Goal: Task Accomplishment & Management: Manage account settings

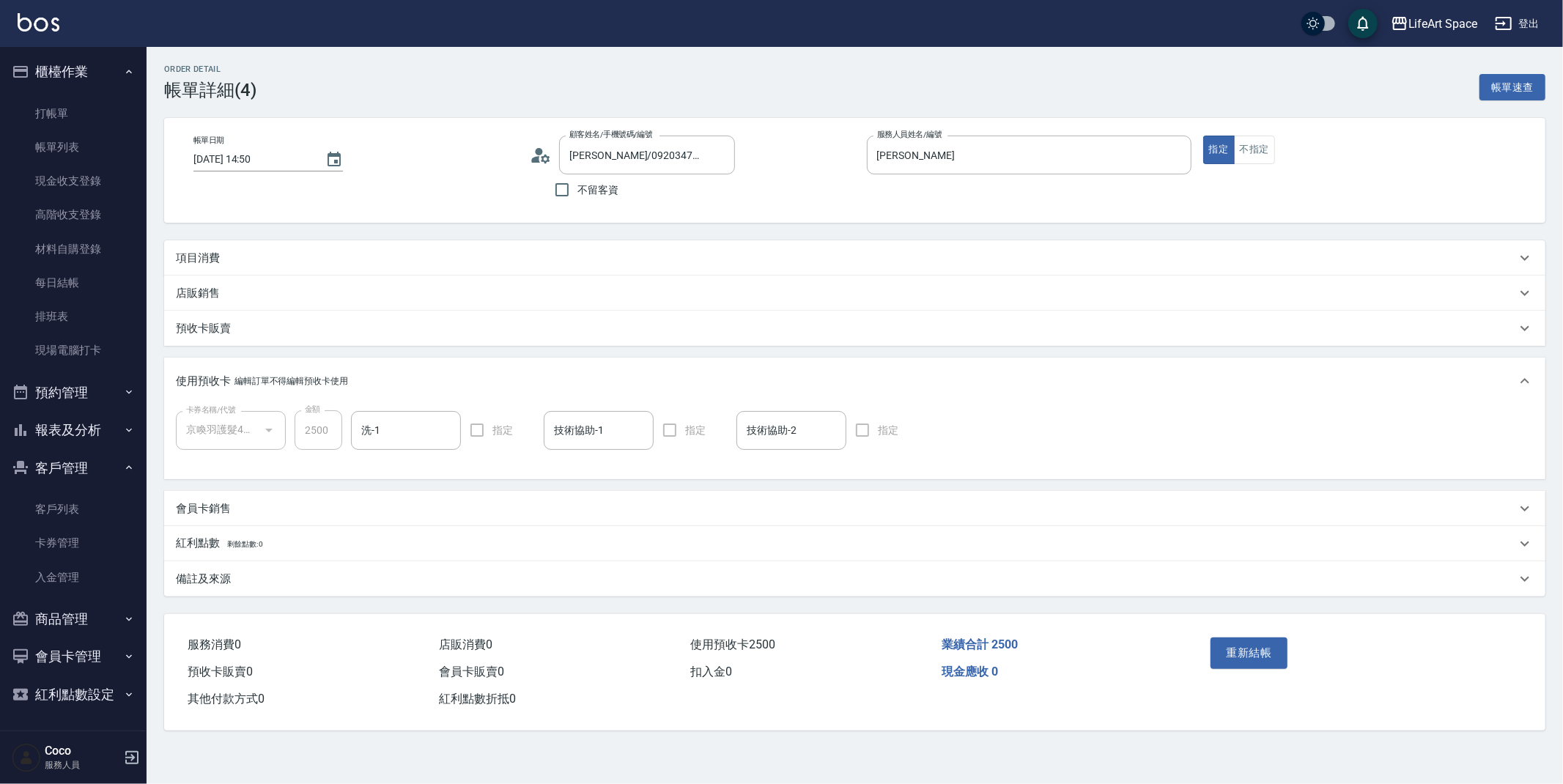
click at [229, 269] on div "項目消費" at bounding box center [855, 258] width 1381 height 36
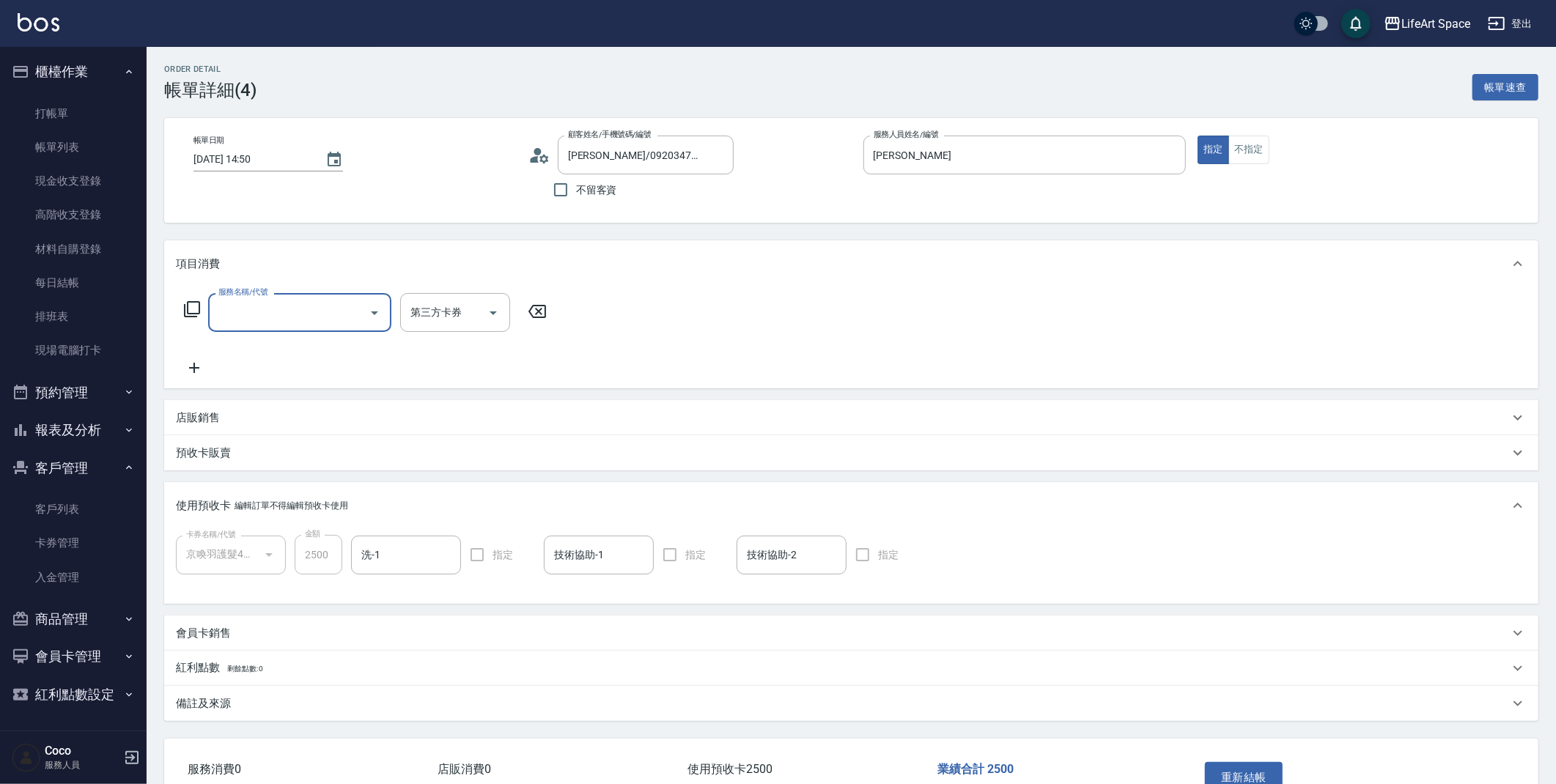
click at [247, 311] on input "服務名稱/代號" at bounding box center [289, 313] width 148 height 26
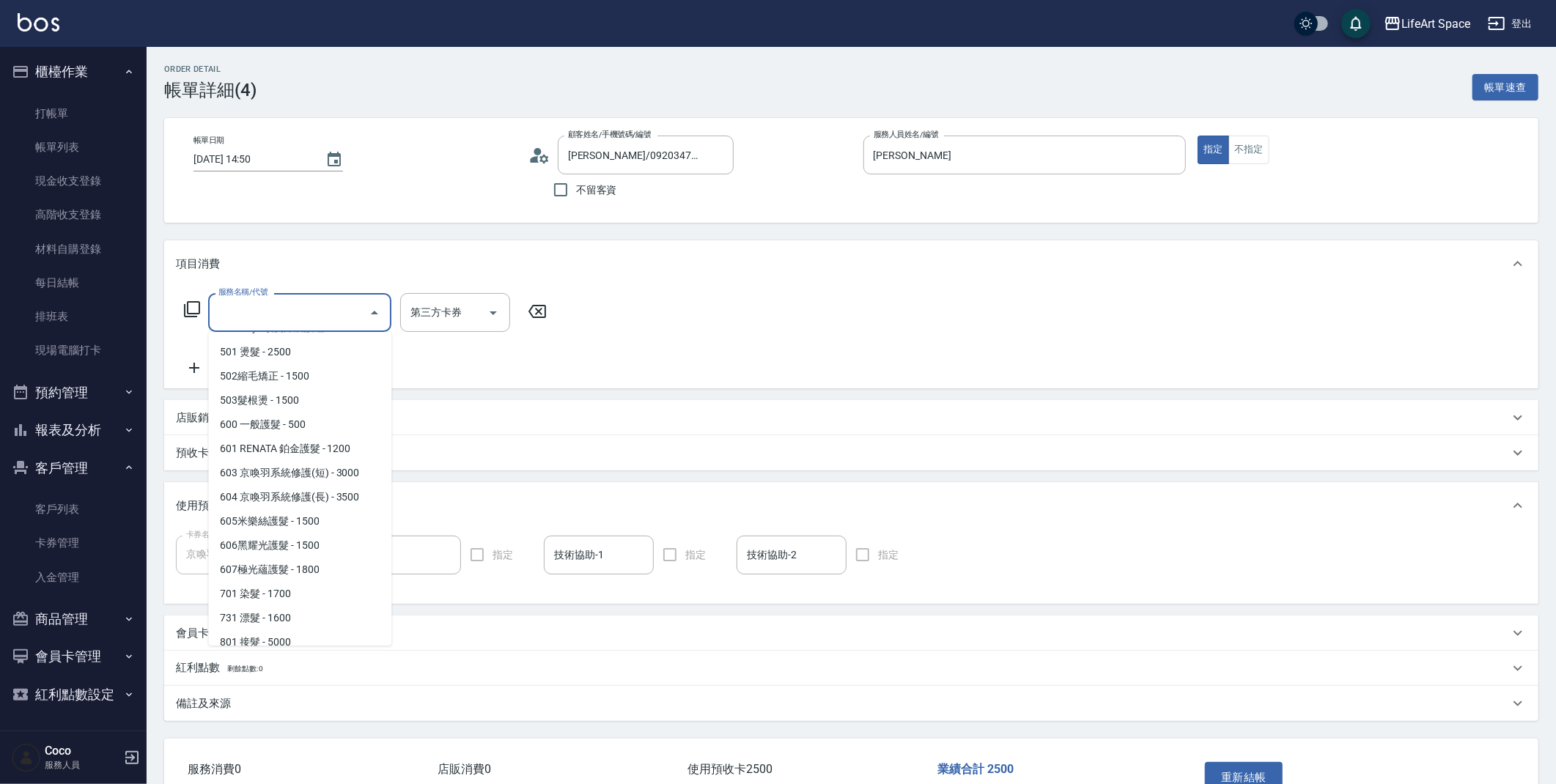
scroll to position [229, 0]
click at [261, 367] on span "502縮毛矯正 - 1500" at bounding box center [300, 362] width 184 height 25
type input "502縮毛矯正 (502)"
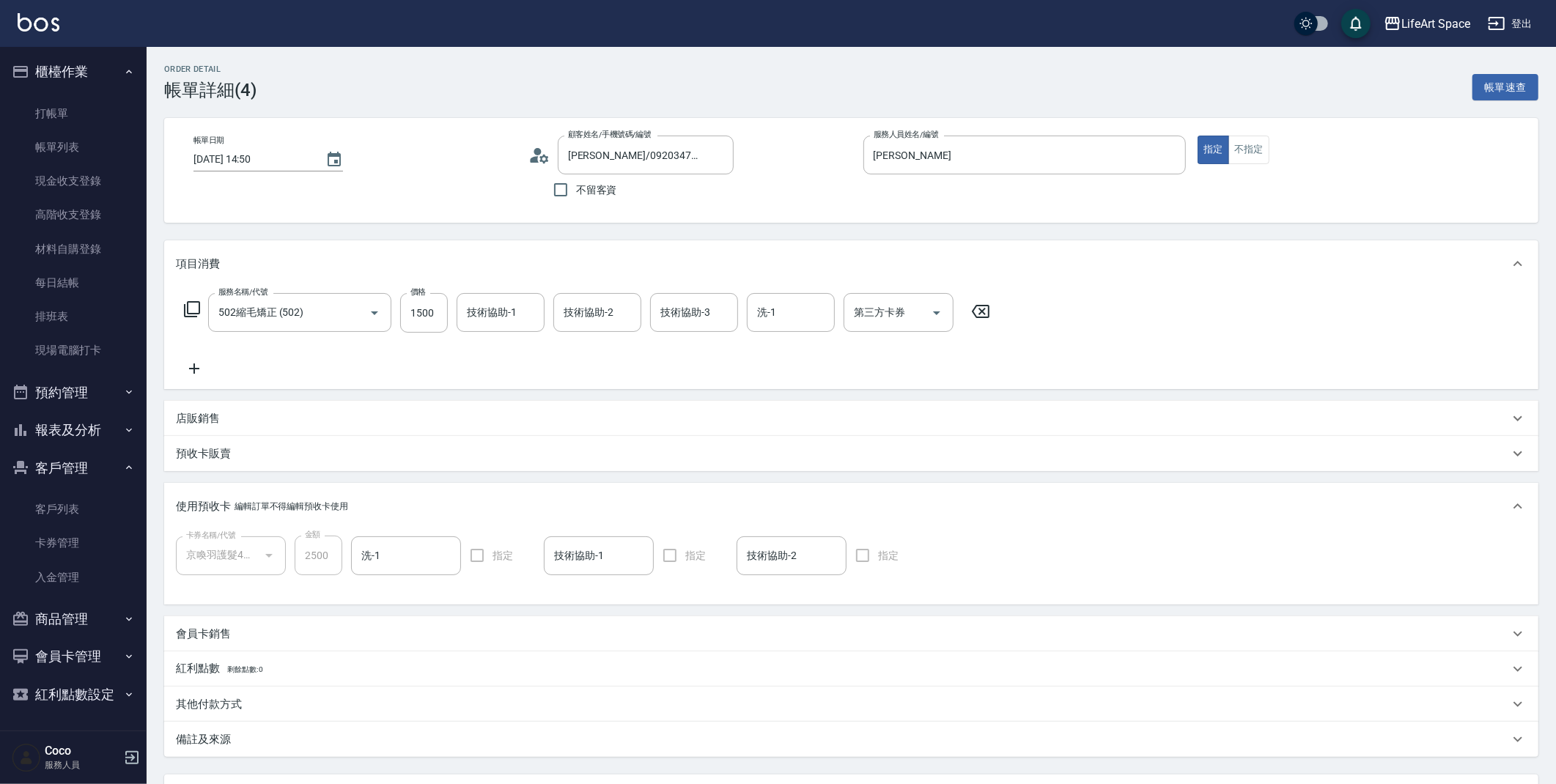
click at [454, 320] on div "服務名稱/代號 502縮毛矯正 (502) 服務名稱/代號 價格 1500 價格 技術協助-1 技術協助-1 技術協助-2 技術協助-2 技術協助-3 技術協…" at bounding box center [587, 313] width 823 height 39
click at [440, 321] on input "1500" at bounding box center [424, 313] width 47 height 39
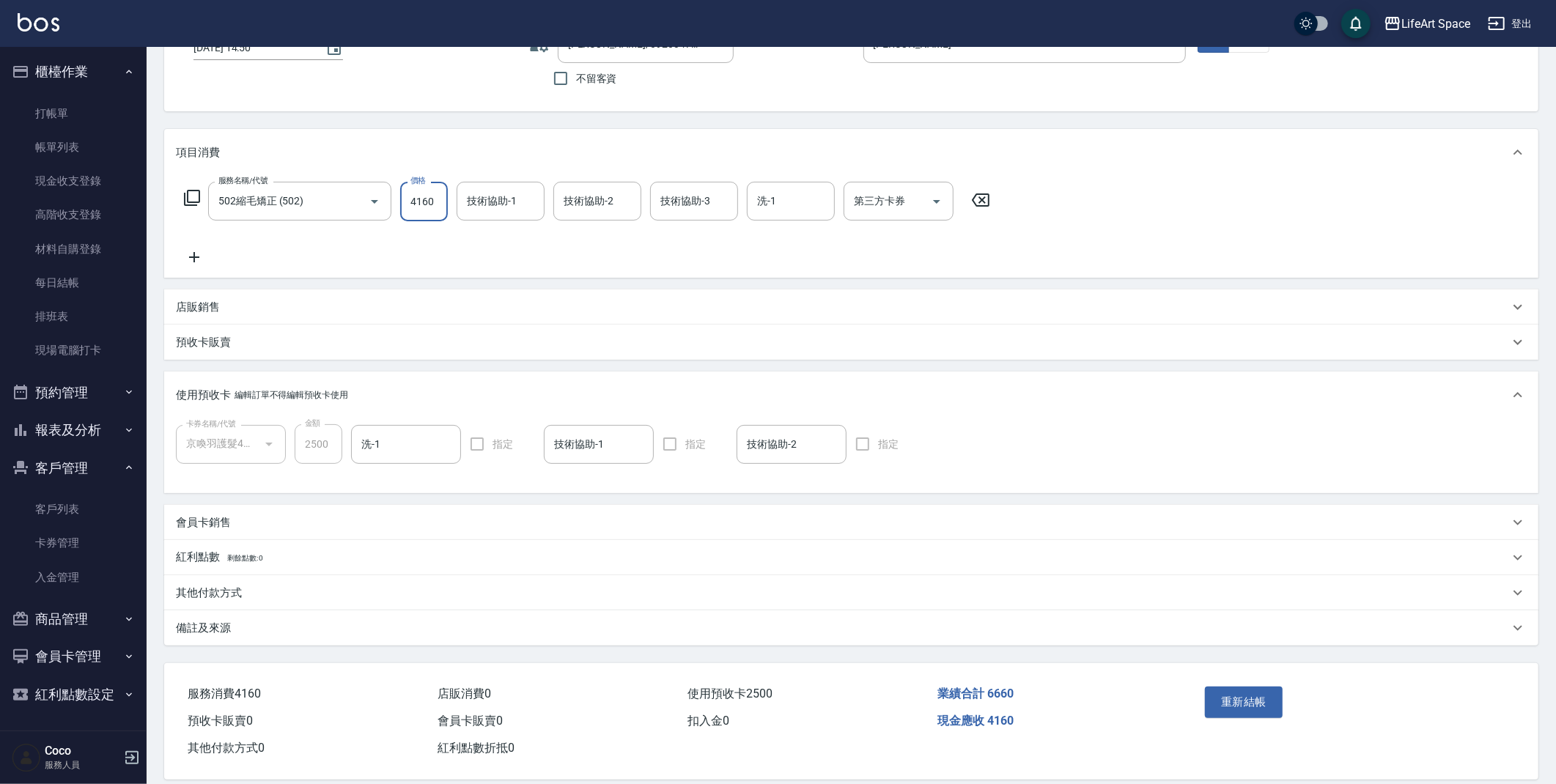
scroll to position [129, 0]
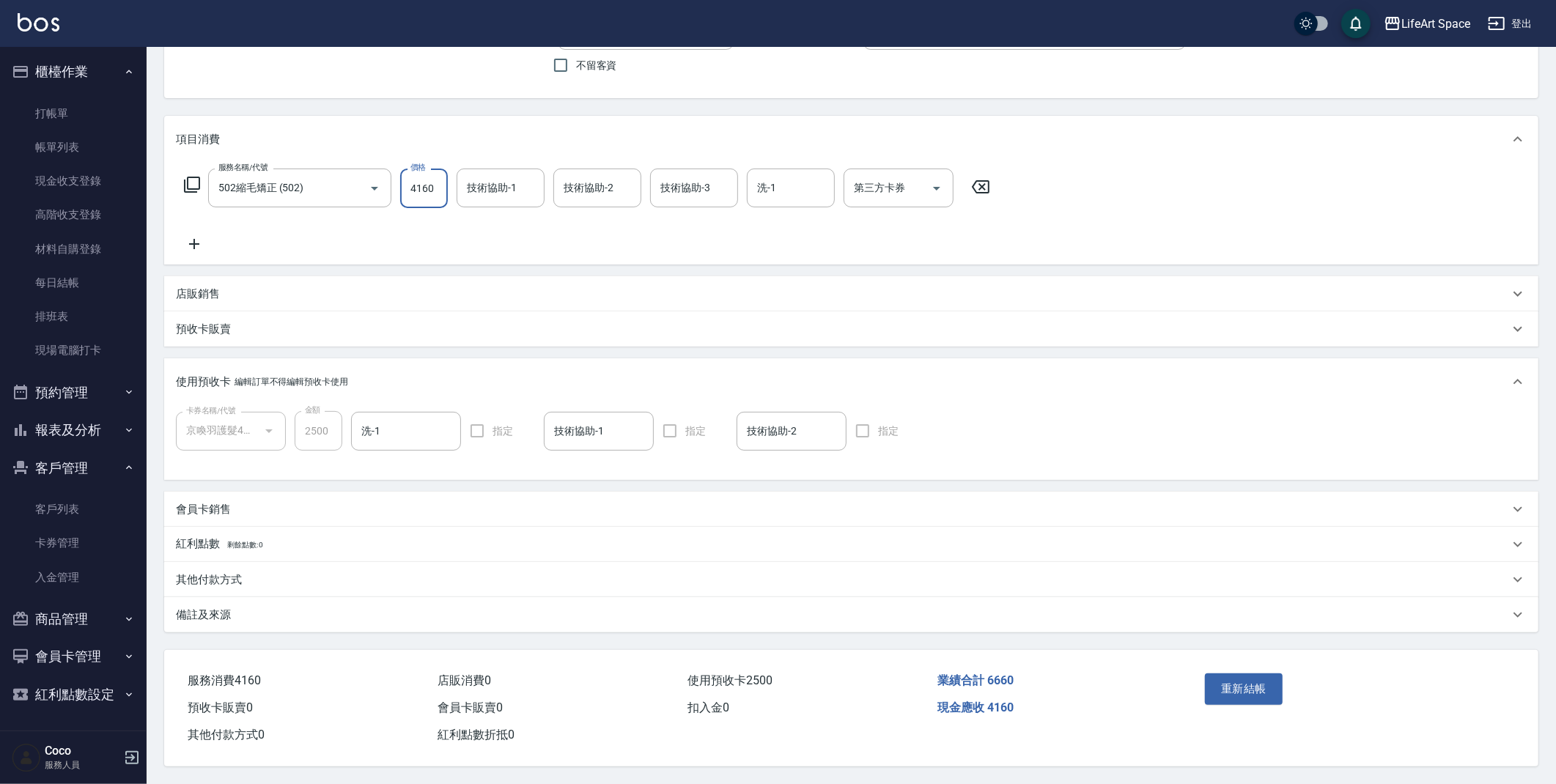
type input "4160"
click at [289, 619] on div "備註及來源" at bounding box center [851, 614] width 1374 height 36
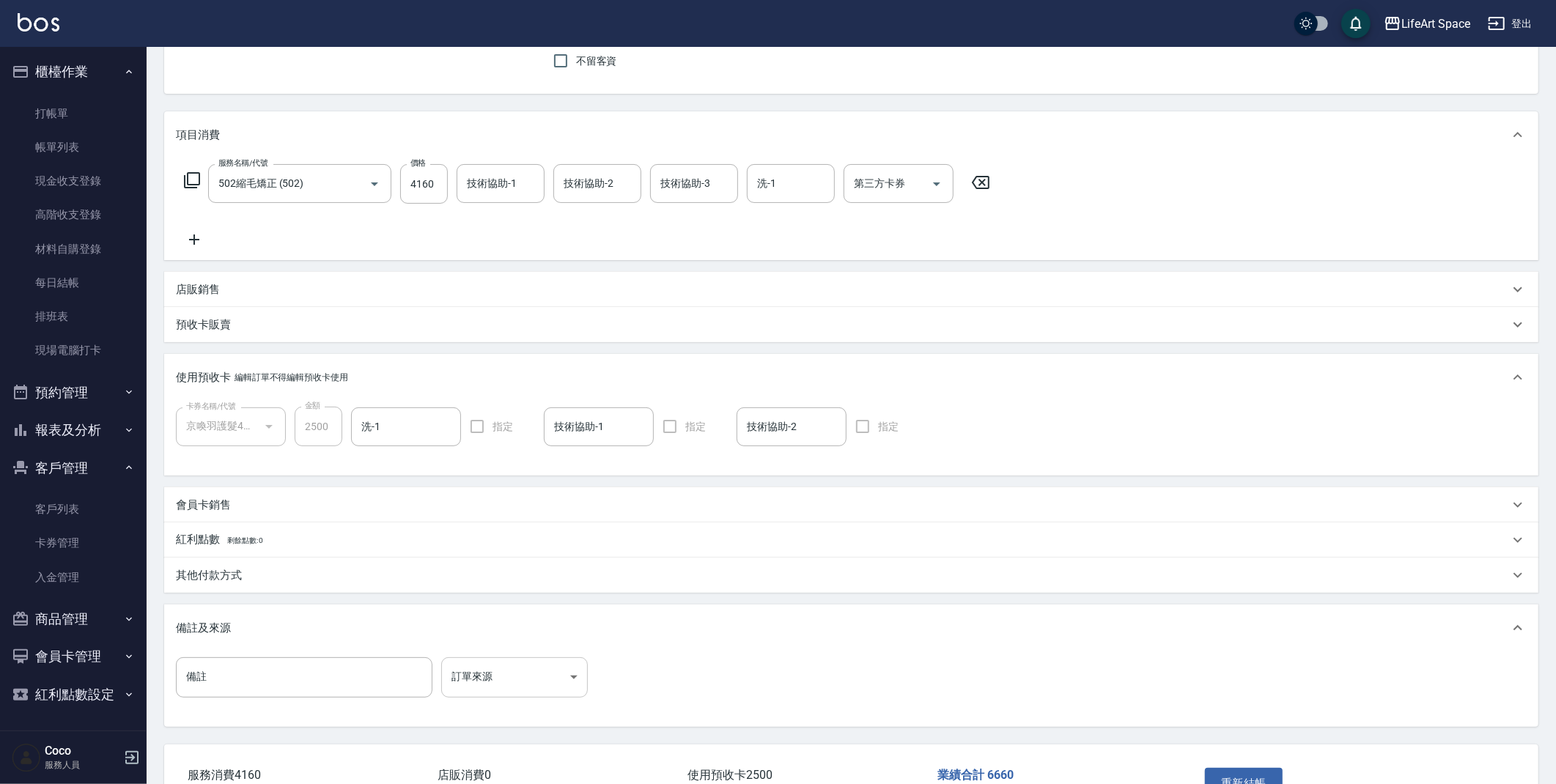
click at [482, 668] on body "LifeArt Space 登出 櫃檯作業 打帳單 帳單列表 現金收支登錄 高階收支登錄 材料自購登錄 每日結帳 排班表 現場電腦打卡 預約管理 預約管理 單…" at bounding box center [778, 374] width 1556 height 1007
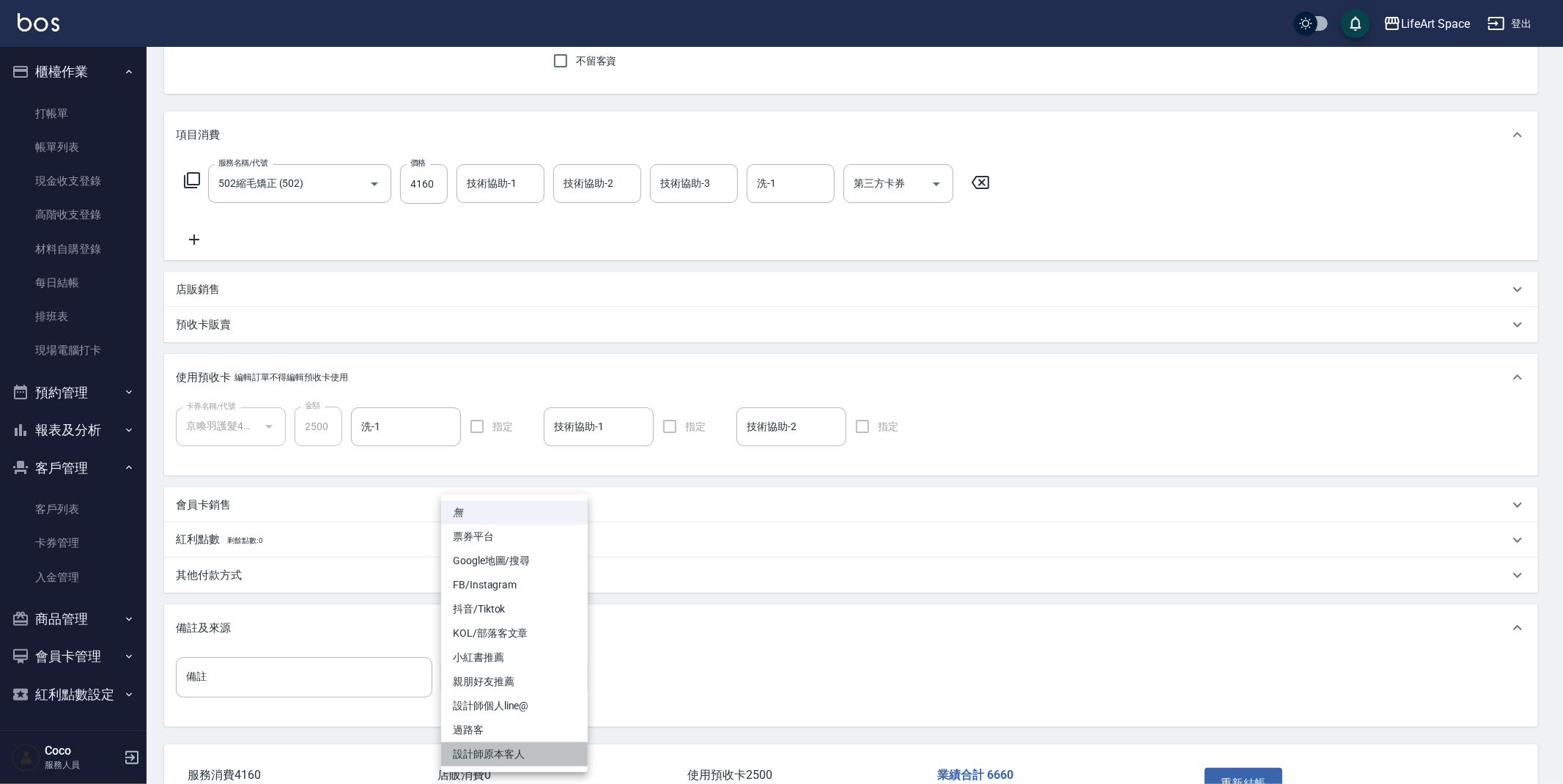
click at [493, 757] on li "設計師原本客人" at bounding box center [514, 753] width 147 height 25
type input "設計師原本客人"
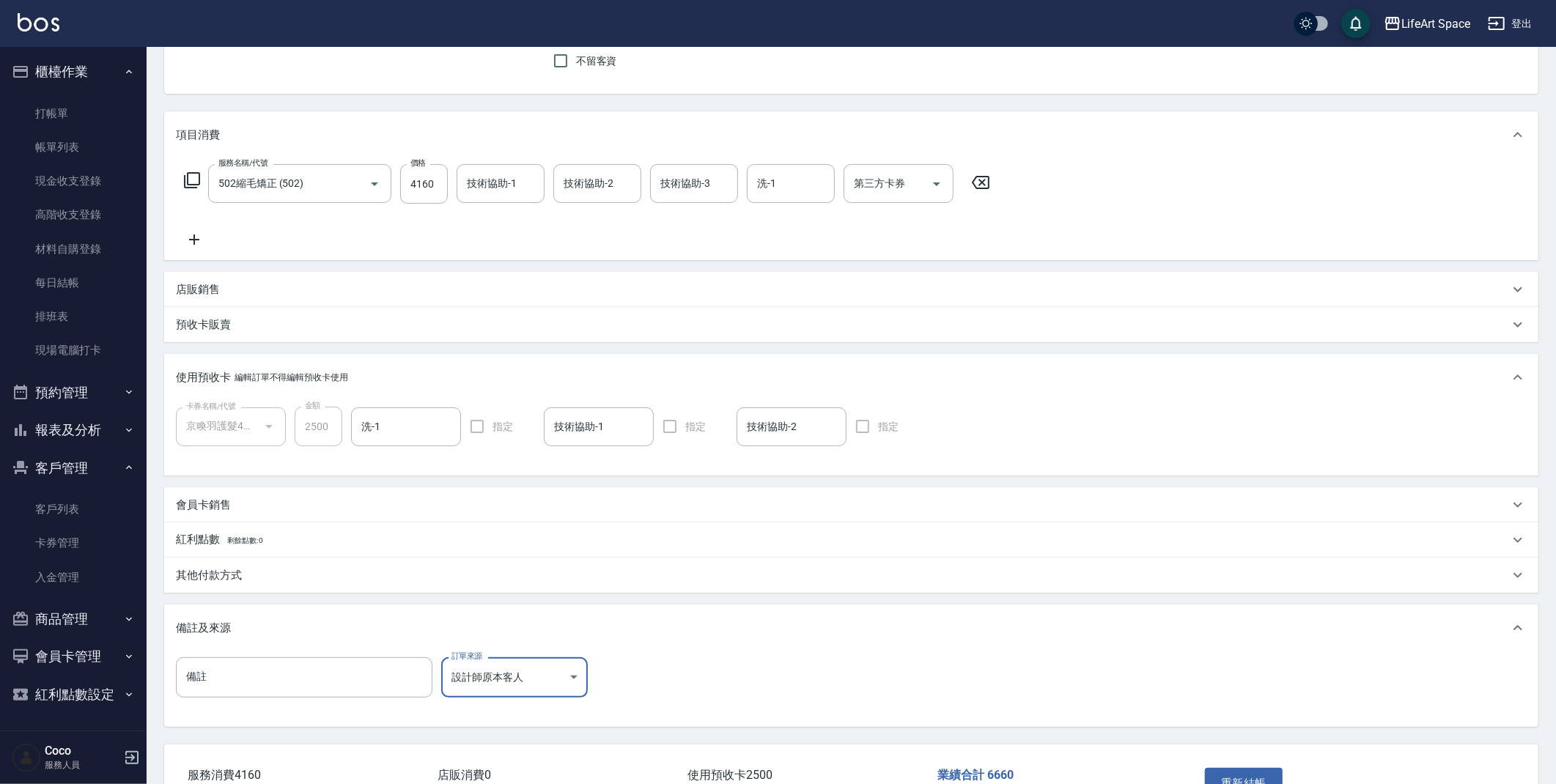
click at [235, 565] on div "其他付款方式" at bounding box center [851, 575] width 1374 height 36
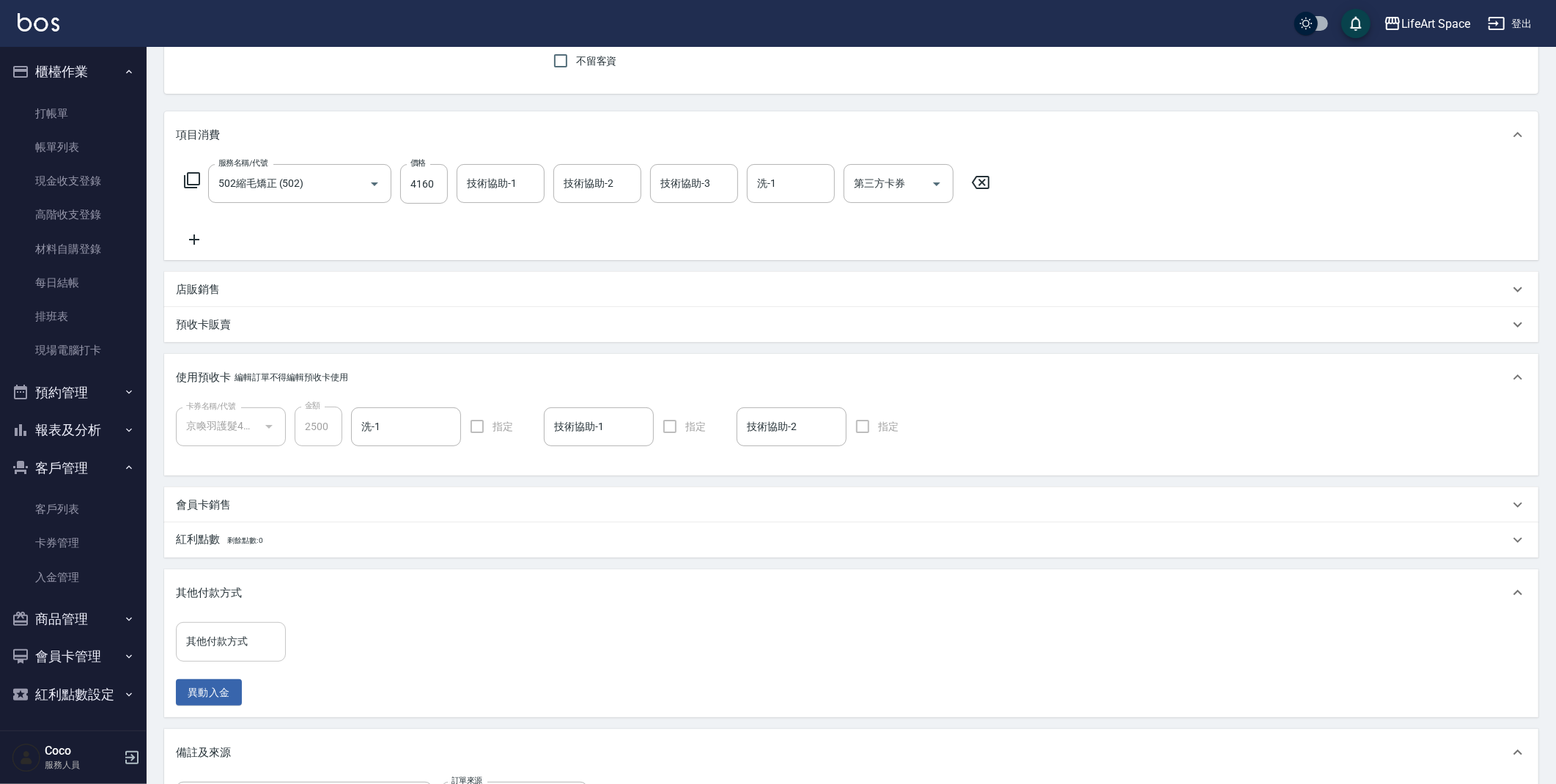
click at [244, 639] on input "其他付款方式" at bounding box center [231, 641] width 97 height 26
click at [222, 702] on span "Linepay" at bounding box center [230, 702] width 110 height 25
type input "Linepay"
click at [334, 639] on input "0" at bounding box center [349, 642] width 110 height 39
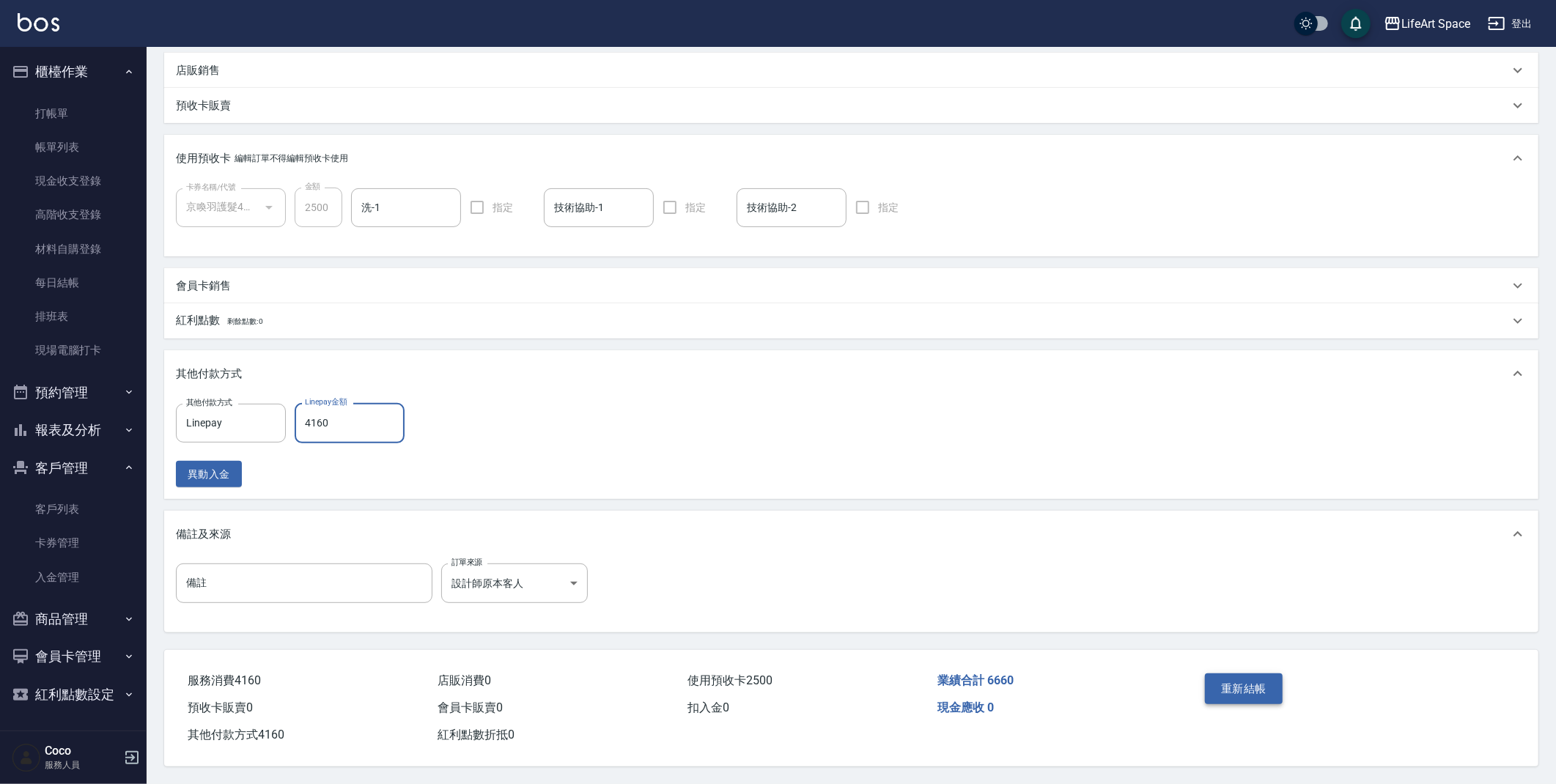
type input "4160"
click at [1244, 679] on button "重新結帳" at bounding box center [1243, 688] width 78 height 31
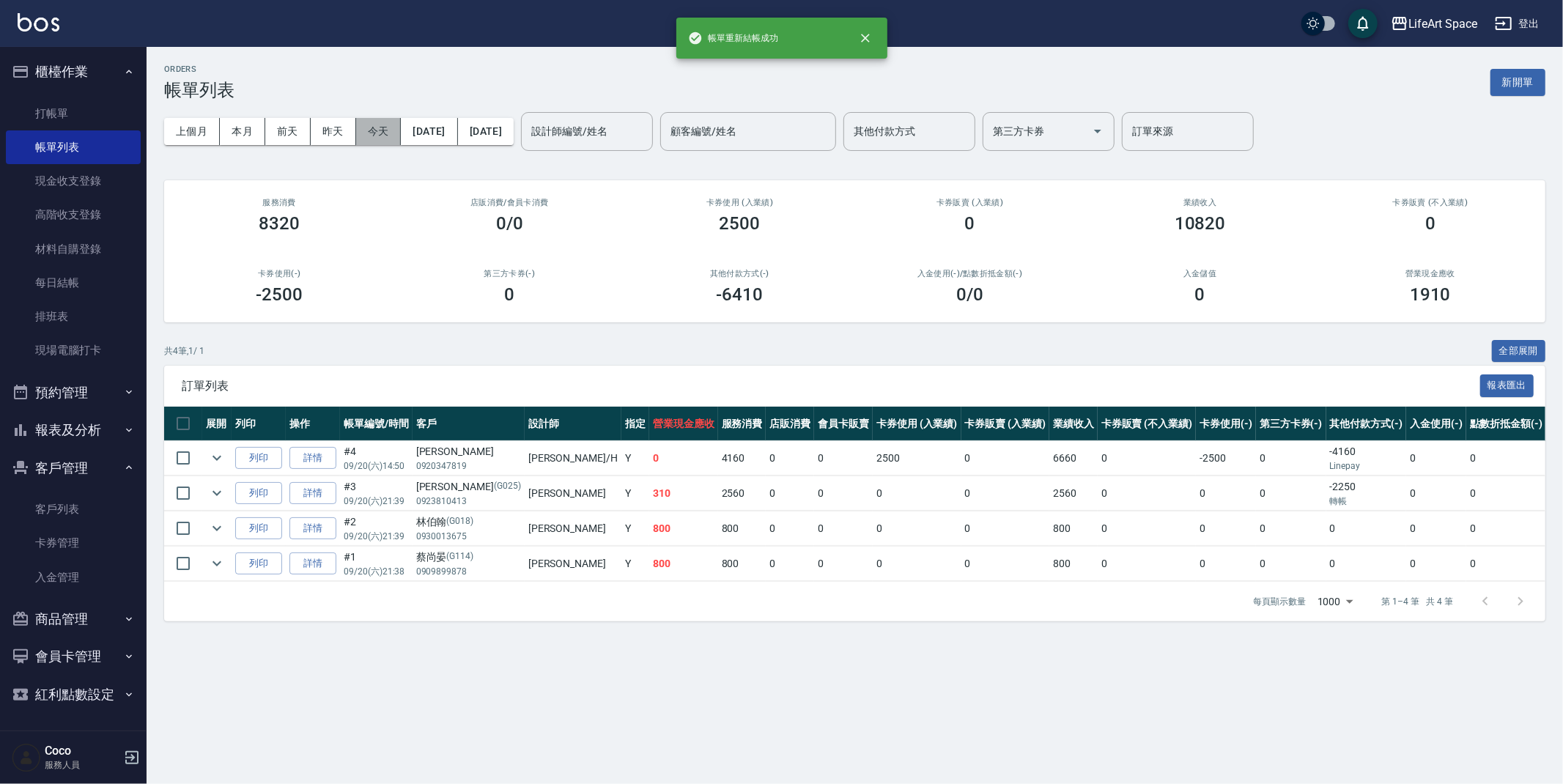
click at [381, 138] on button "今天" at bounding box center [379, 131] width 45 height 27
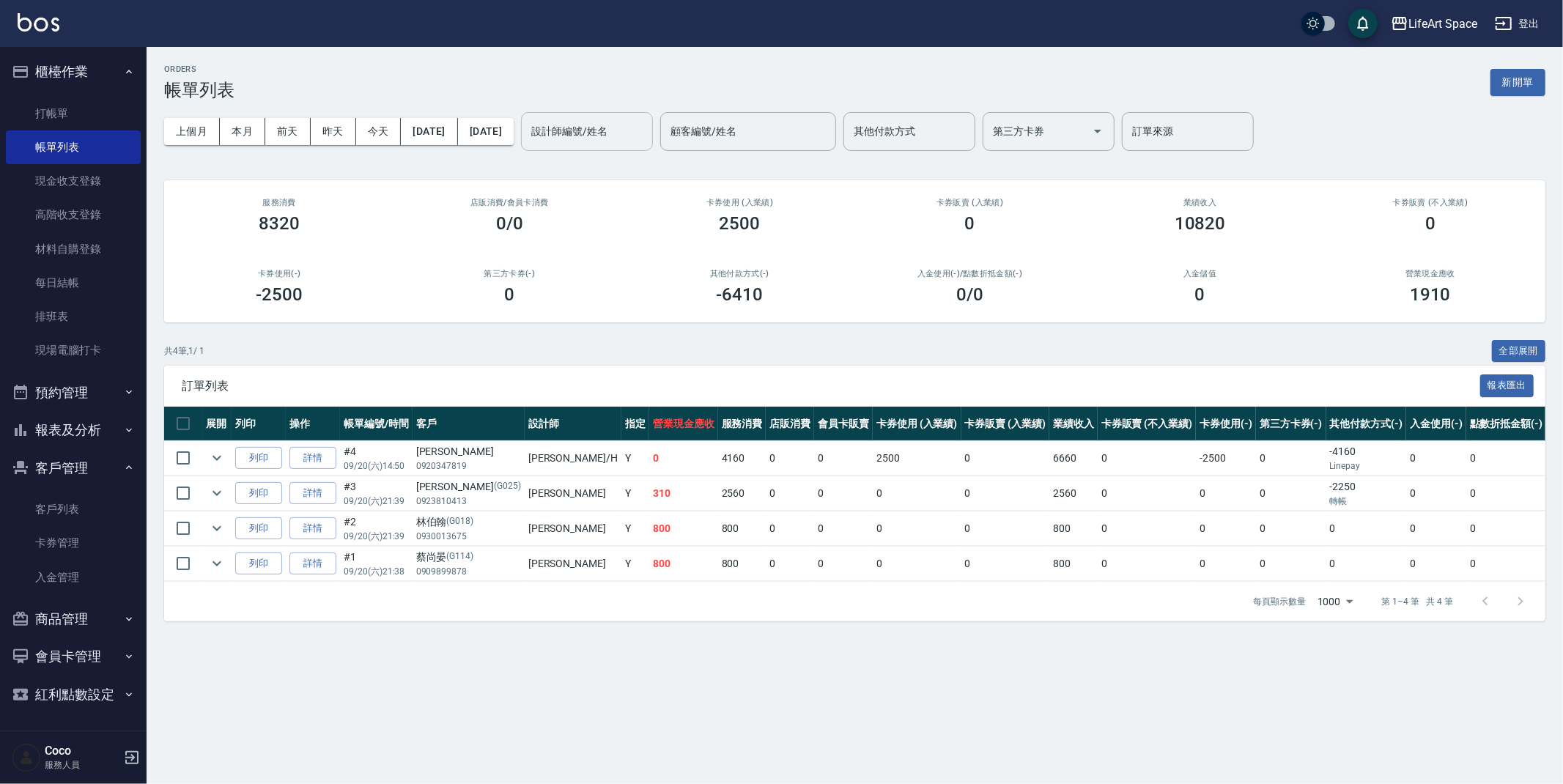
click at [646, 135] on input "設計師編號/姓名" at bounding box center [587, 131] width 118 height 26
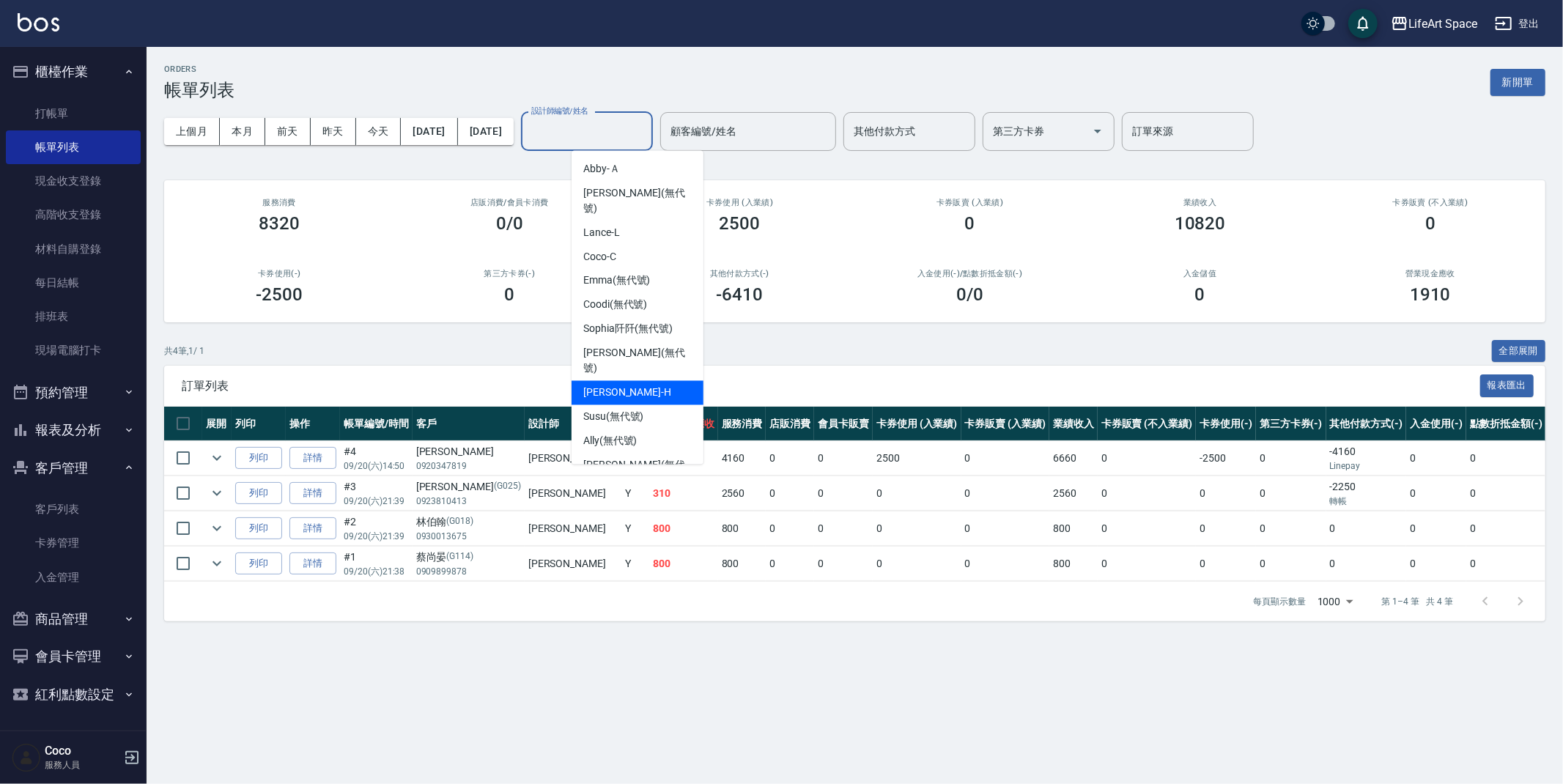
click at [610, 386] on span "[PERSON_NAME]" at bounding box center [627, 393] width 88 height 16
type input "[PERSON_NAME]"
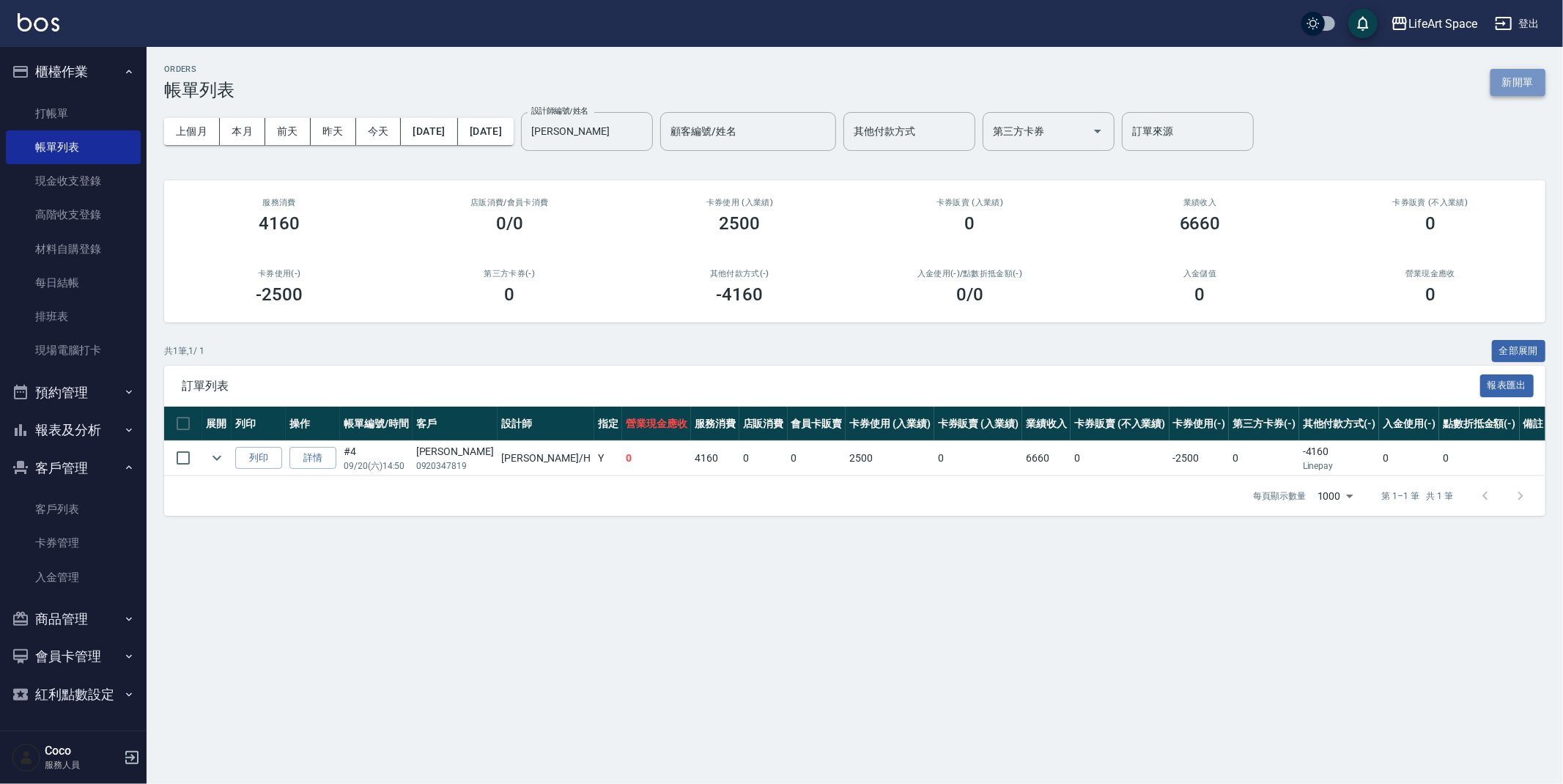
click at [1510, 86] on button "新開單" at bounding box center [1519, 82] width 55 height 27
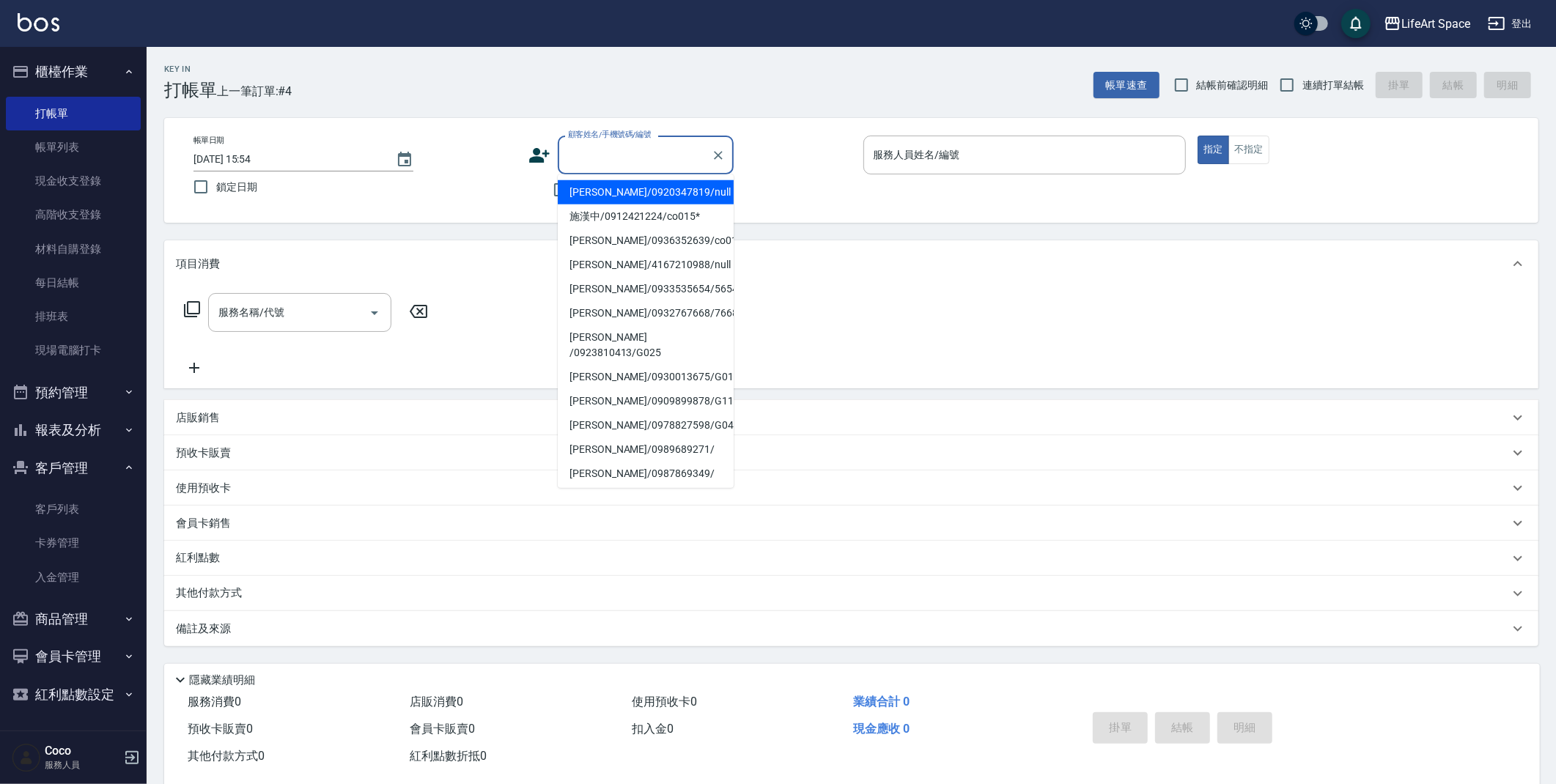
click at [668, 164] on input "顧客姓名/手機號碼/編號" at bounding box center [634, 155] width 141 height 26
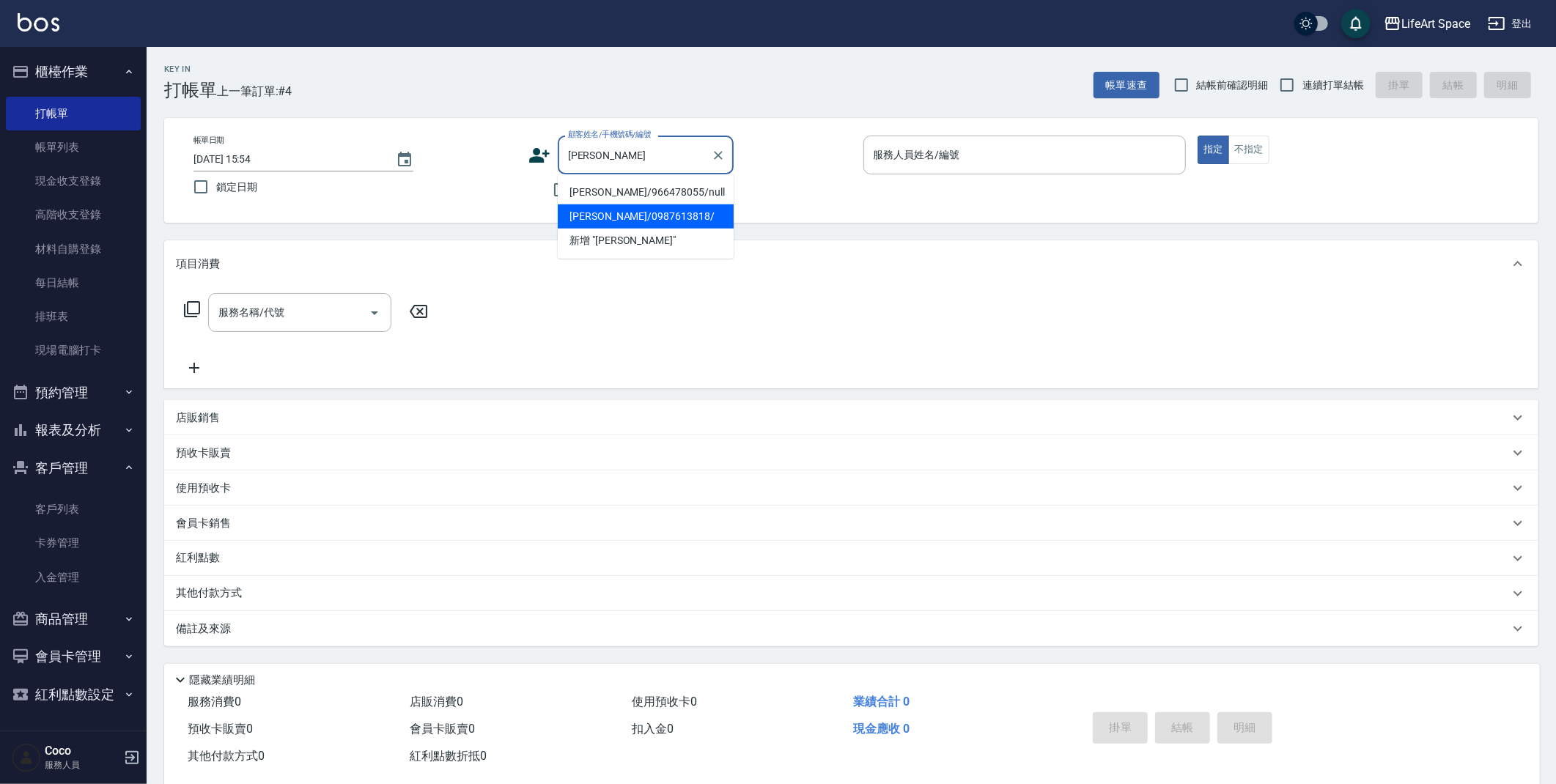
click at [692, 217] on li "[PERSON_NAME]/0987613818/" at bounding box center [645, 216] width 176 height 25
type input "[PERSON_NAME]/0987613818/"
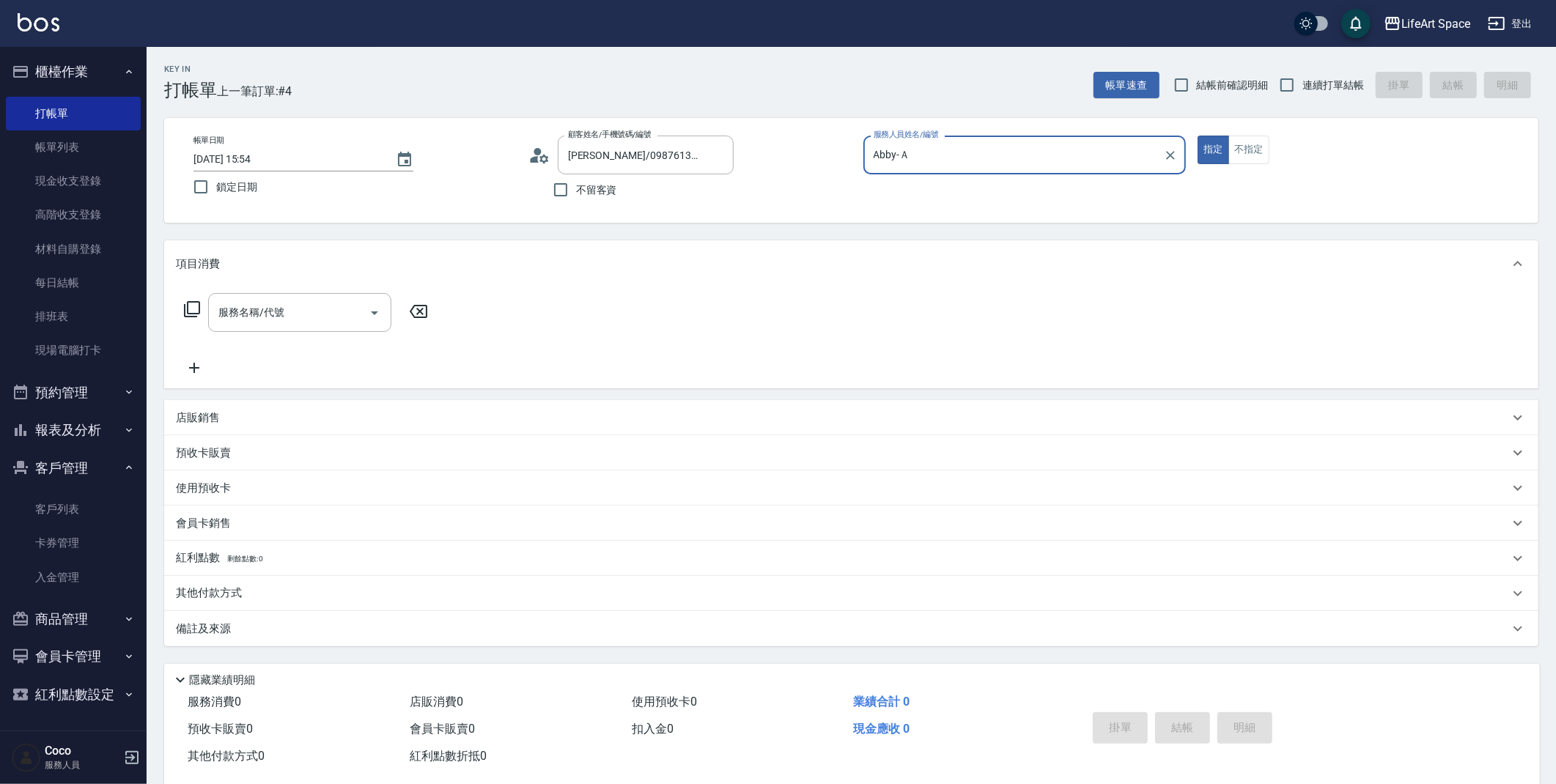
type input "Abby-Ａ"
click at [720, 154] on icon "Clear" at bounding box center [717, 155] width 15 height 15
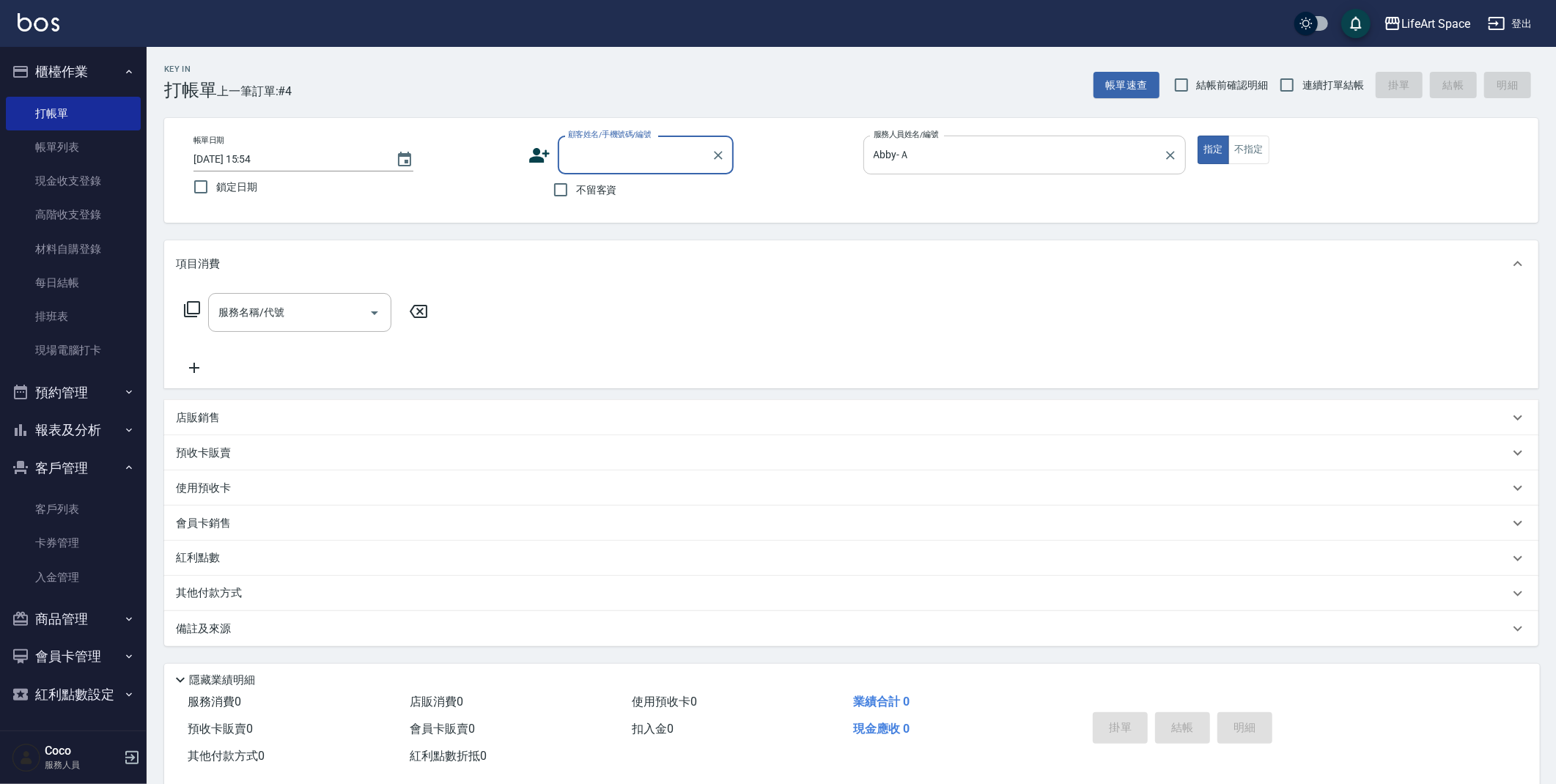
click at [1171, 153] on icon "Clear" at bounding box center [1170, 155] width 15 height 15
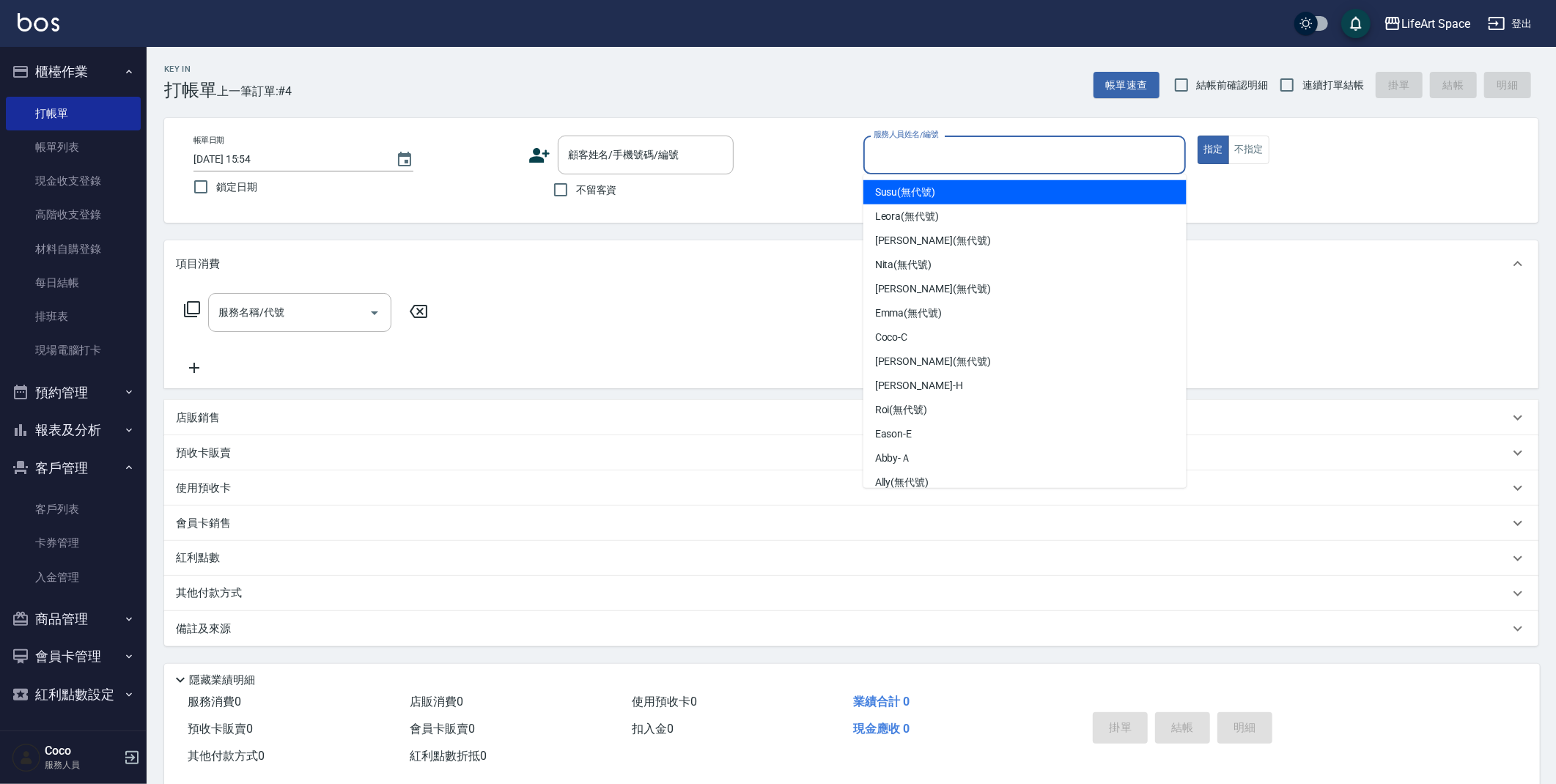
click at [1067, 158] on input "服務人員姓名/編號" at bounding box center [1025, 155] width 310 height 26
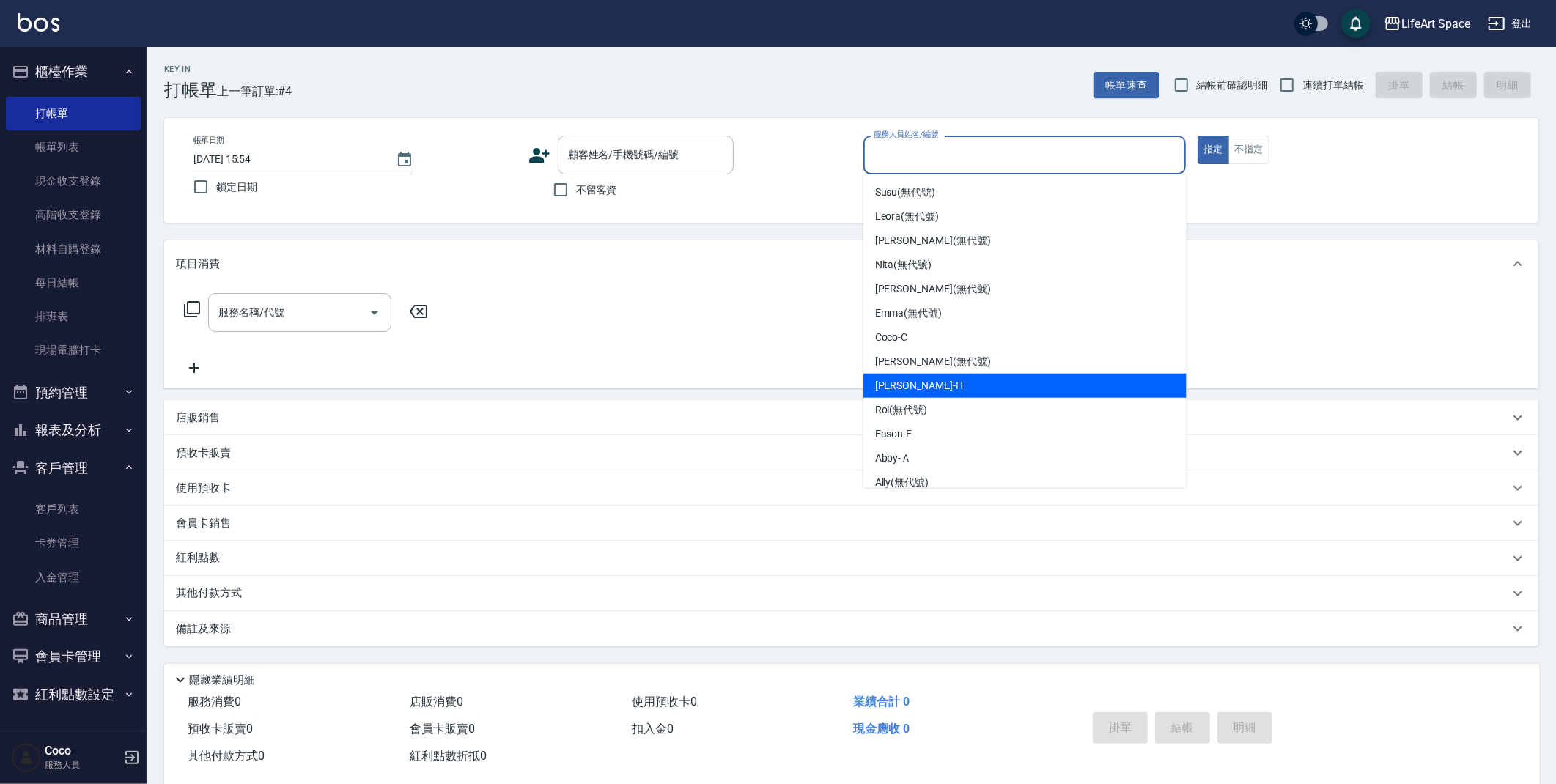
click at [1067, 389] on div "[PERSON_NAME]" at bounding box center [1025, 386] width 324 height 25
type input "[PERSON_NAME]"
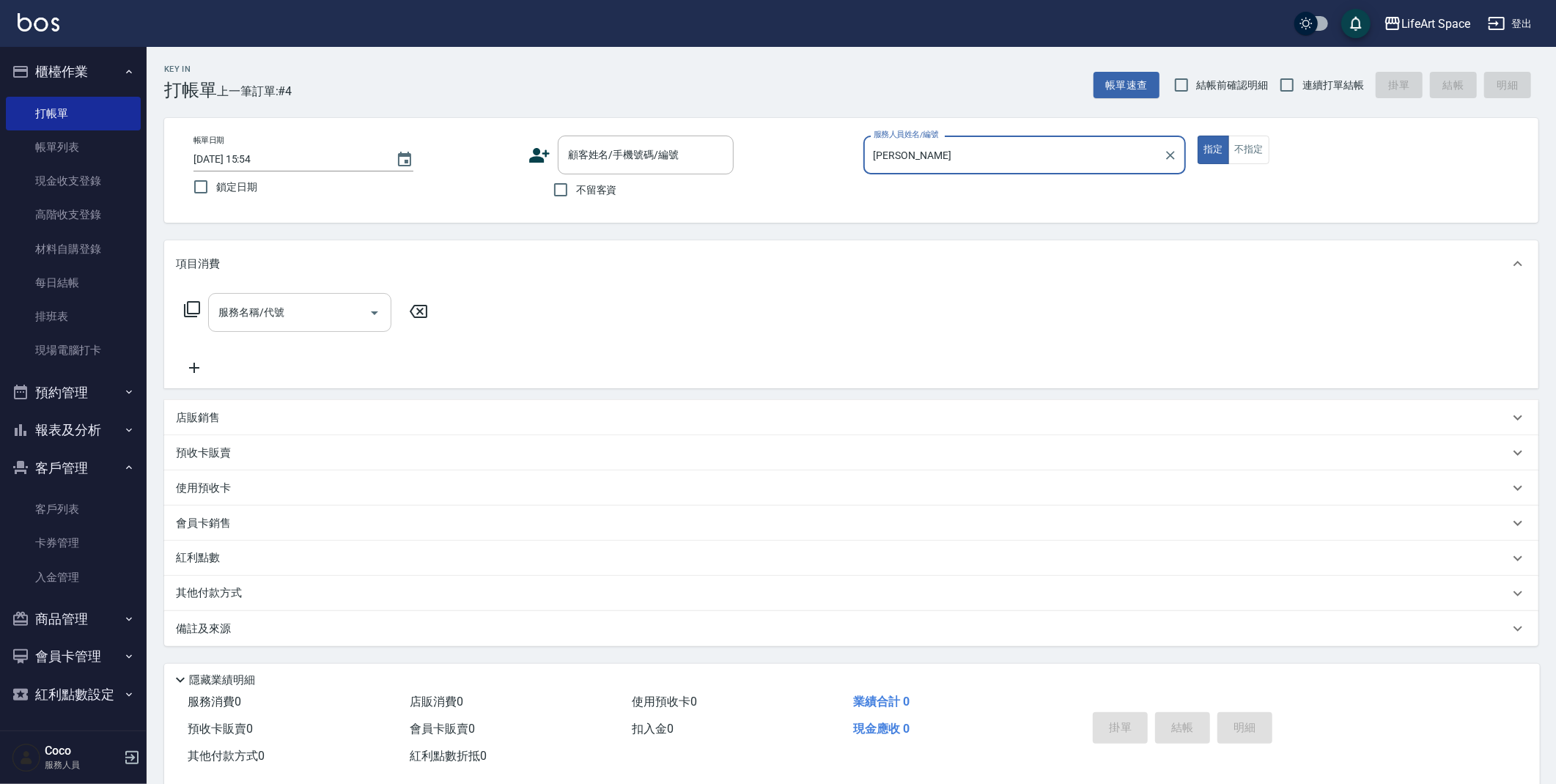
click at [332, 316] on input "服務名稱/代號" at bounding box center [289, 313] width 148 height 26
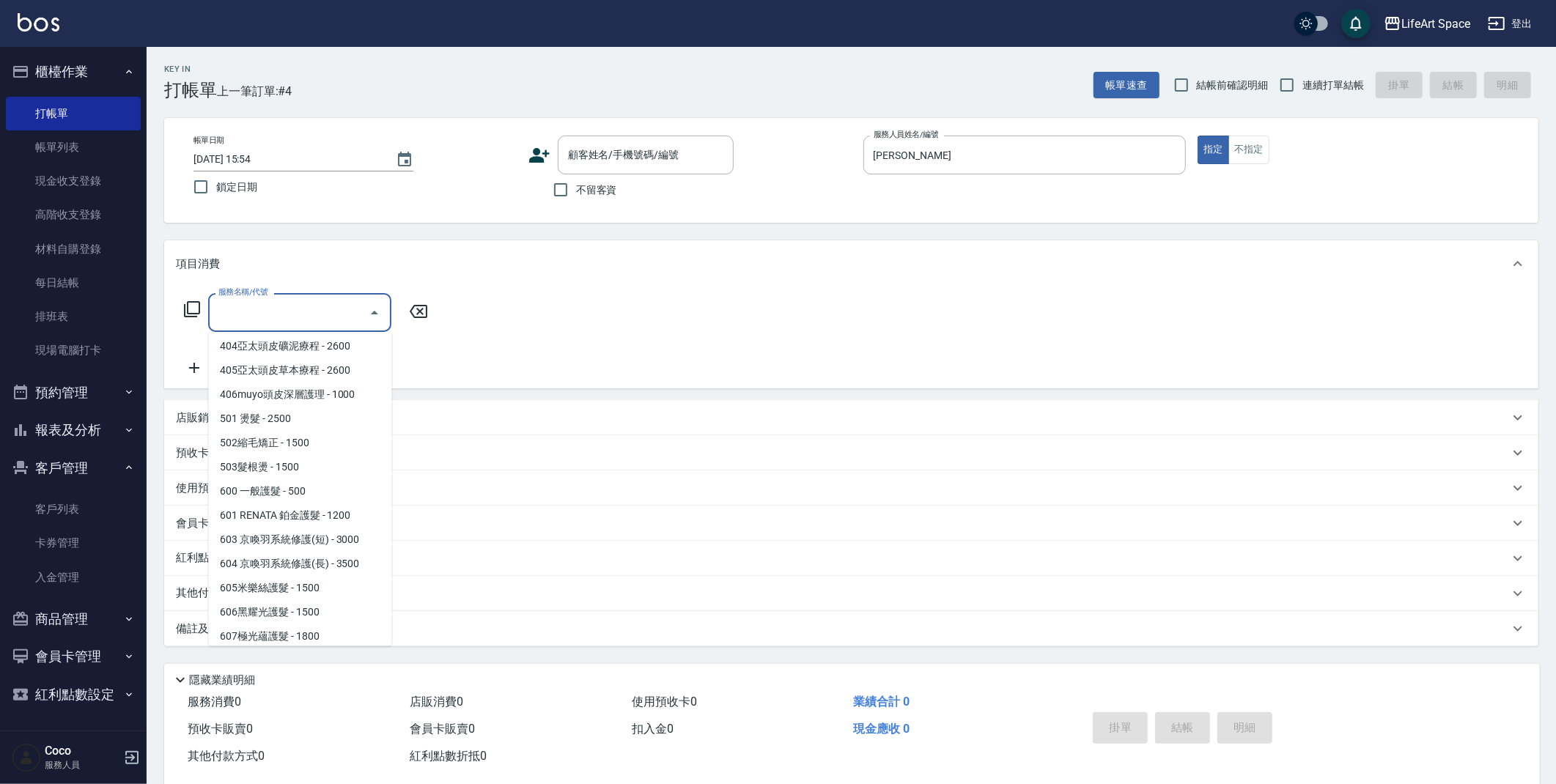
scroll to position [123, 0]
click at [283, 305] on input "服務名稱/代號" at bounding box center [289, 313] width 148 height 26
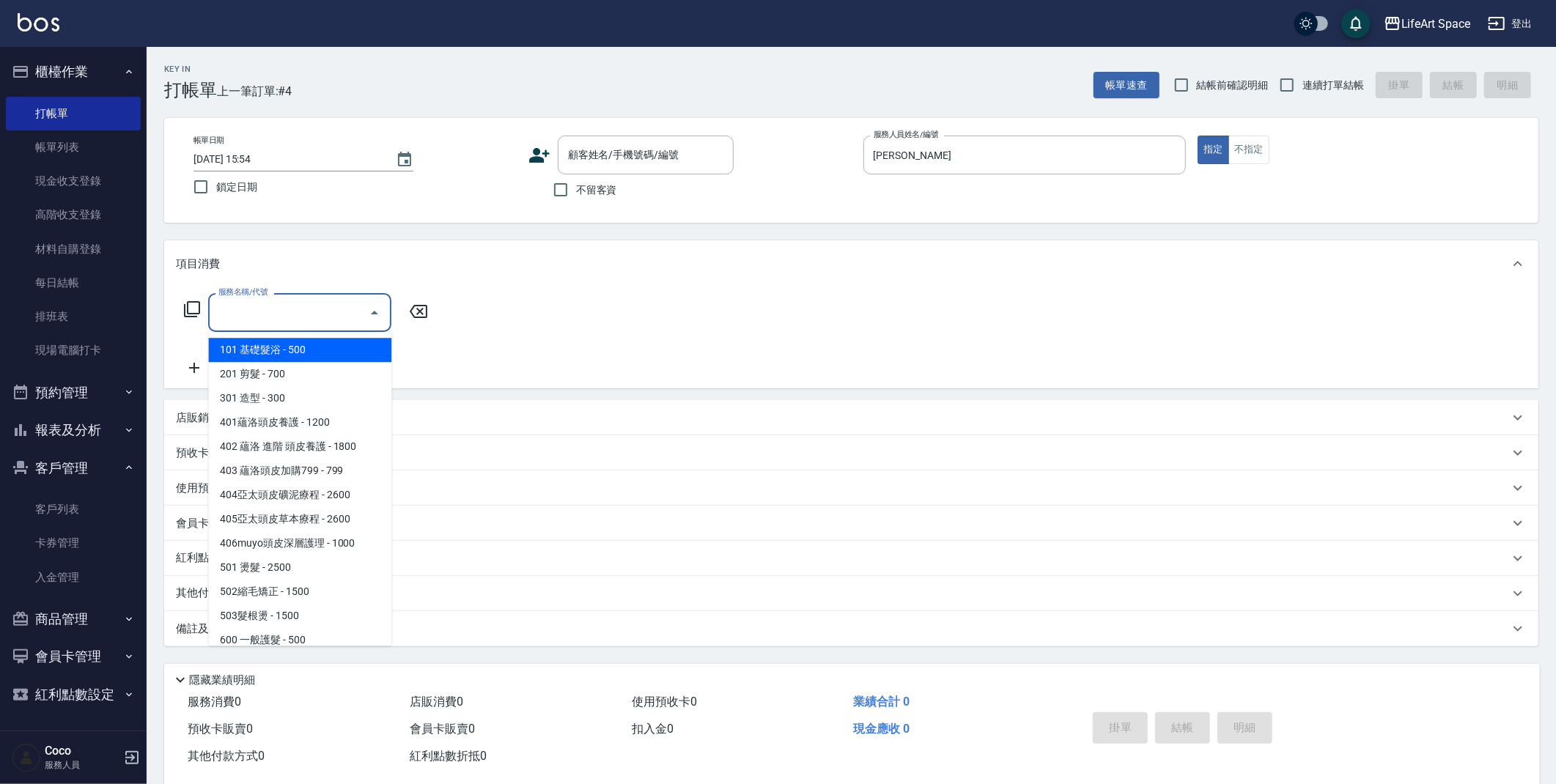
click at [310, 306] on input "服務名稱/代號" at bounding box center [289, 313] width 148 height 26
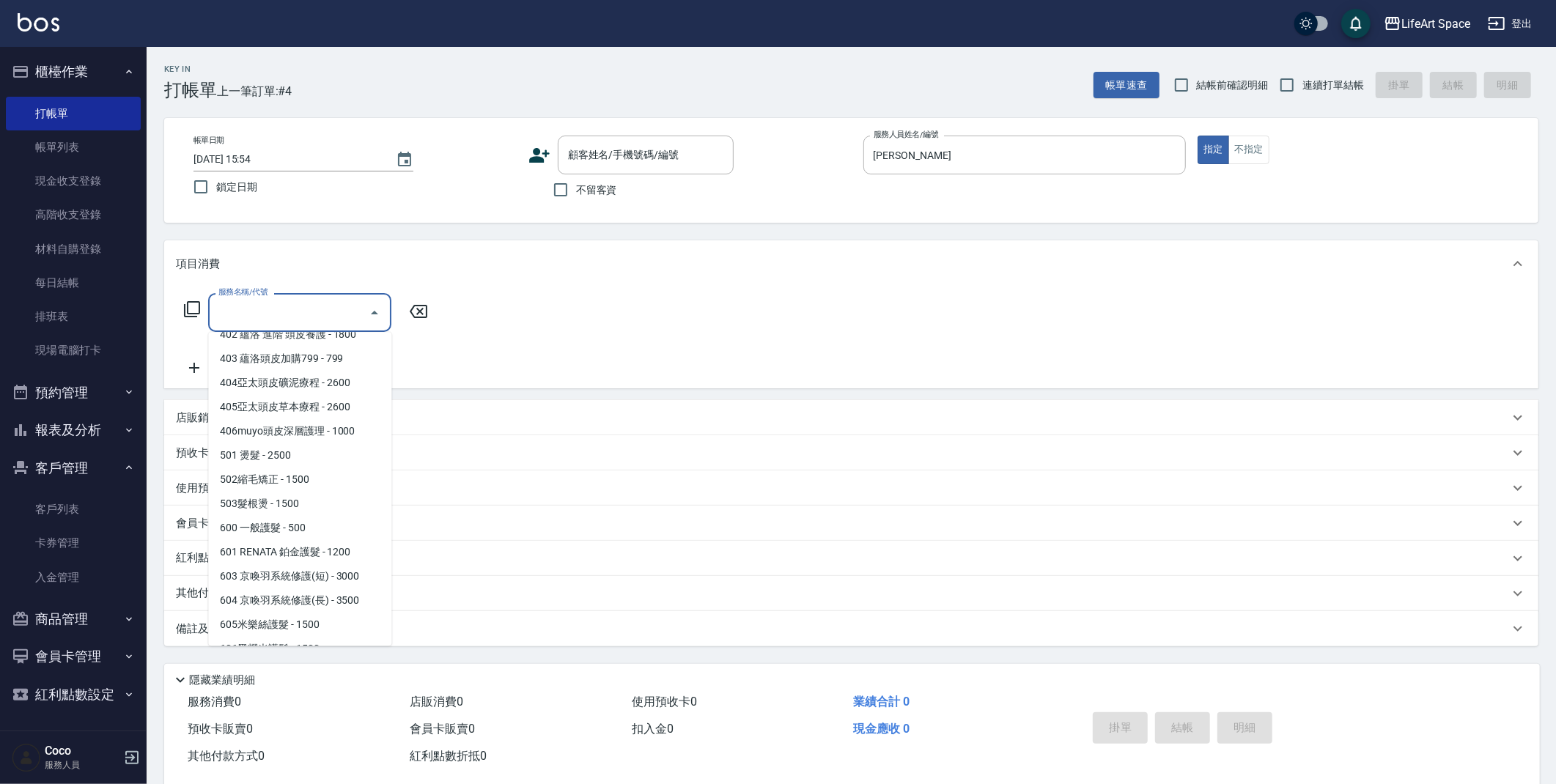
scroll to position [44, 0]
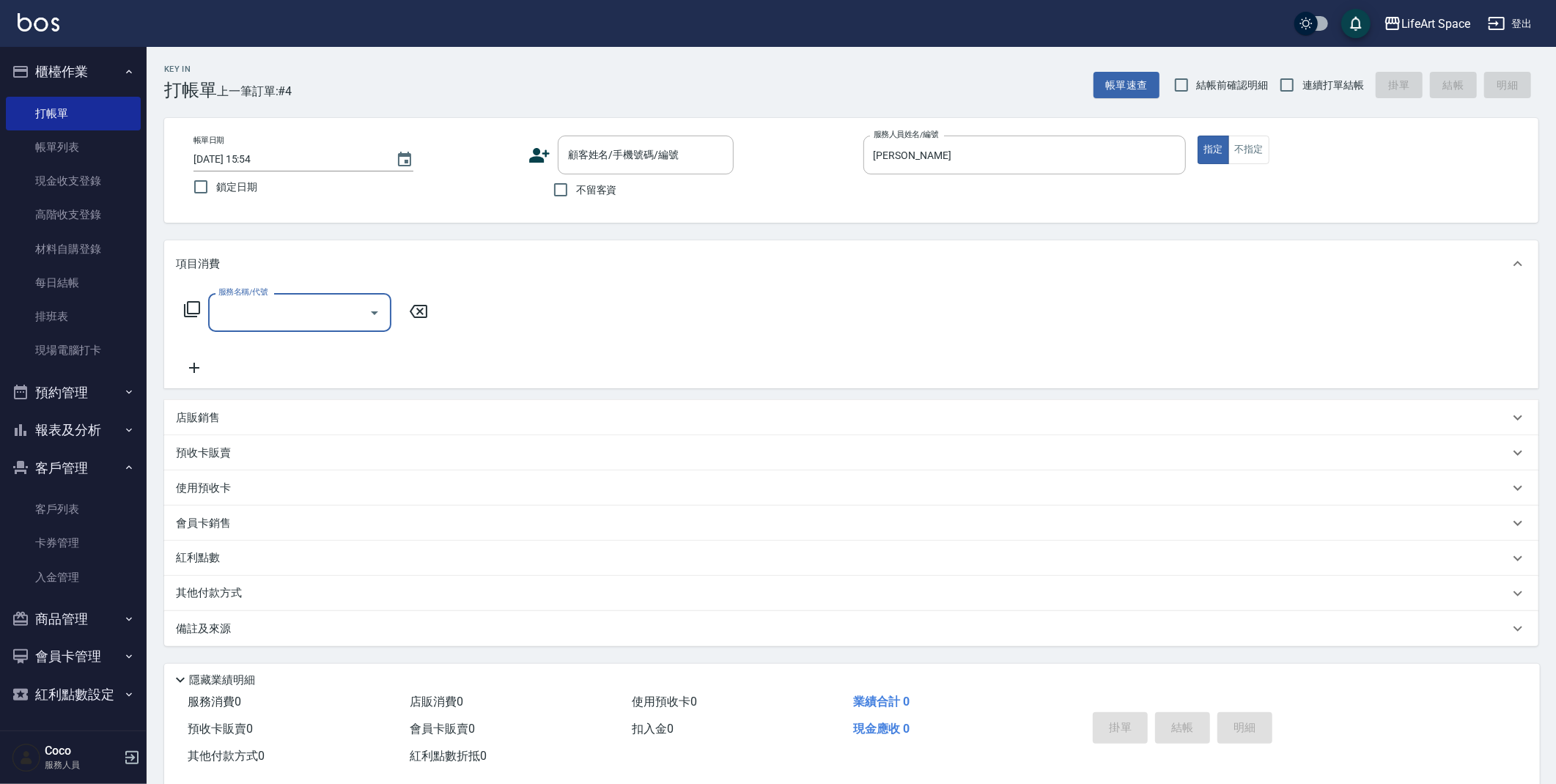
click at [323, 313] on input "服務名稱/代號" at bounding box center [289, 313] width 148 height 26
click at [334, 313] on input "服務名稱/代號" at bounding box center [289, 313] width 148 height 26
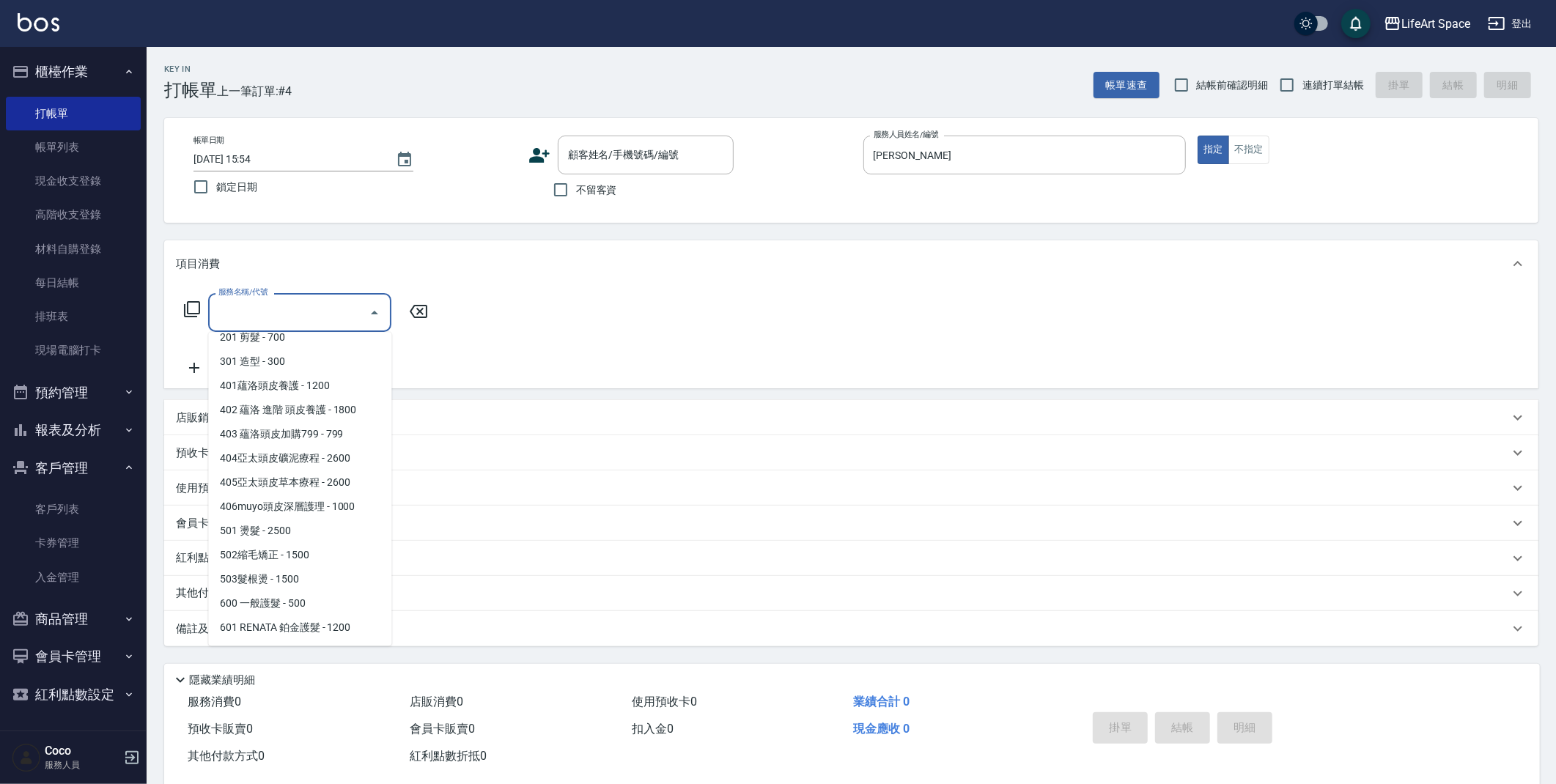
scroll to position [16, 0]
drag, startPoint x: 276, startPoint y: 551, endPoint x: 318, endPoint y: 463, distance: 97.5
click at [277, 551] on span "501 燙髮 - 2500" at bounding box center [300, 551] width 184 height 25
type input "501 燙髮(501)"
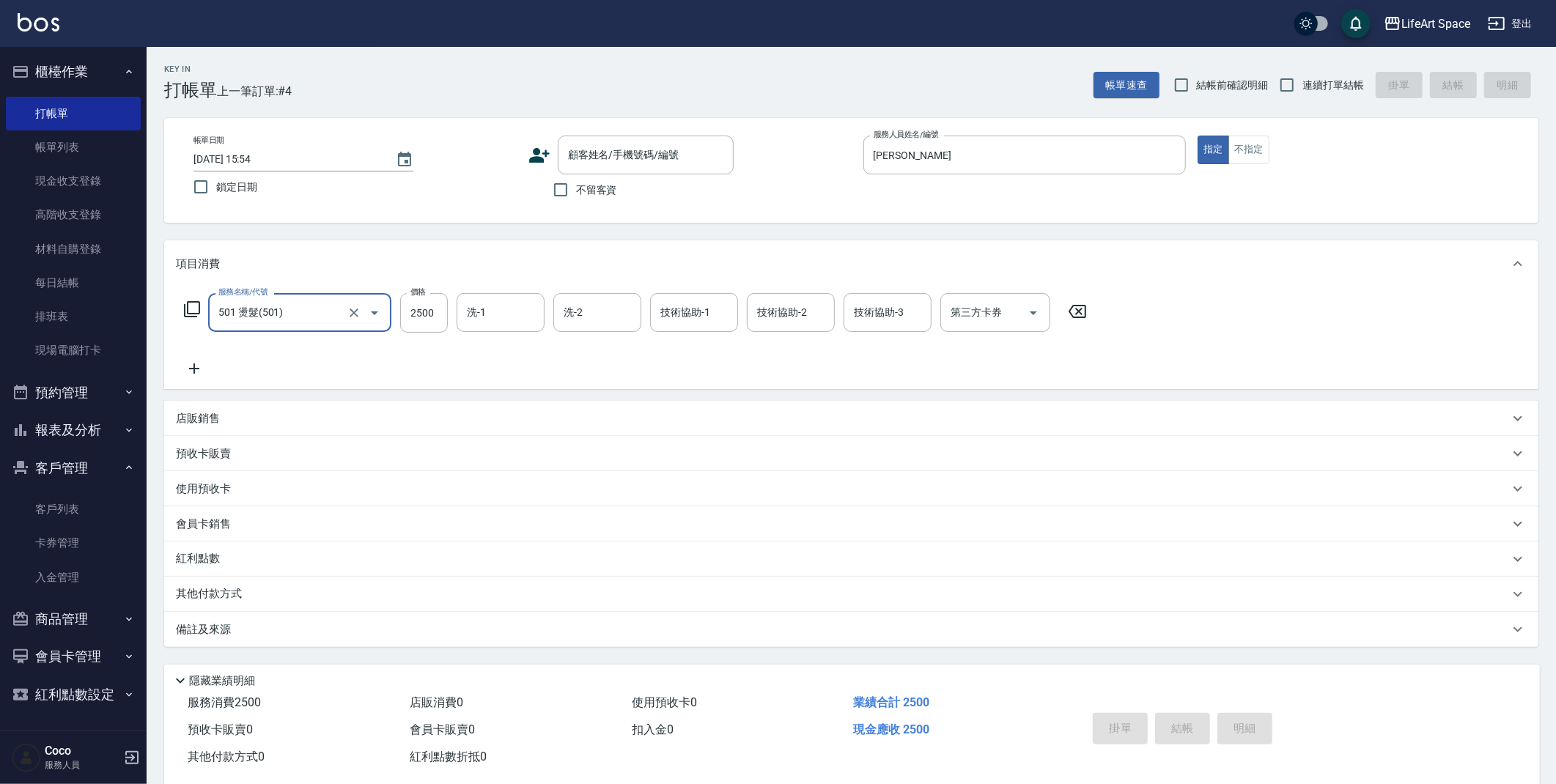
click at [448, 324] on div "服務名稱/代號 501 燙髮(501) 服務名稱/代號 價格 2500 價格 洗-1 洗-1 洗-2 洗-2 技術協助-1 技術協助-1 技術協助-2 技術協…" at bounding box center [635, 313] width 920 height 39
click at [445, 323] on input "2500" at bounding box center [424, 313] width 47 height 39
drag, startPoint x: 1563, startPoint y: 202, endPoint x: 1561, endPoint y: 272, distance: 70.0
click at [1556, 272] on html "LifeArt Space 登出 櫃檯作業 打帳單 帳單列表 現金收支登錄 高階收支登錄 材料自購登錄 每日結帳 排班表 現場電腦打卡 預約管理 預約管理 單…" at bounding box center [778, 402] width 1556 height 806
type input "3500"
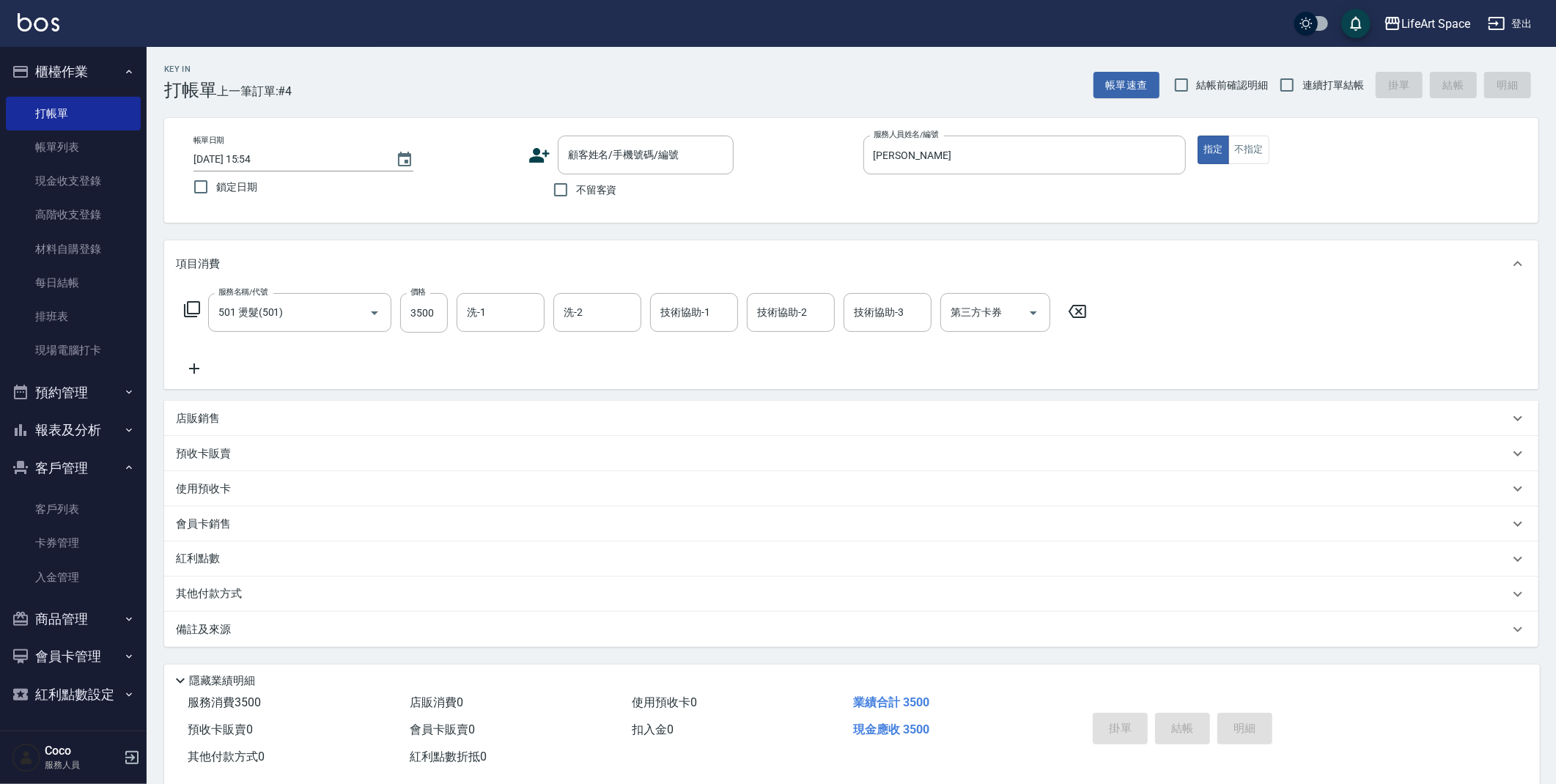
click at [208, 635] on p "備註及來源" at bounding box center [203, 630] width 55 height 16
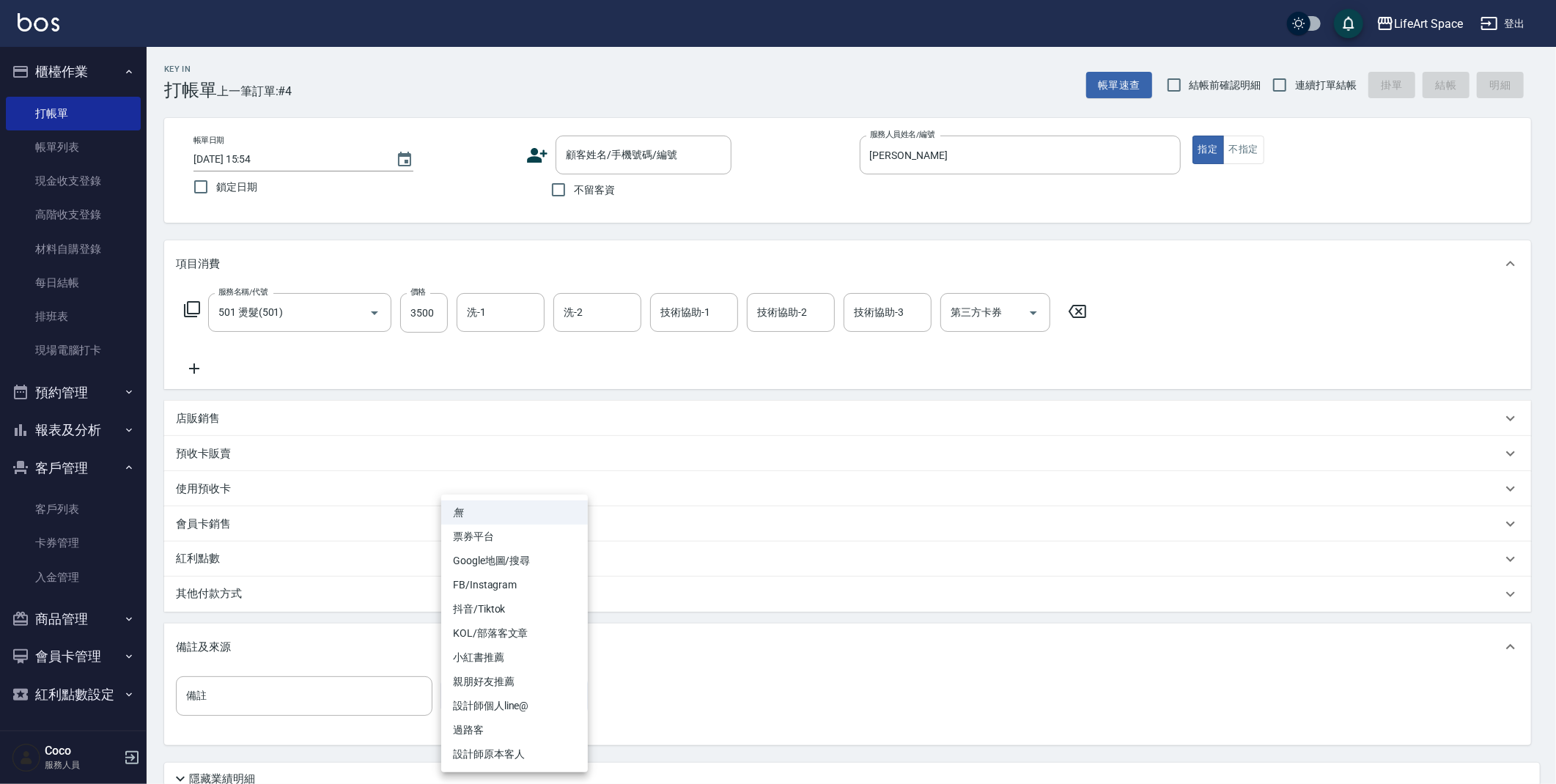
click at [482, 699] on body "LifeArt Space 登出 櫃檯作業 打帳單 帳單列表 現金收支登錄 高階收支登錄 材料自購登錄 每日結帳 排班表 現場電腦打卡 預約管理 預約管理 單…" at bounding box center [778, 452] width 1556 height 904
click at [511, 756] on li "設計師原本客人" at bounding box center [514, 753] width 147 height 25
type input "設計師原本客人"
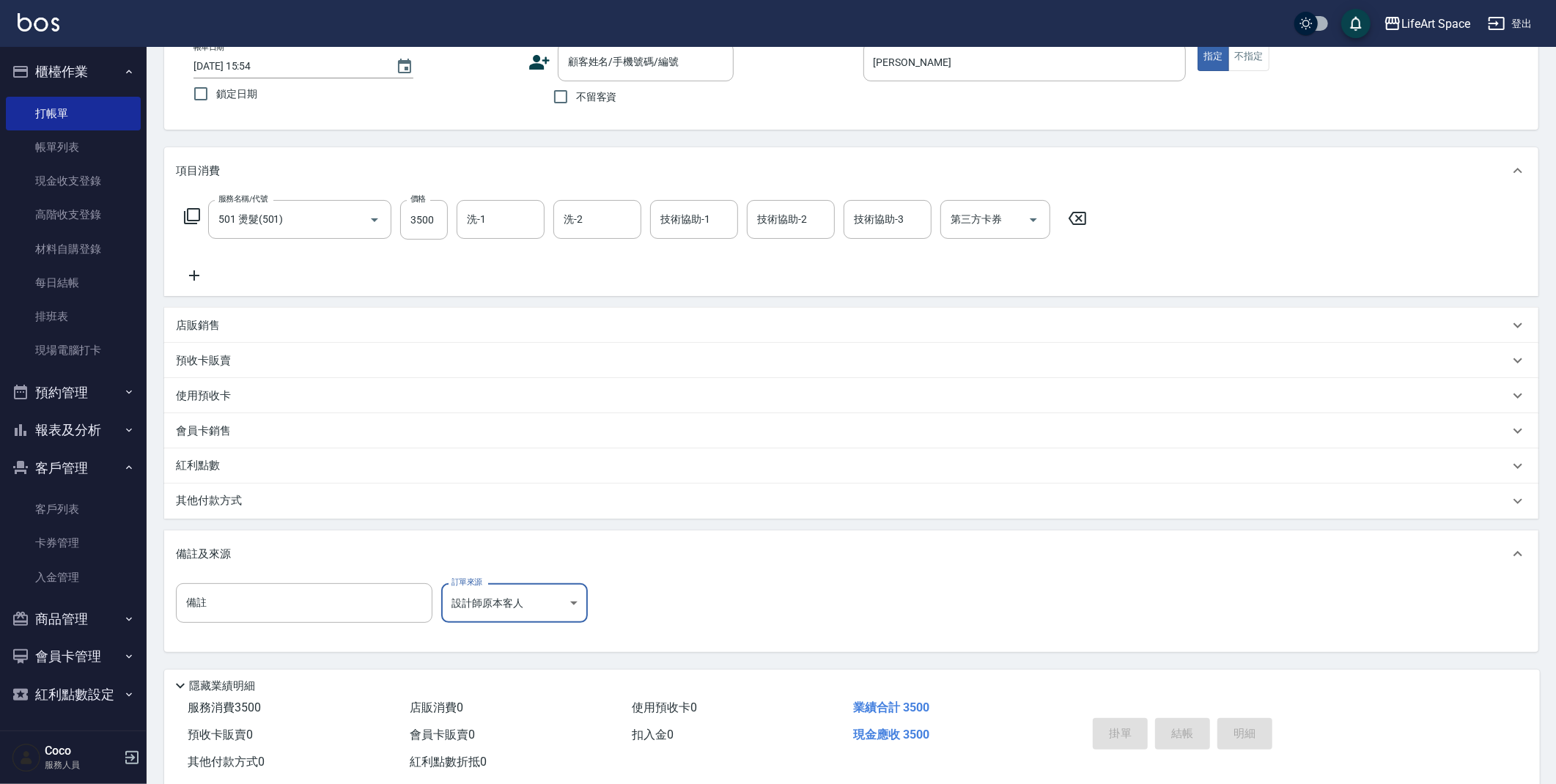
scroll to position [99, 0]
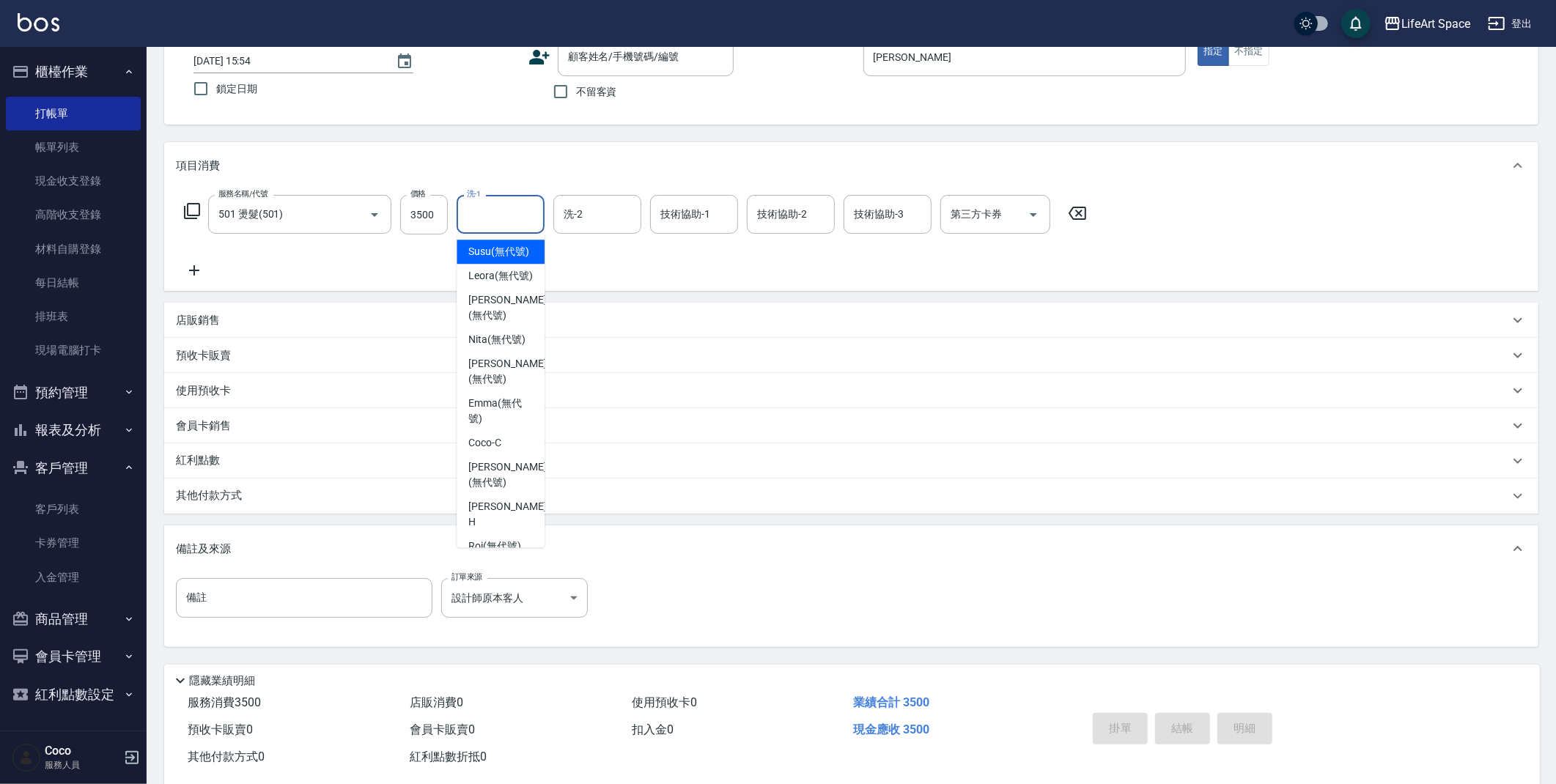
click at [503, 212] on input "洗-1" at bounding box center [500, 214] width 75 height 26
click at [500, 318] on span "[PERSON_NAME] (無代號)" at bounding box center [507, 302] width 78 height 31
type input "[PERSON_NAME](無代號)"
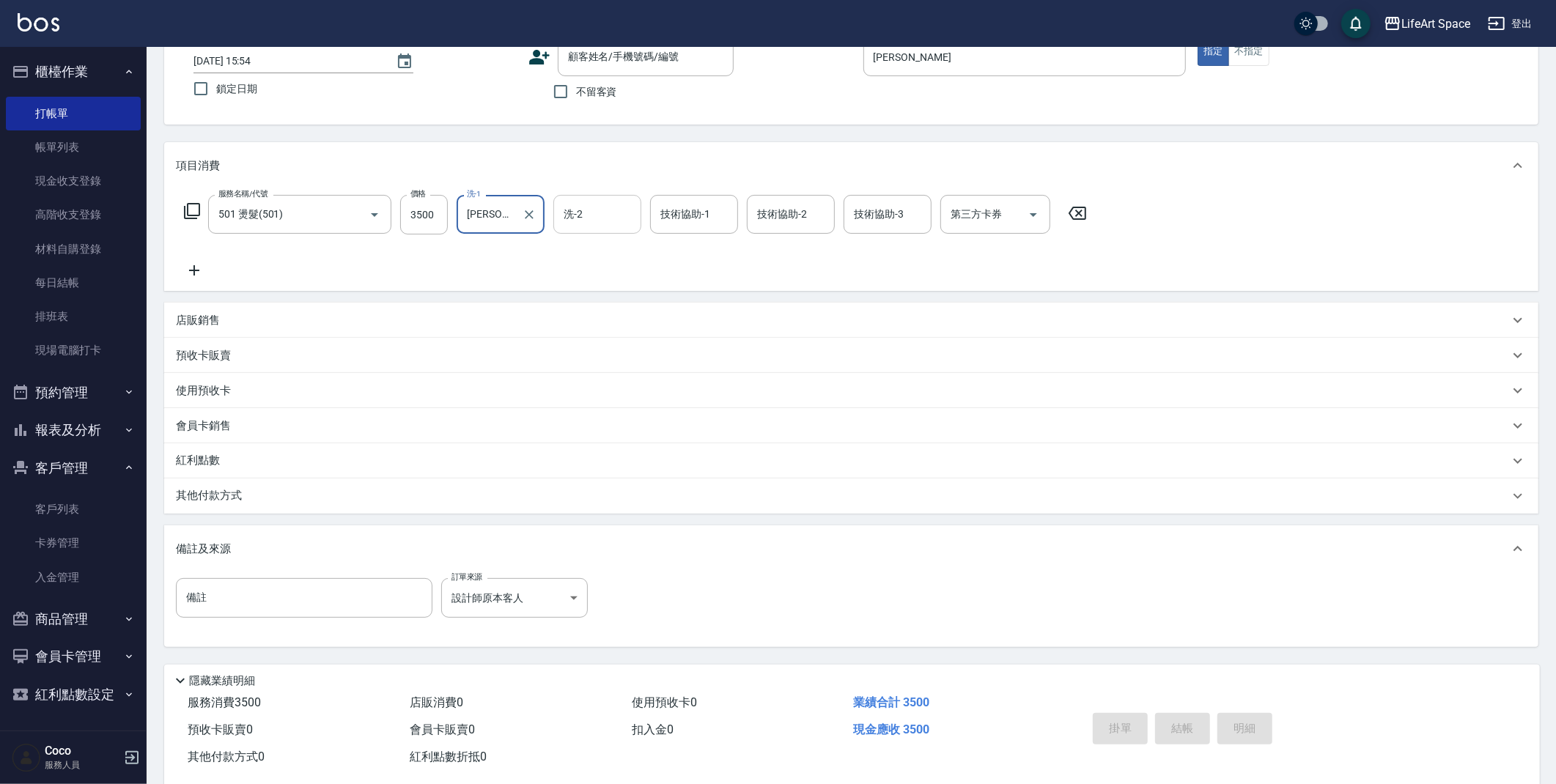
click at [596, 223] on input "洗-2" at bounding box center [597, 214] width 75 height 26
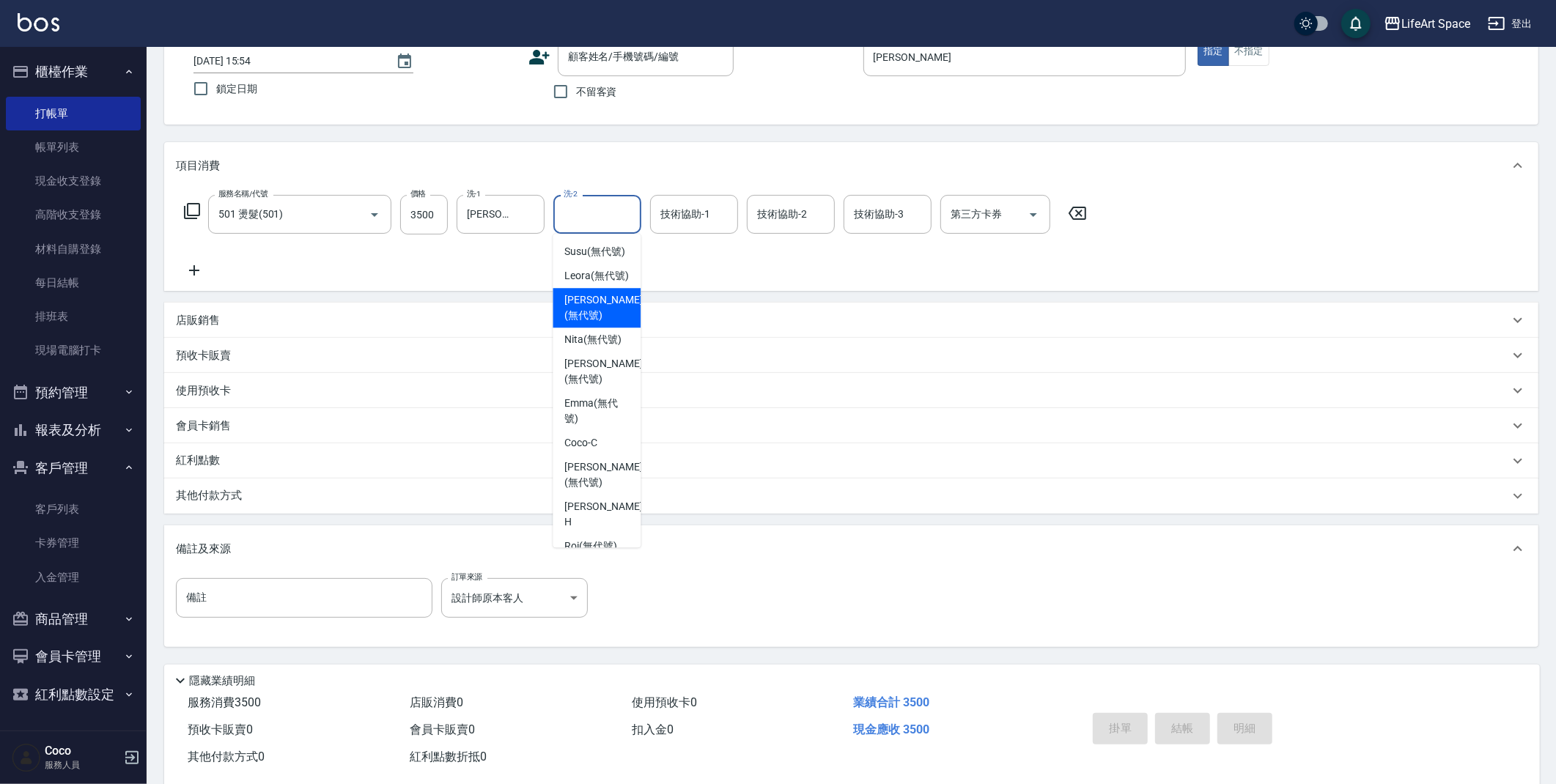
click at [684, 595] on div "備註 備註 訂單來源 設計師原本客人 設計師原本客人 訂單來源" at bounding box center [851, 606] width 1351 height 57
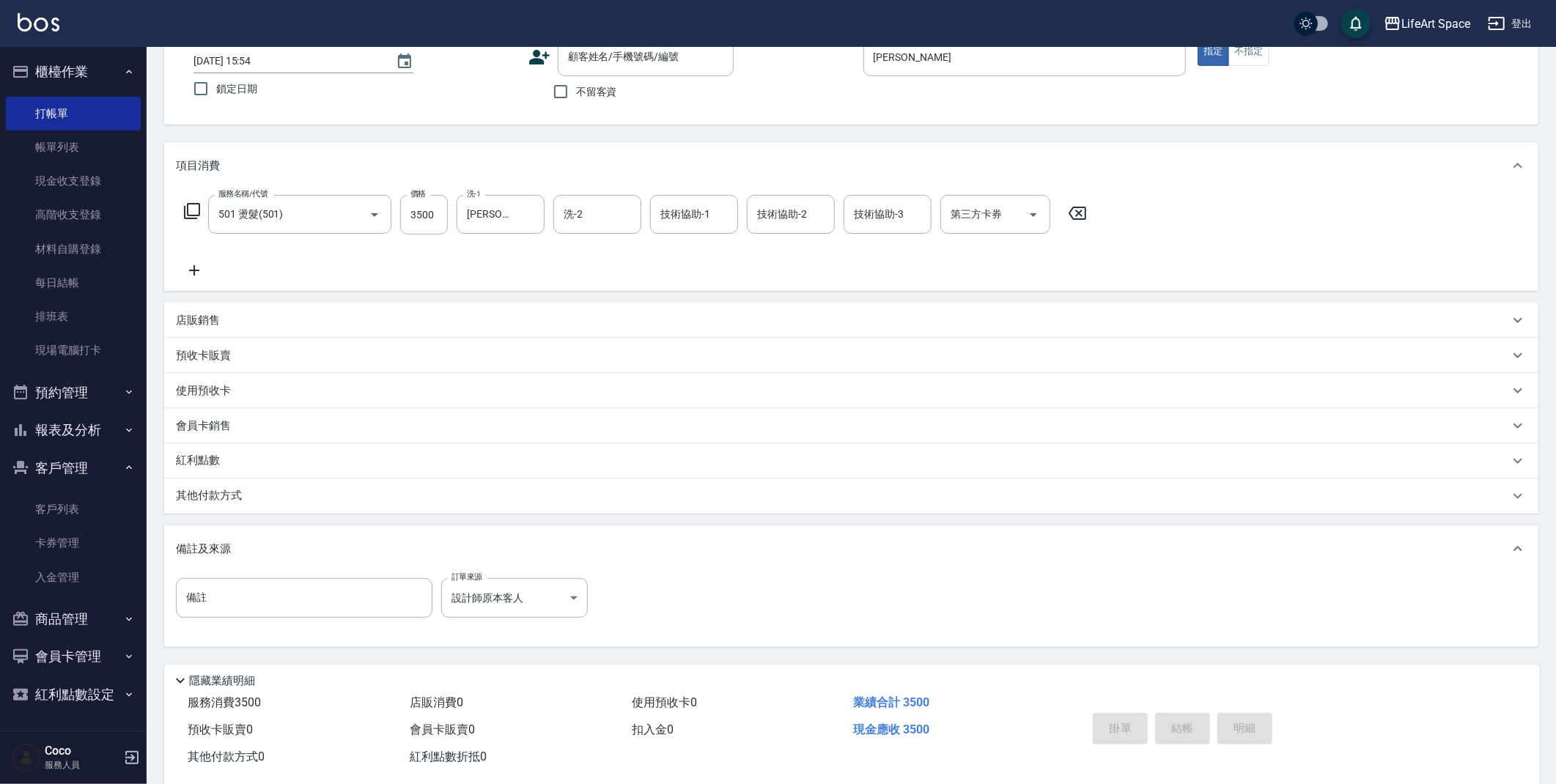
drag, startPoint x: 220, startPoint y: 492, endPoint x: 221, endPoint y: 505, distance: 13.0
click at [219, 492] on p "其他付款方式" at bounding box center [212, 496] width 73 height 16
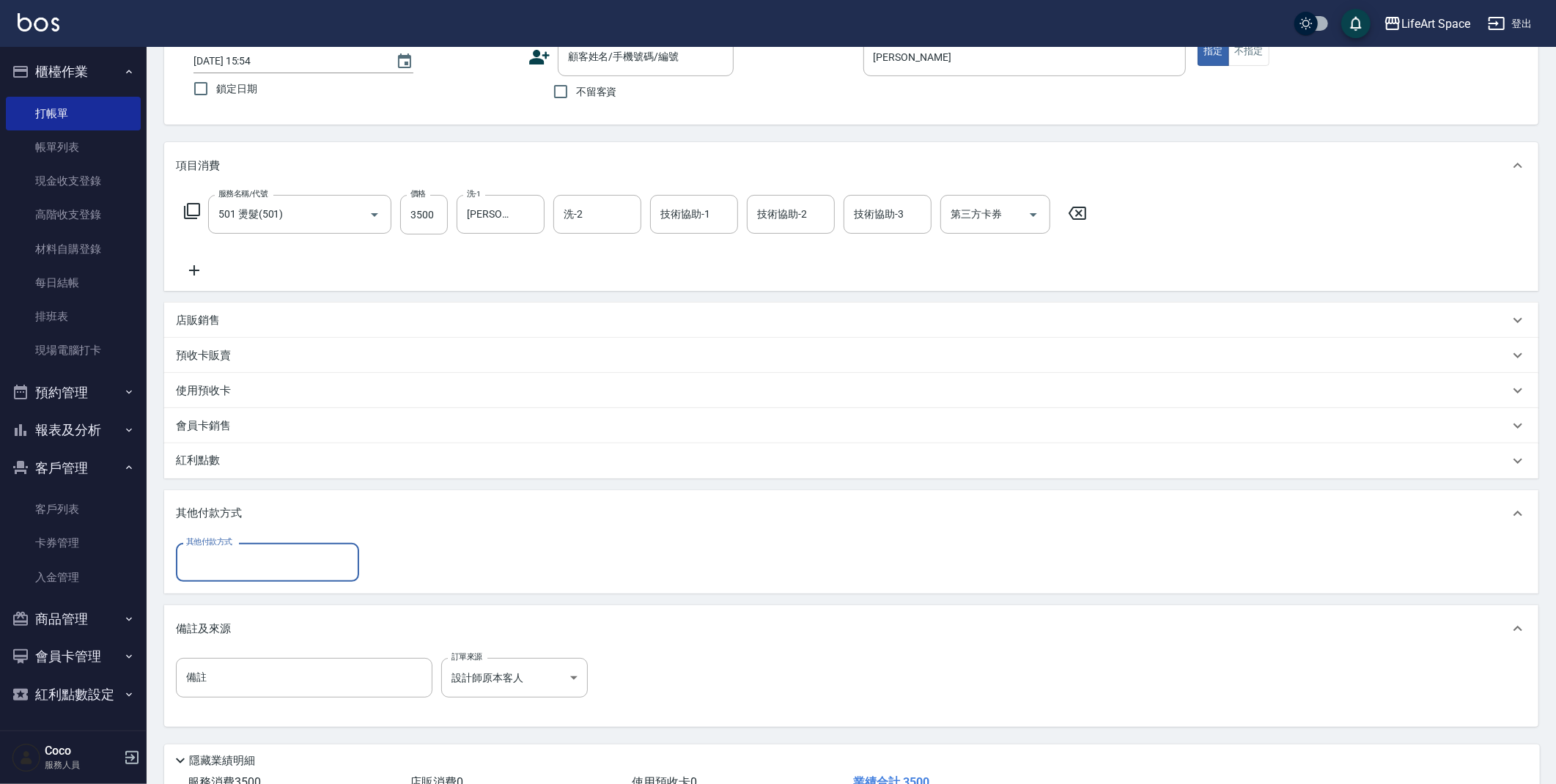
scroll to position [0, 0]
click at [230, 556] on input "其他付款方式" at bounding box center [267, 562] width 170 height 26
click at [229, 616] on span "Linepay" at bounding box center [267, 623] width 184 height 25
type input "Linepay"
click at [447, 570] on input "0" at bounding box center [422, 562] width 110 height 39
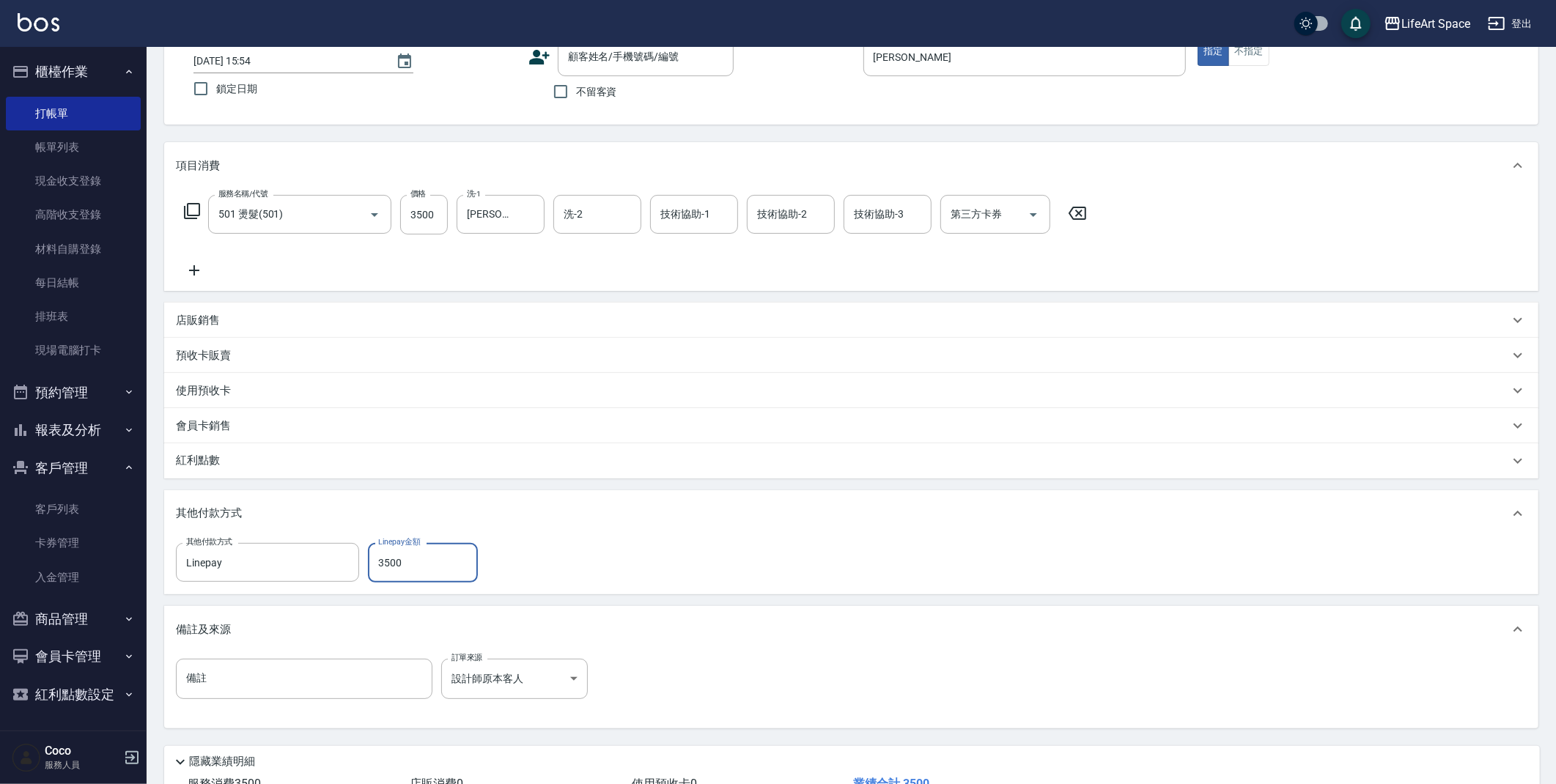
type input "3500"
click at [605, 87] on span "不留客資" at bounding box center [597, 92] width 41 height 16
click at [576, 87] on input "不留客資" at bounding box center [560, 91] width 31 height 31
checkbox input "true"
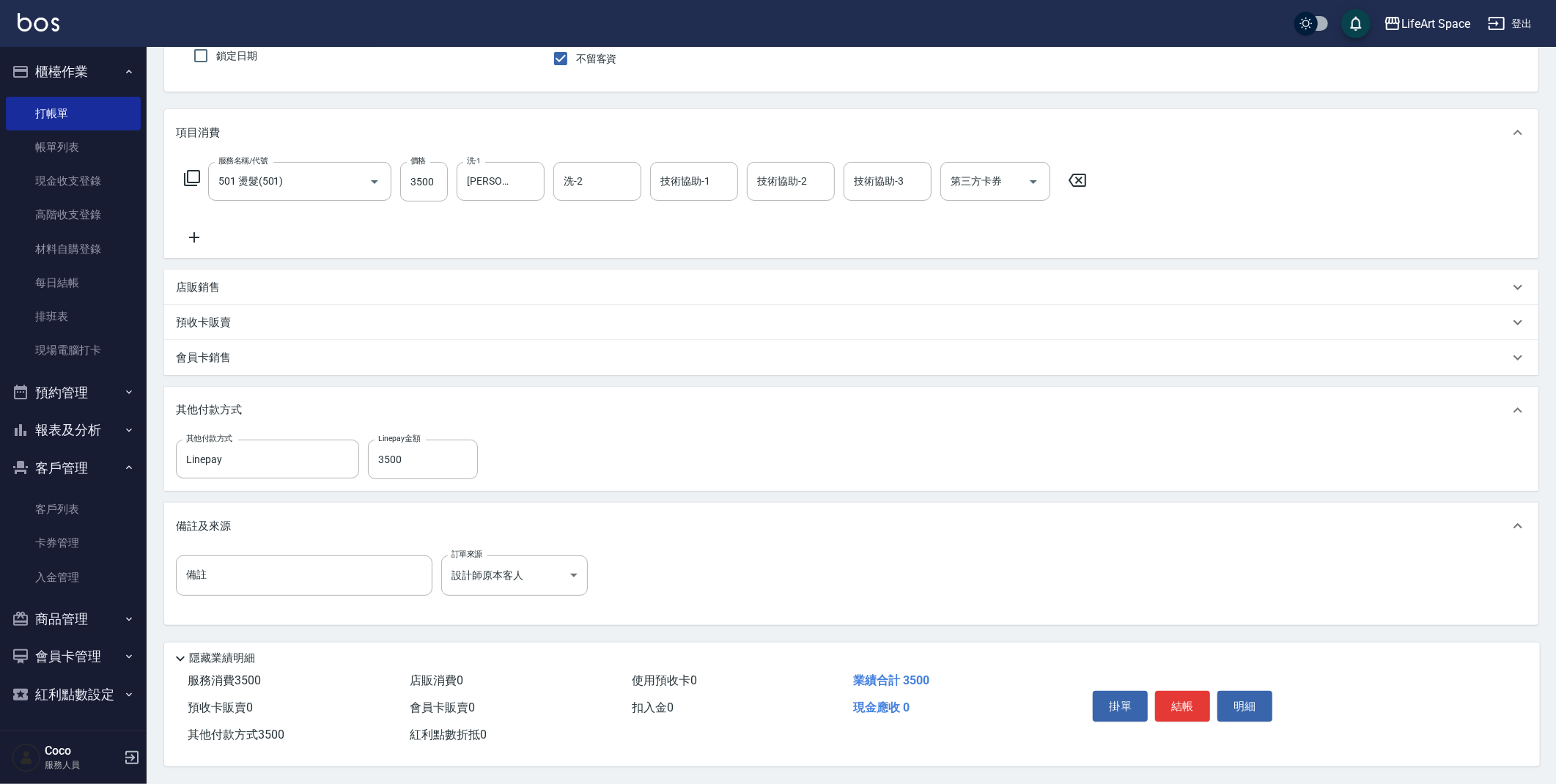
scroll to position [135, 0]
click at [1182, 706] on button "結帳" at bounding box center [1183, 705] width 55 height 31
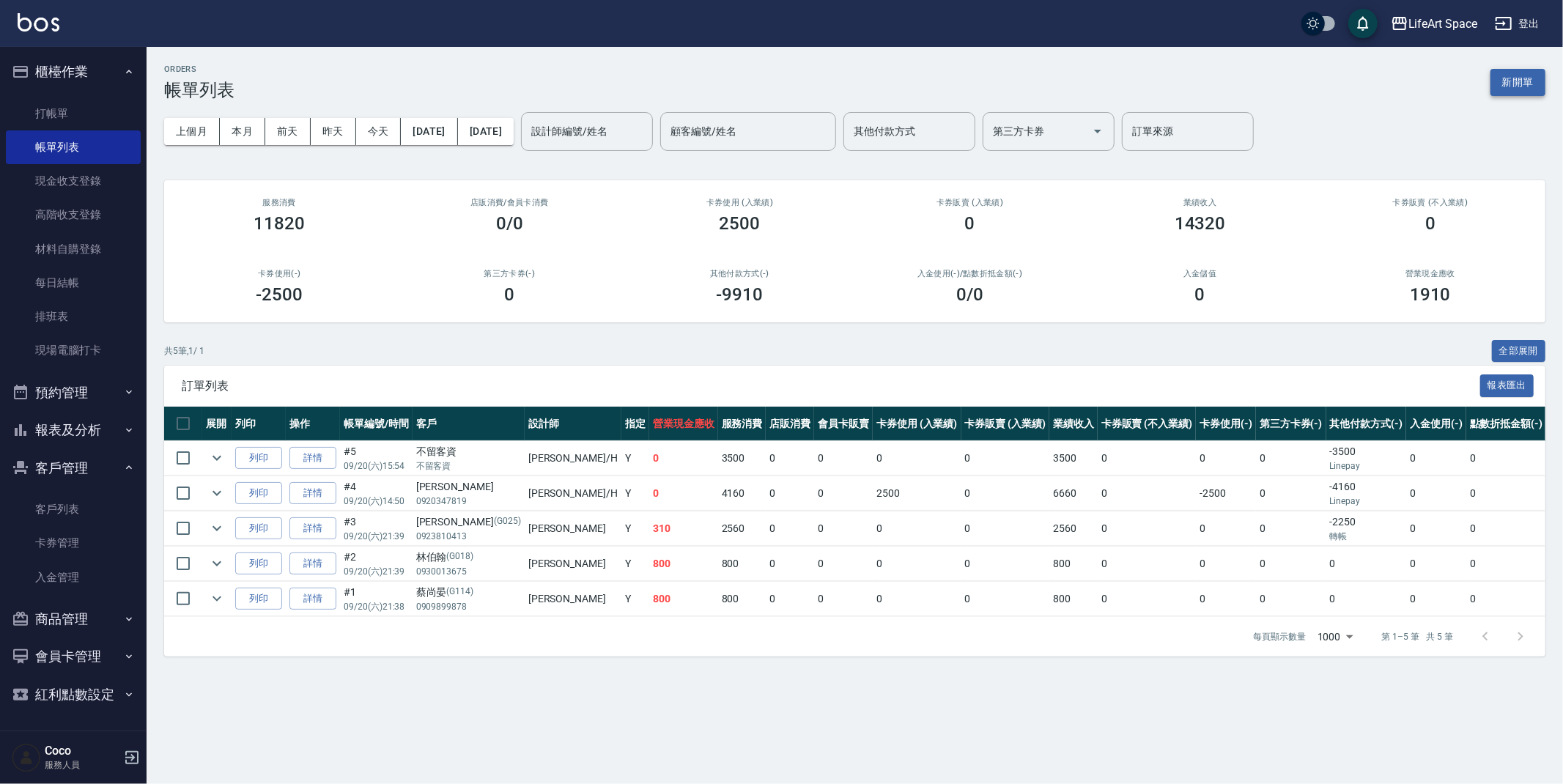
click at [1513, 86] on button "新開單" at bounding box center [1519, 82] width 55 height 27
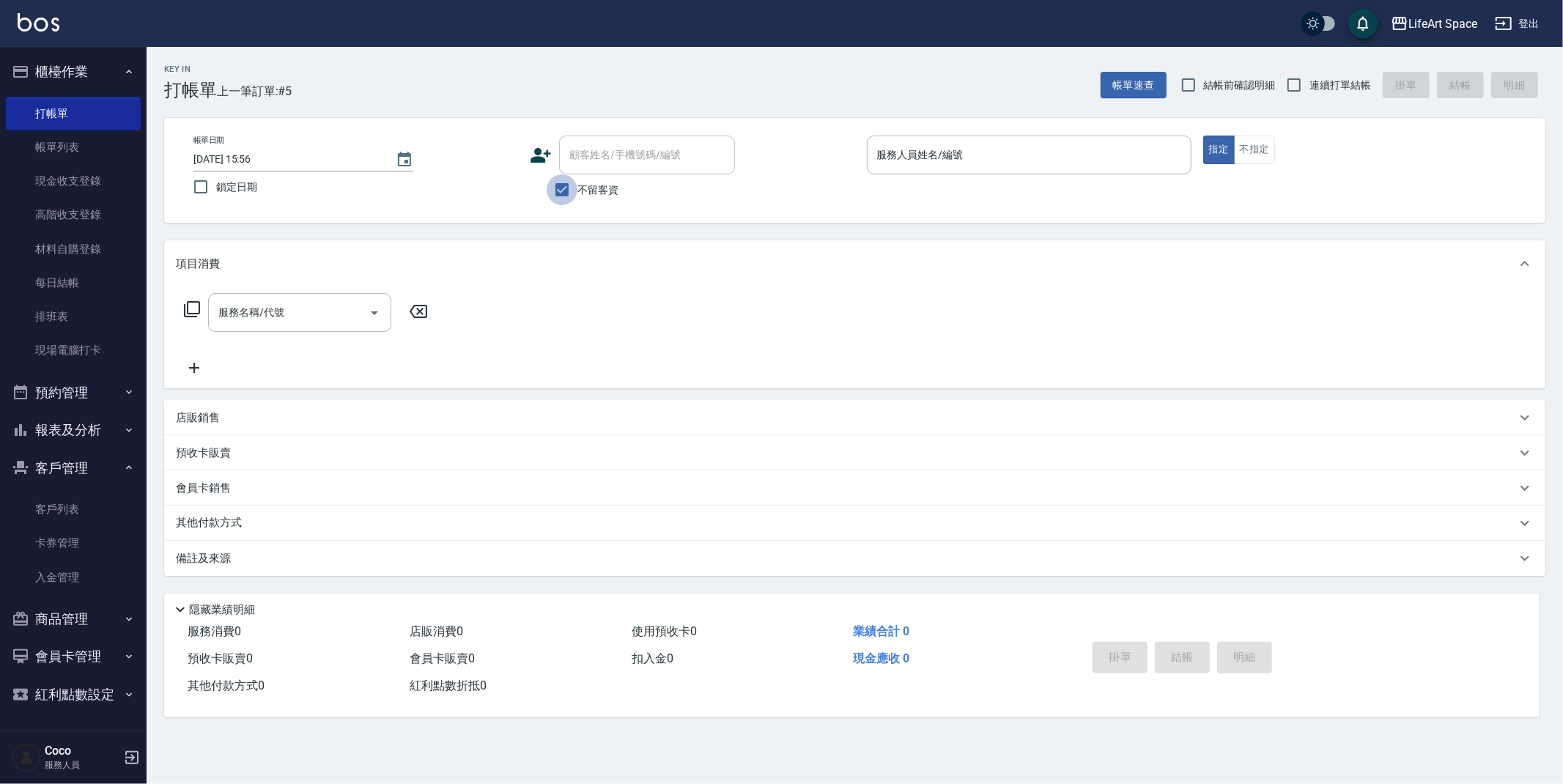
click at [573, 192] on input "不留客資" at bounding box center [561, 189] width 31 height 31
checkbox input "false"
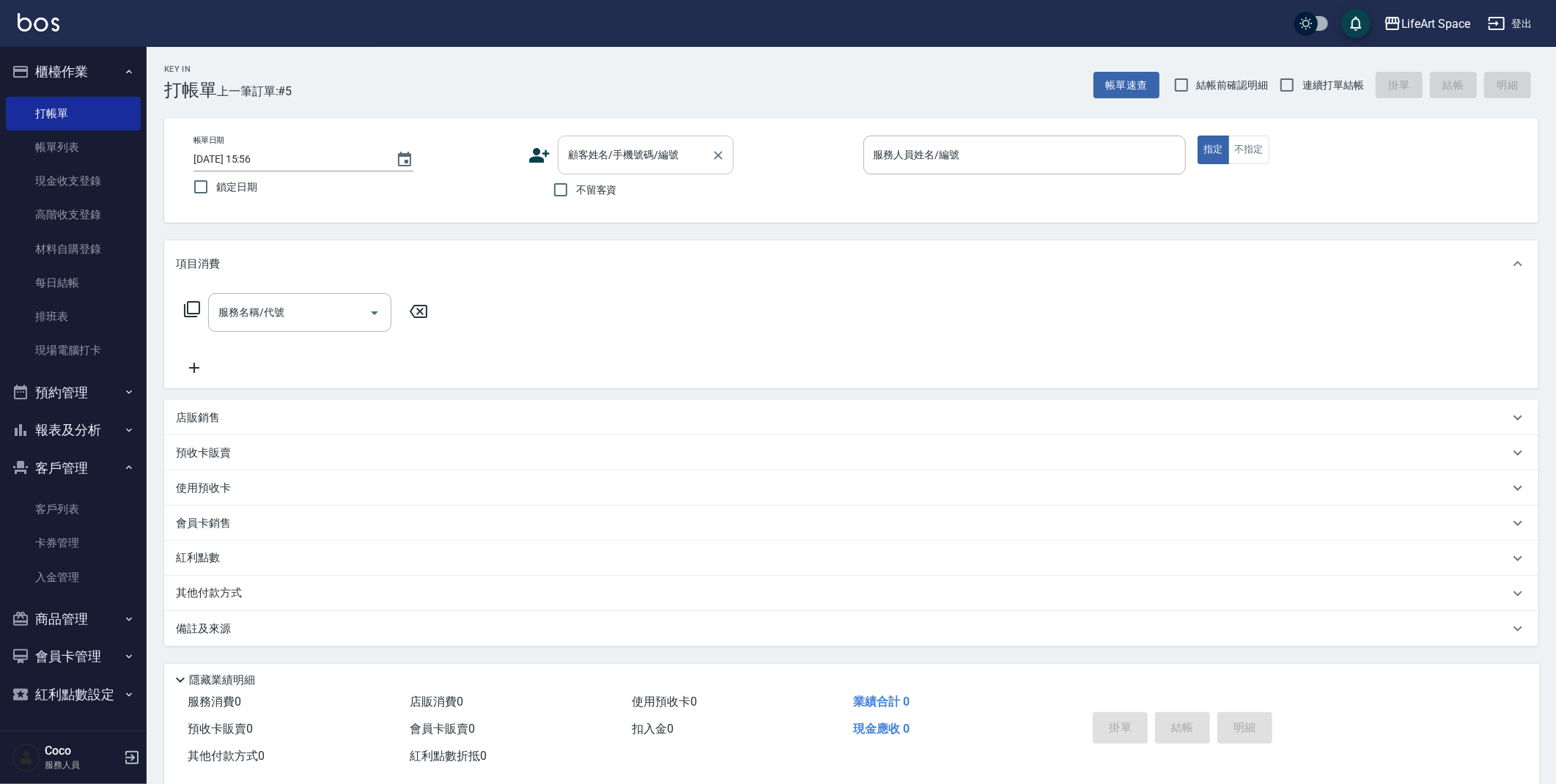
click at [643, 149] on div "顧客姓名/手機號碼/編號 顧客姓名/手機號碼/編號" at bounding box center [645, 154] width 176 height 38
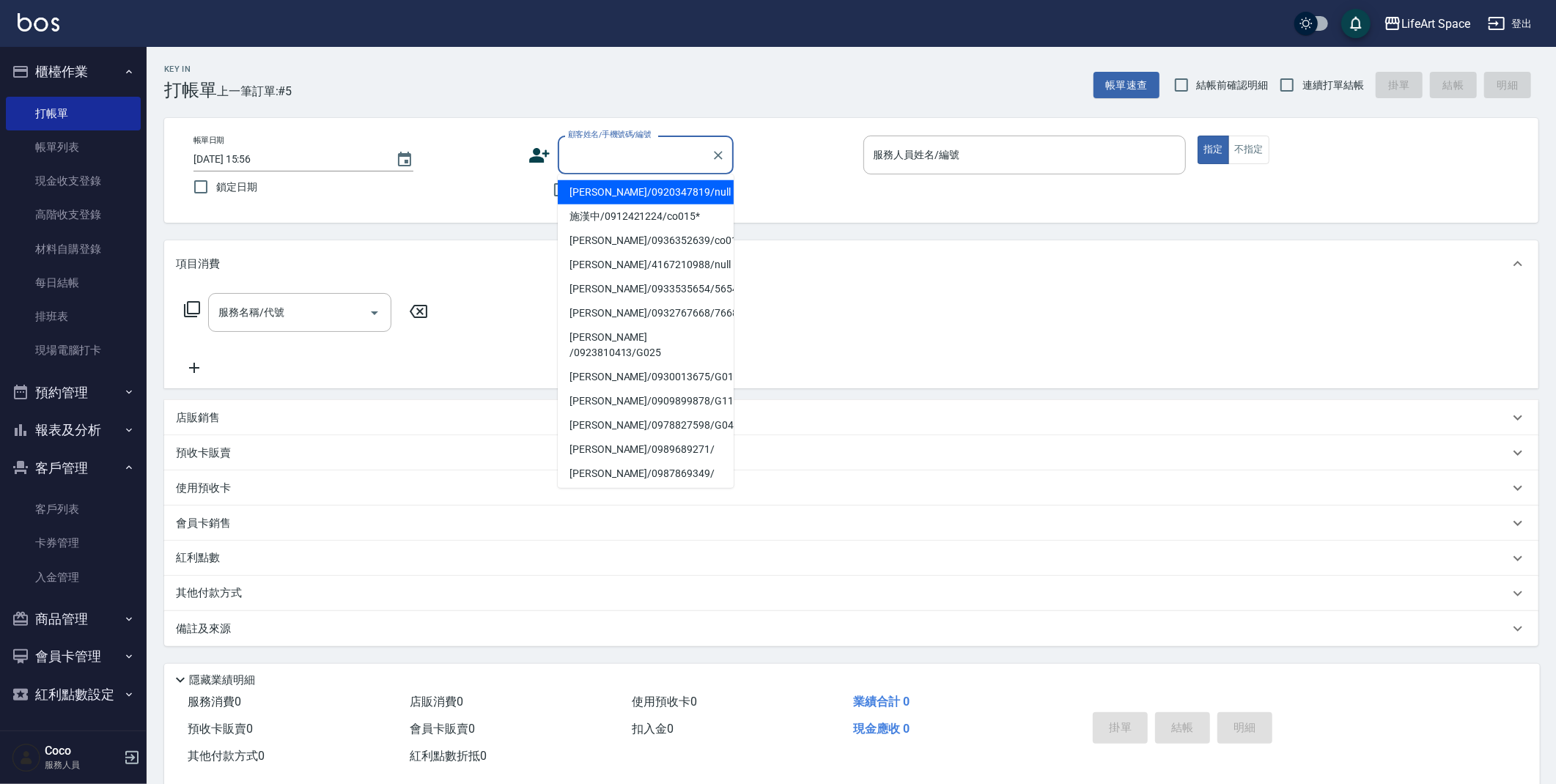
type input "x"
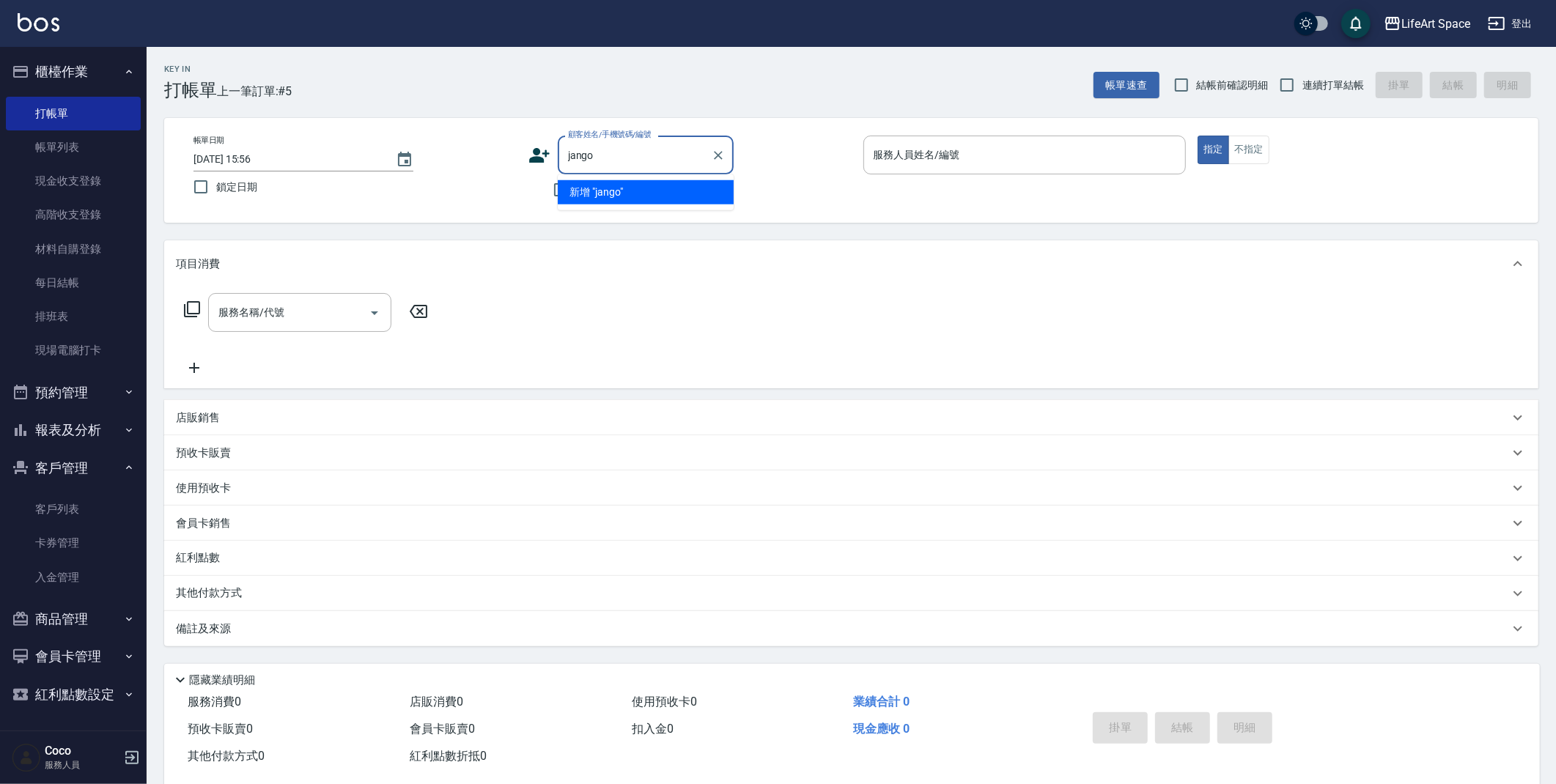
type input "jango"
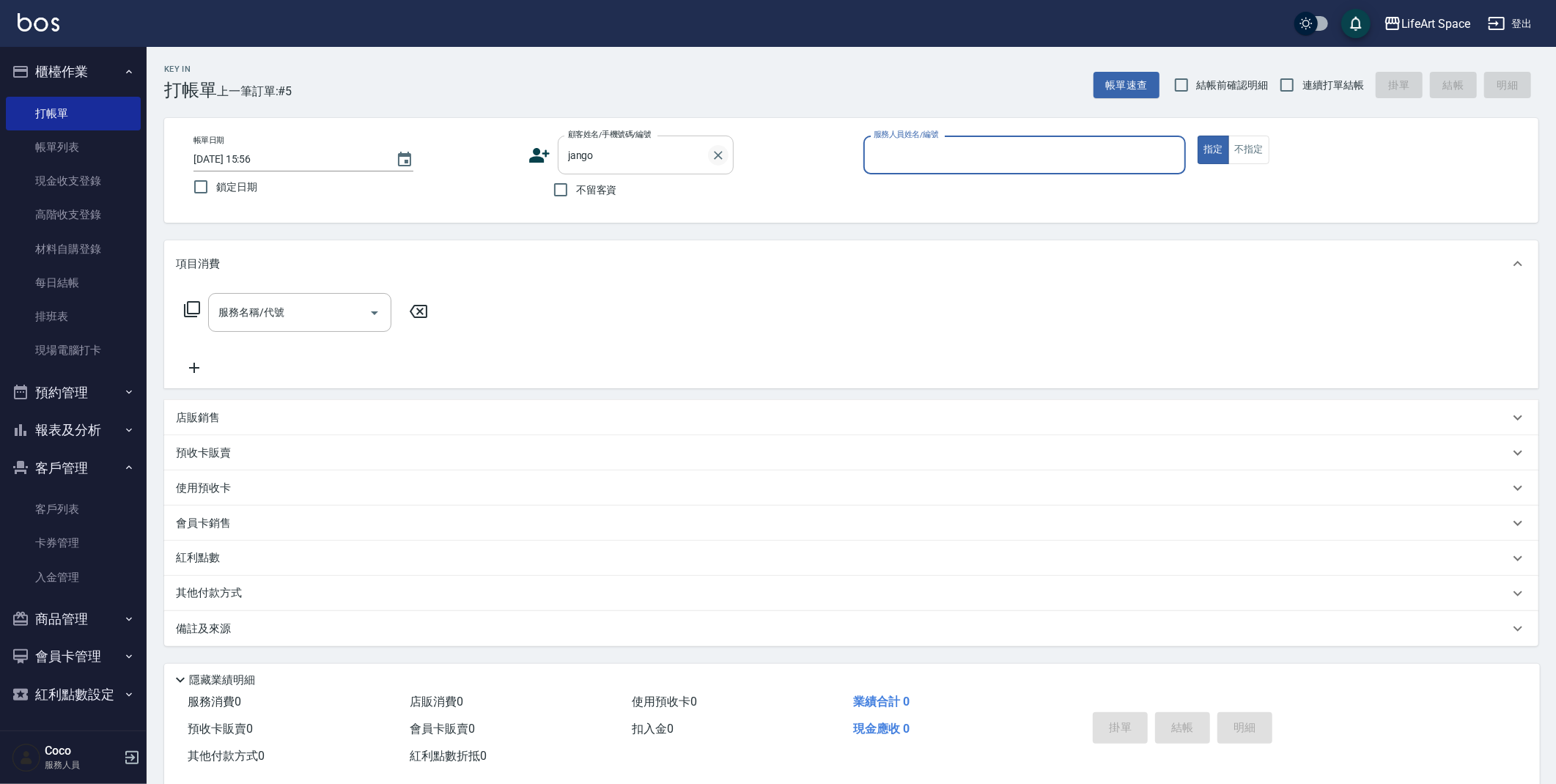
click at [718, 155] on icon "Clear" at bounding box center [717, 155] width 9 height 9
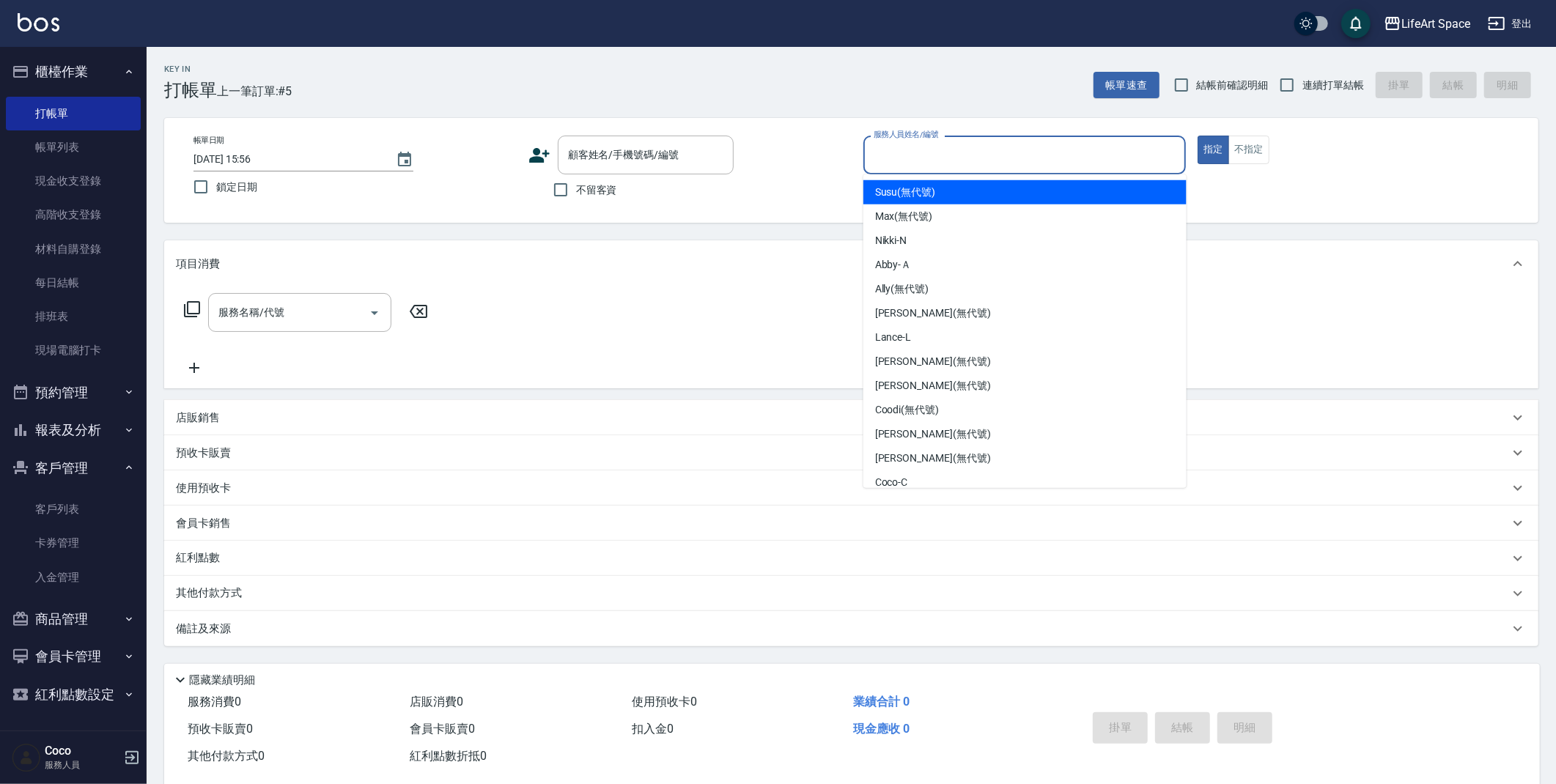
click at [1053, 151] on input "服務人員姓名/編號" at bounding box center [1025, 155] width 310 height 26
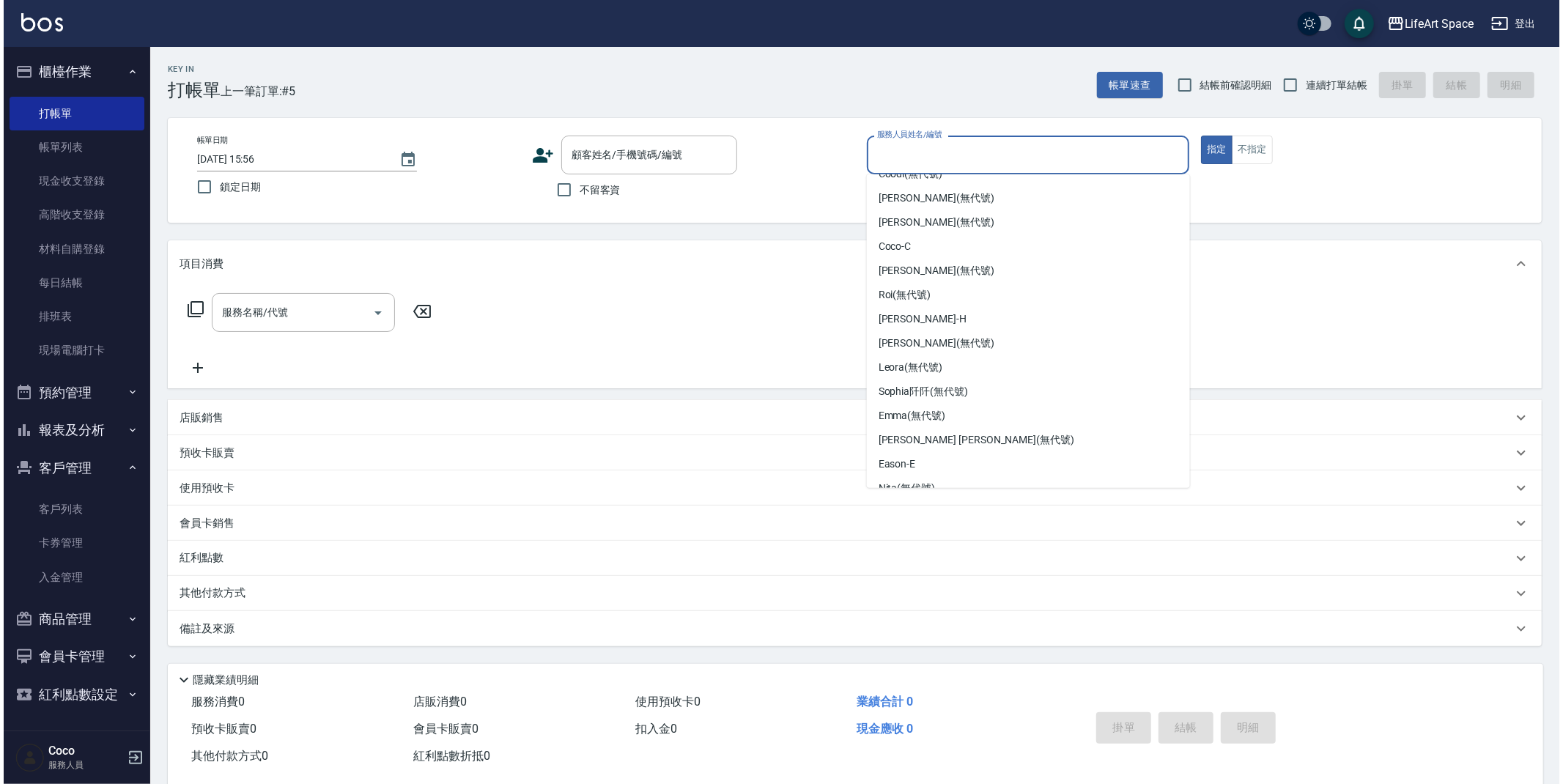
scroll to position [253, 0]
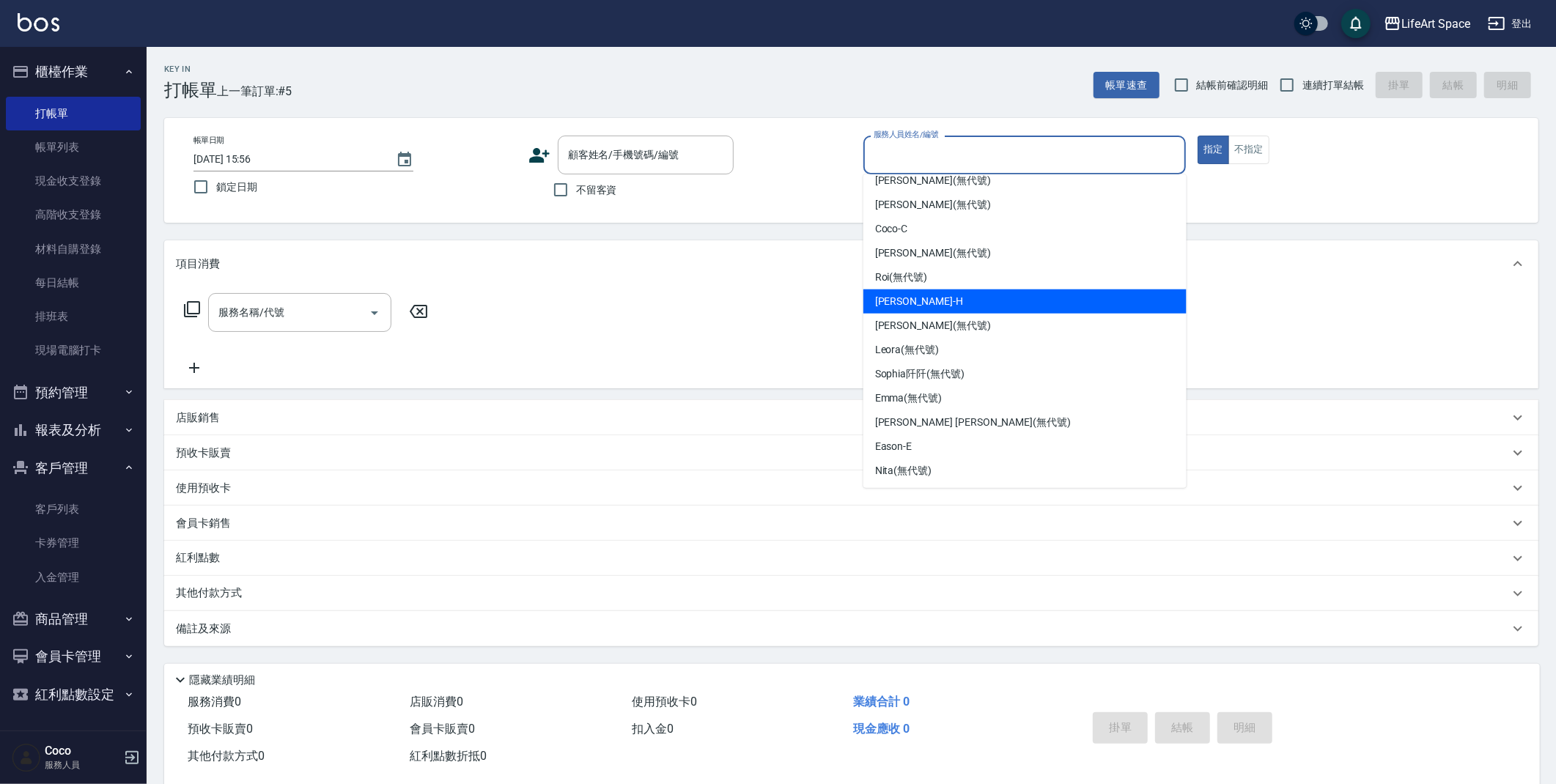
click at [926, 301] on div "[PERSON_NAME]" at bounding box center [1025, 301] width 324 height 25
type input "[PERSON_NAME]"
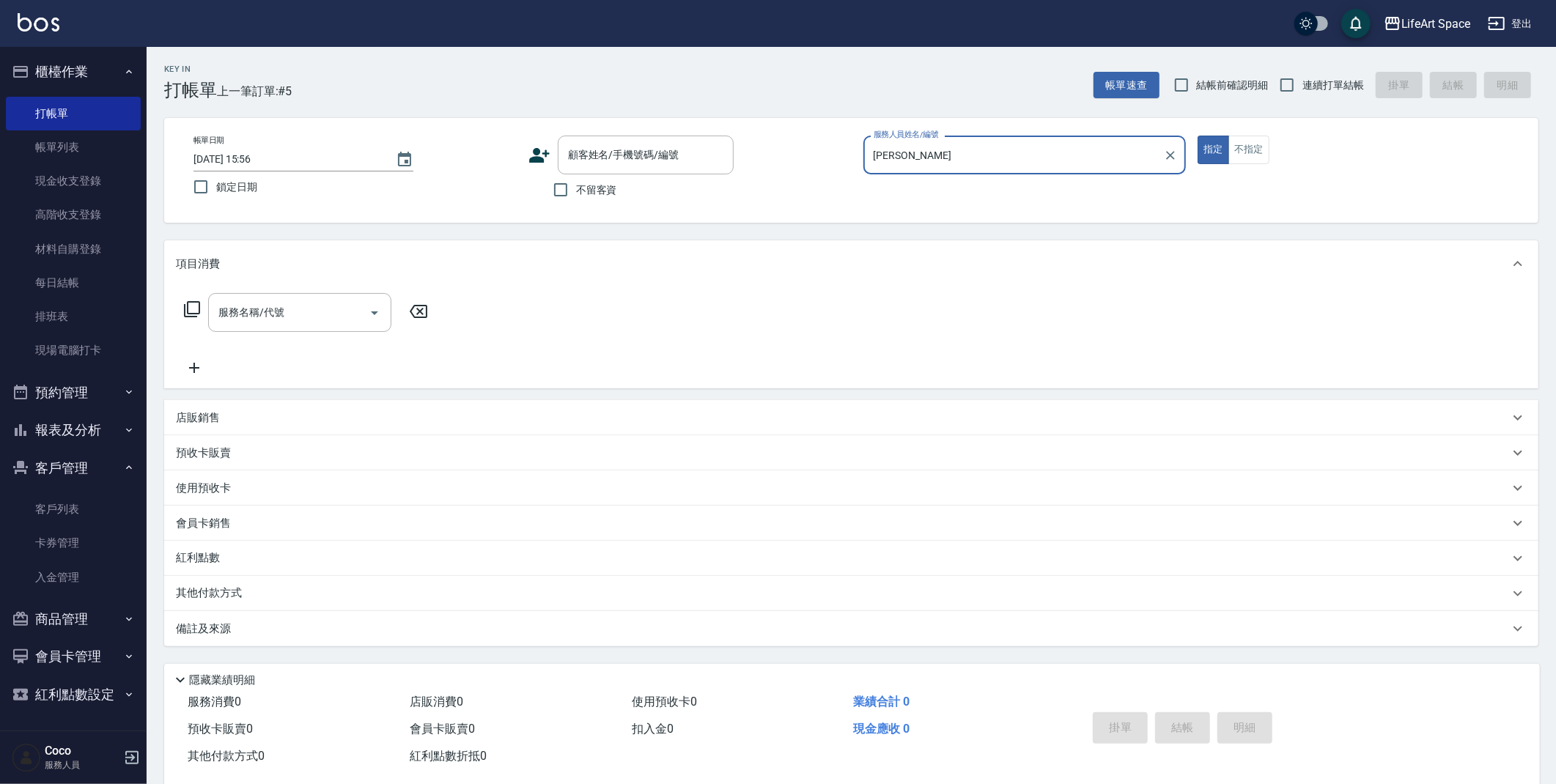
click at [603, 186] on span "不留客資" at bounding box center [597, 190] width 41 height 16
click at [576, 186] on input "不留客資" at bounding box center [560, 189] width 31 height 31
checkbox input "true"
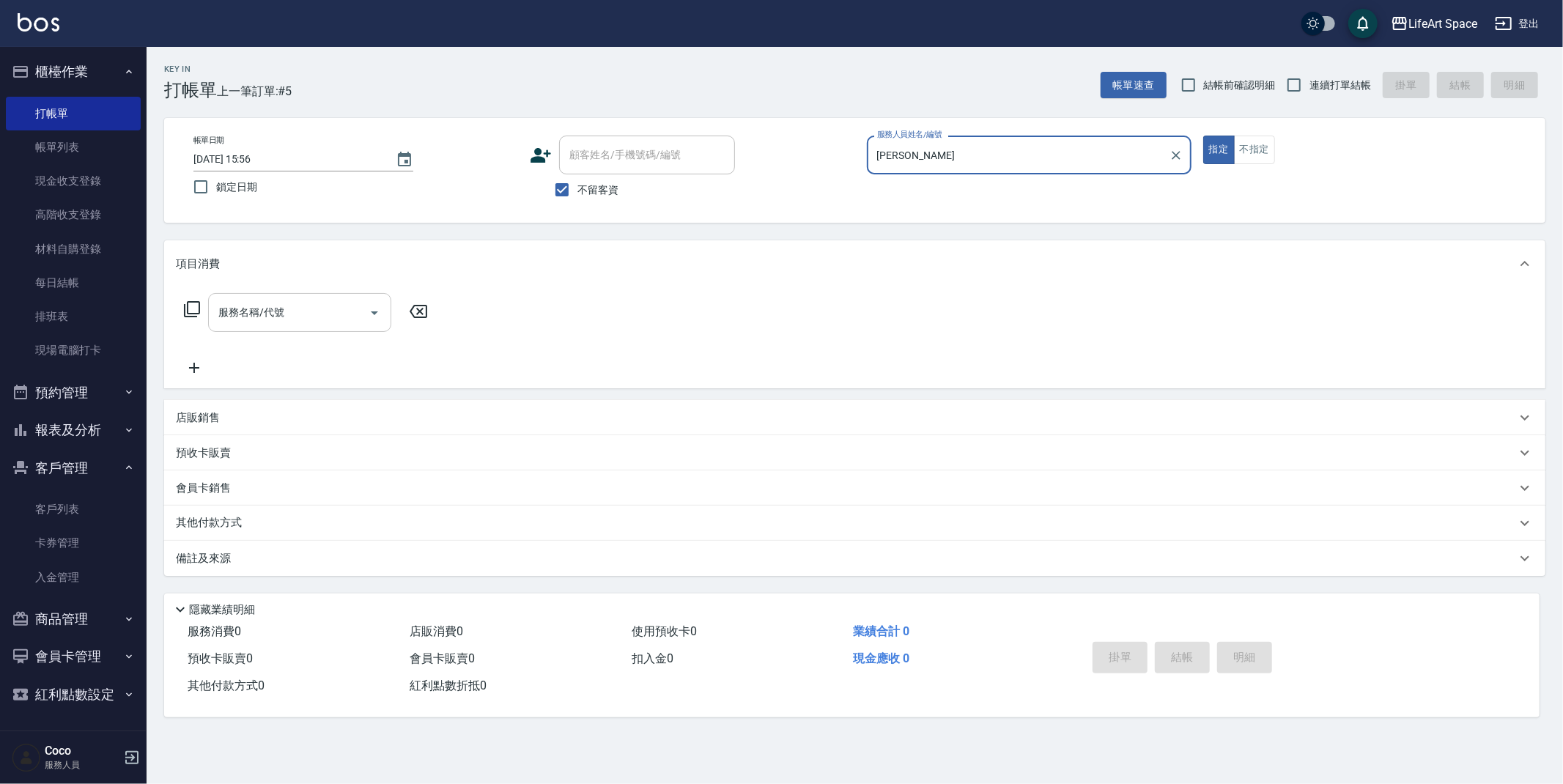
click at [301, 304] on input "服務名稱/代號" at bounding box center [289, 313] width 148 height 26
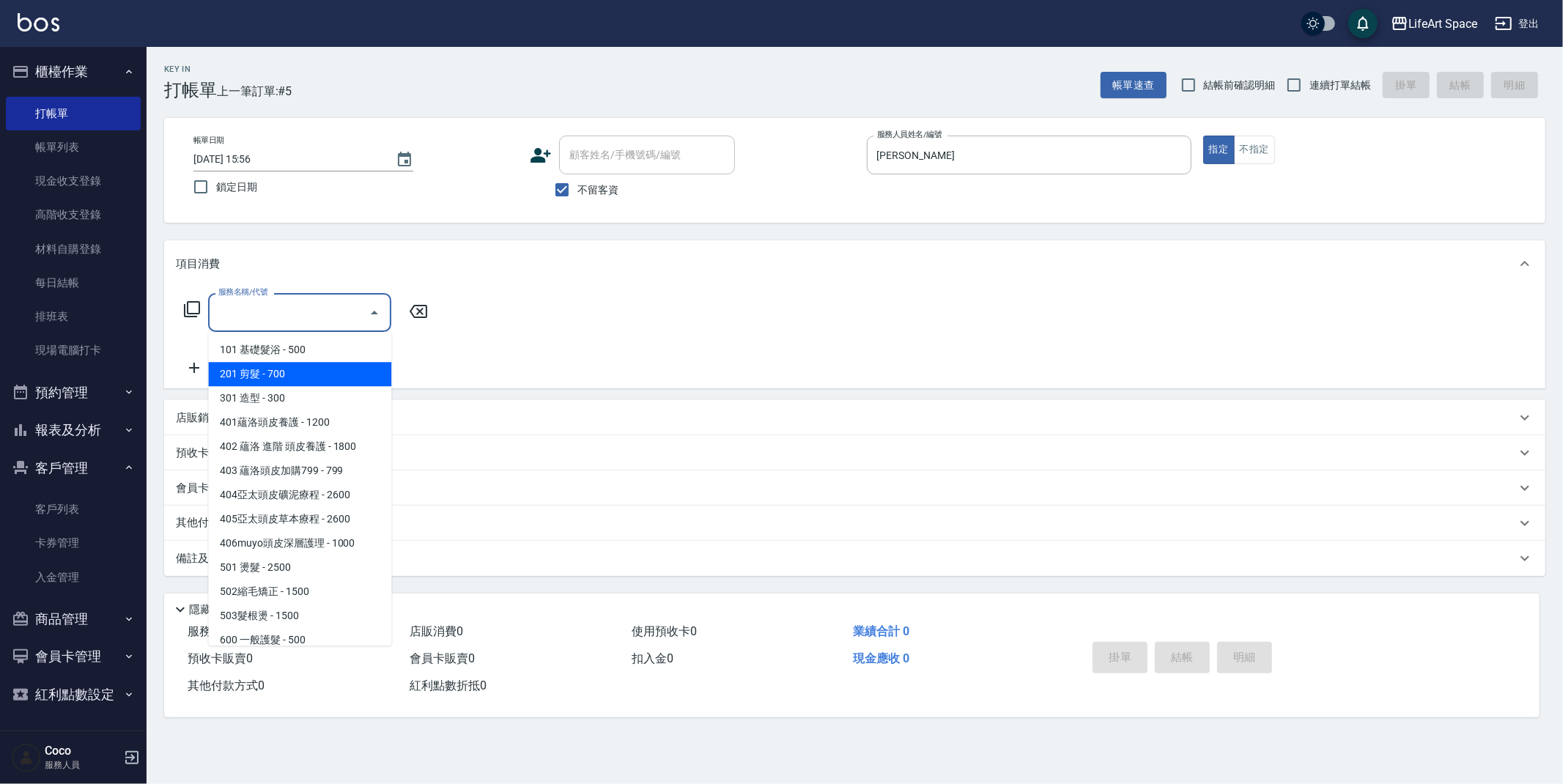
drag, startPoint x: 294, startPoint y: 372, endPoint x: 301, endPoint y: 368, distance: 8.1
click at [294, 372] on span "201 剪髮 - 700" at bounding box center [300, 374] width 184 height 25
type input "201 剪髮(201)"
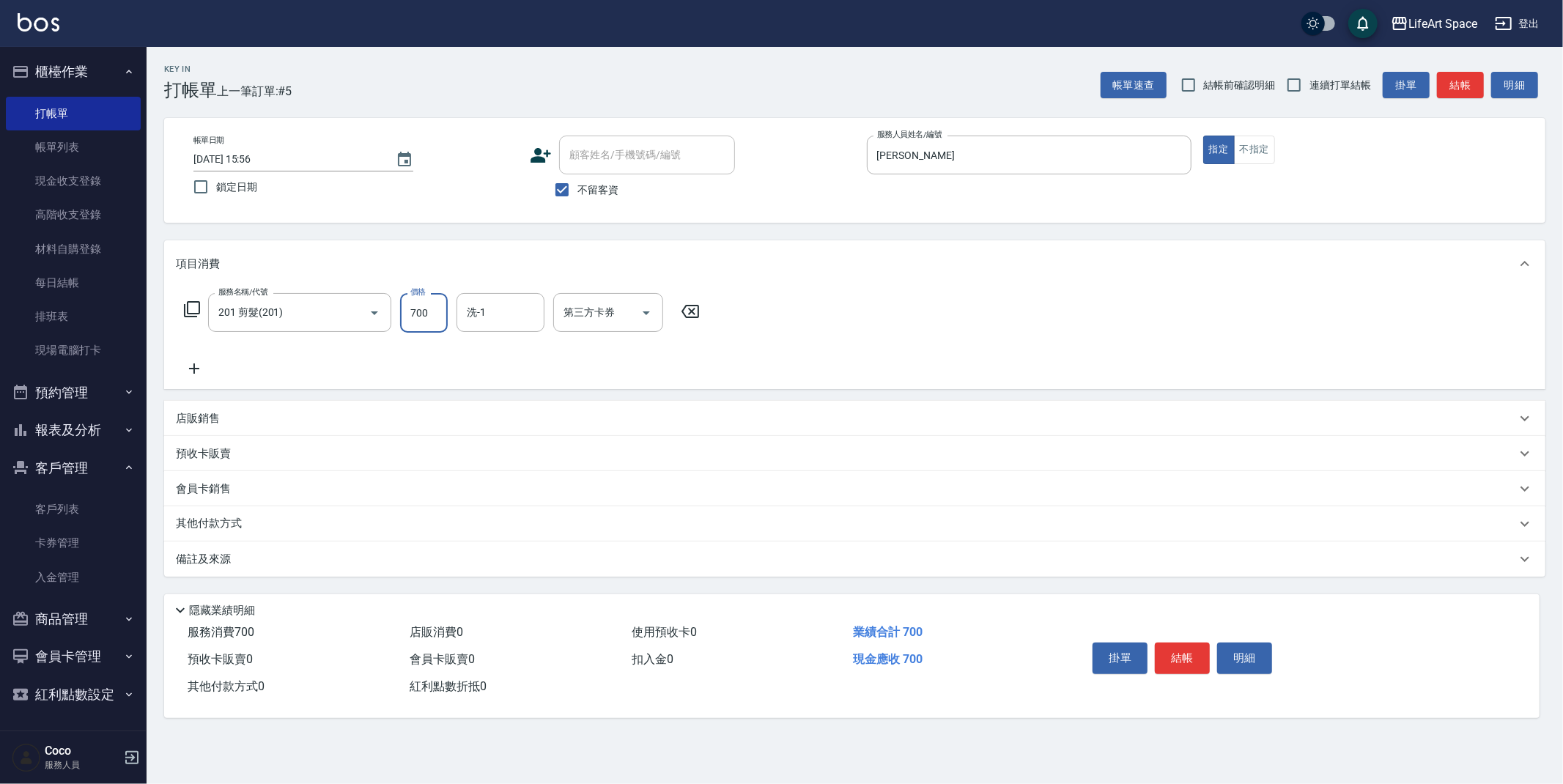
drag, startPoint x: 431, startPoint y: 328, endPoint x: 422, endPoint y: 329, distance: 9.1
click at [431, 328] on input "700" at bounding box center [424, 313] width 47 height 39
type input "800"
drag, startPoint x: 303, startPoint y: 558, endPoint x: 475, endPoint y: 580, distance: 173.4
click at [303, 558] on div "備註及來源" at bounding box center [846, 559] width 1340 height 16
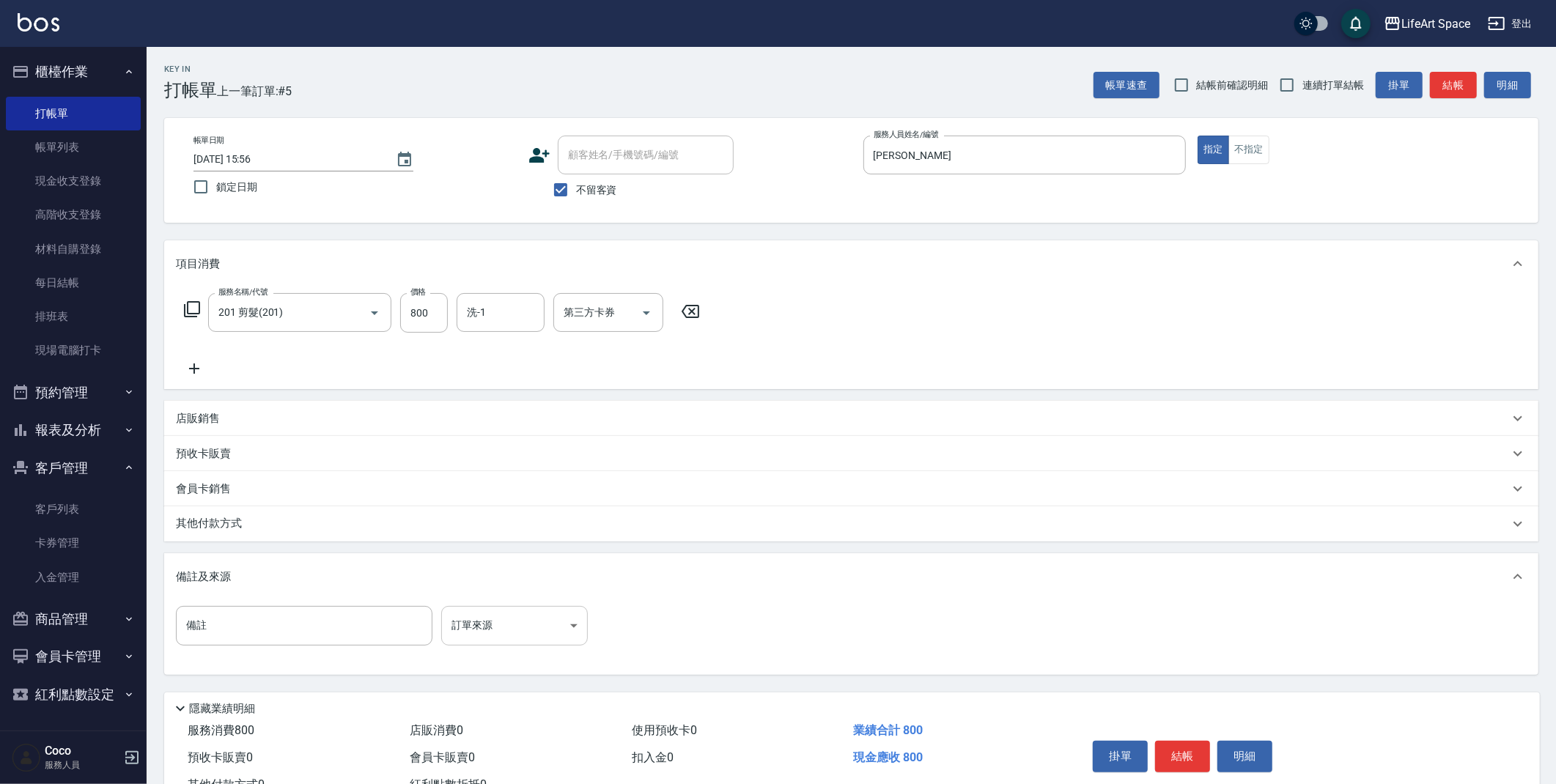
click at [562, 628] on body "LifeArt Space 登出 櫃檯作業 打帳單 帳單列表 現金收支登錄 高階收支登錄 材料自購登錄 每日結帳 排班表 現場電腦打卡 預約管理 預約管理 單…" at bounding box center [778, 416] width 1556 height 833
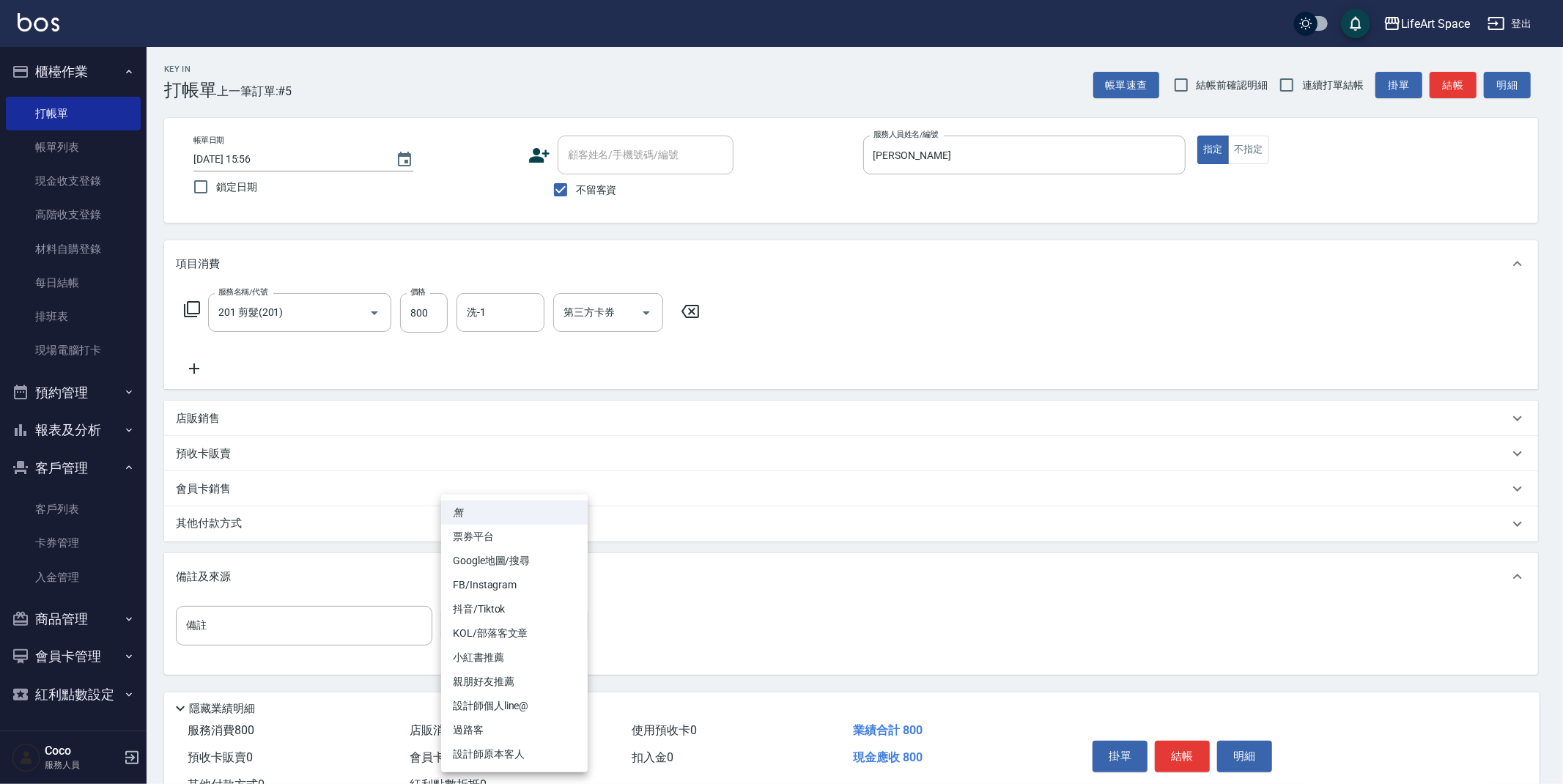
click at [505, 758] on li "設計師原本客人" at bounding box center [514, 753] width 147 height 25
type input "設計師原本客人"
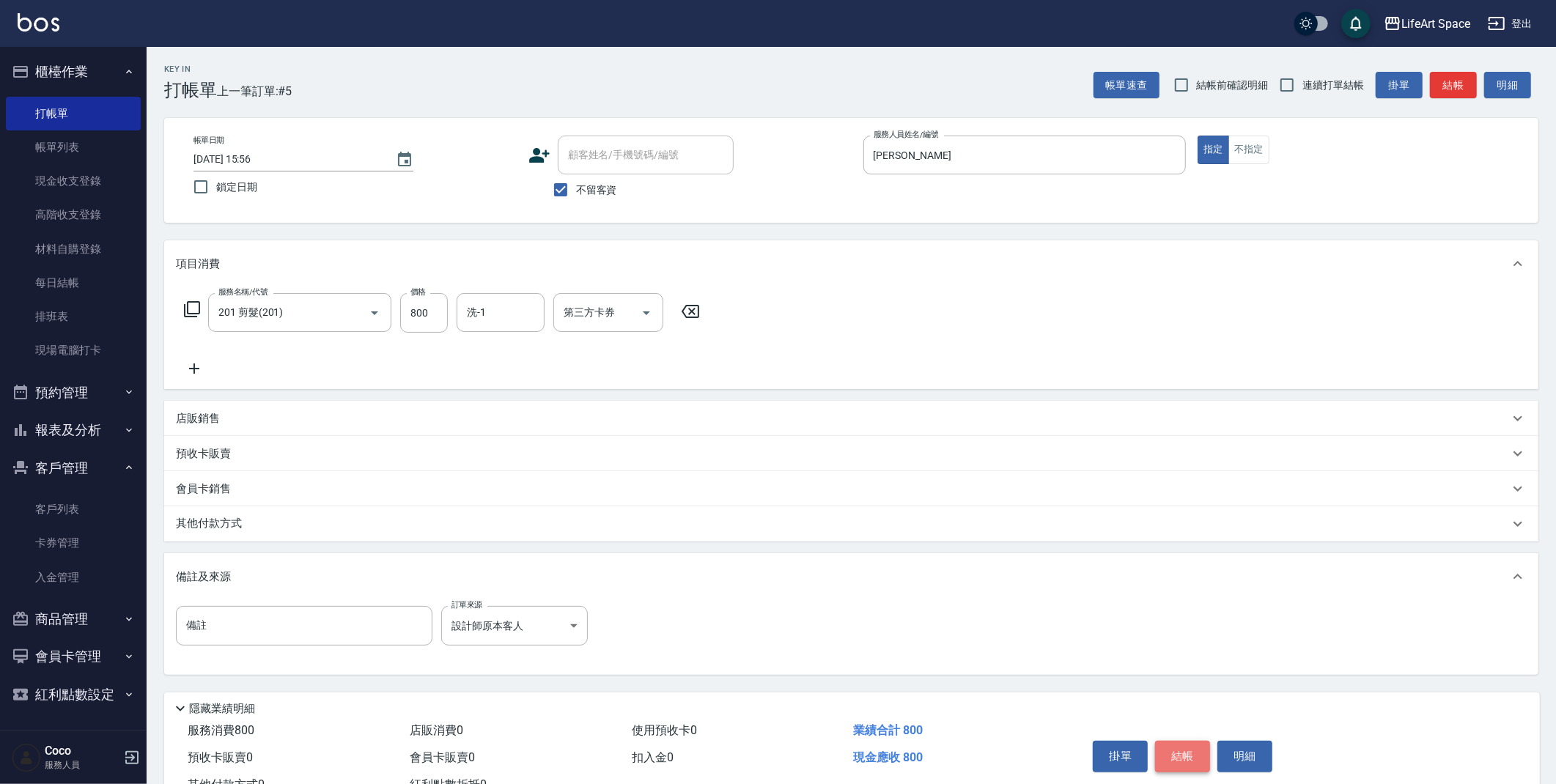
click at [1184, 756] on button "結帳" at bounding box center [1183, 755] width 55 height 31
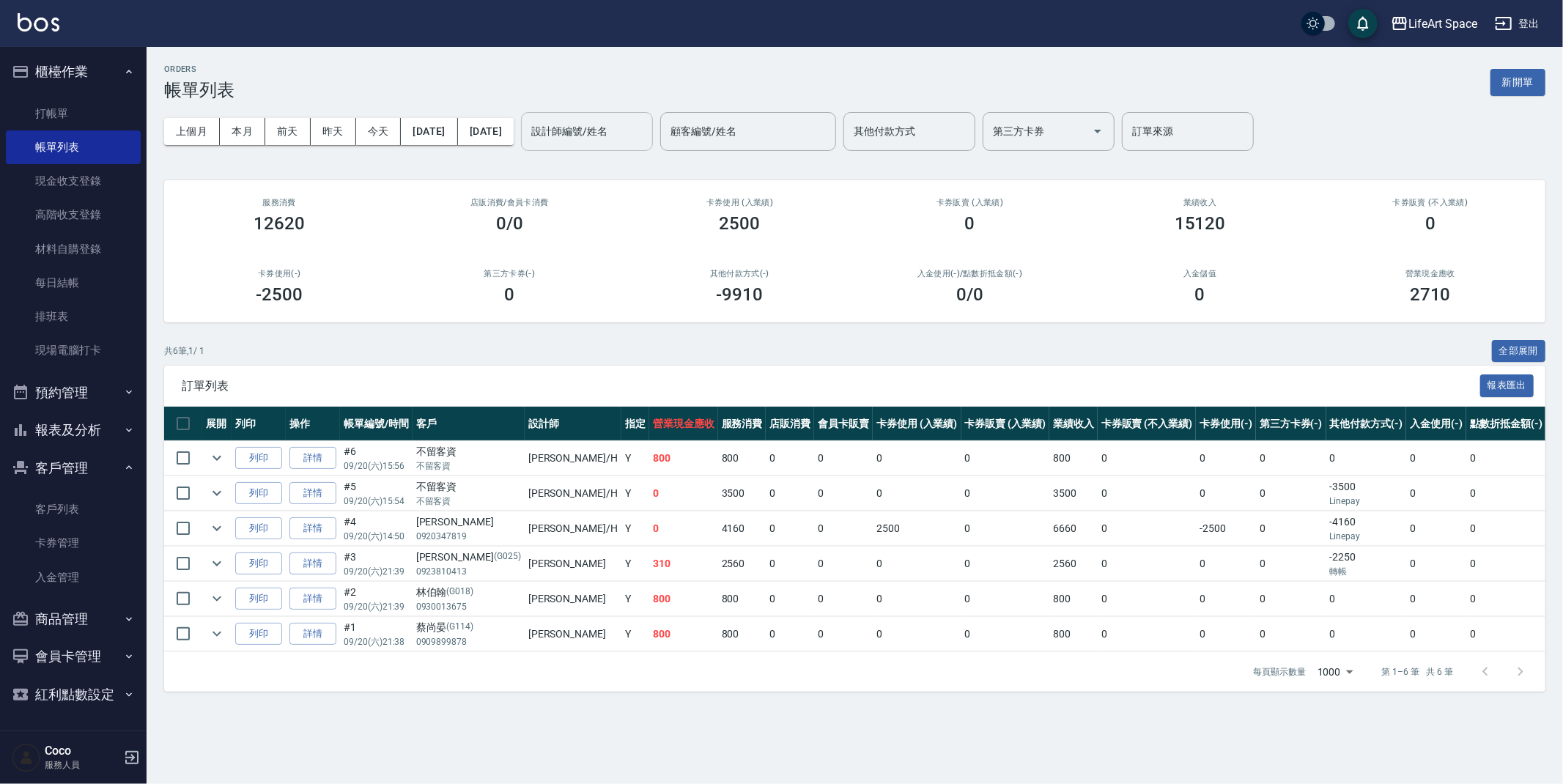
click at [646, 132] on input "設計師編號/姓名" at bounding box center [587, 131] width 118 height 26
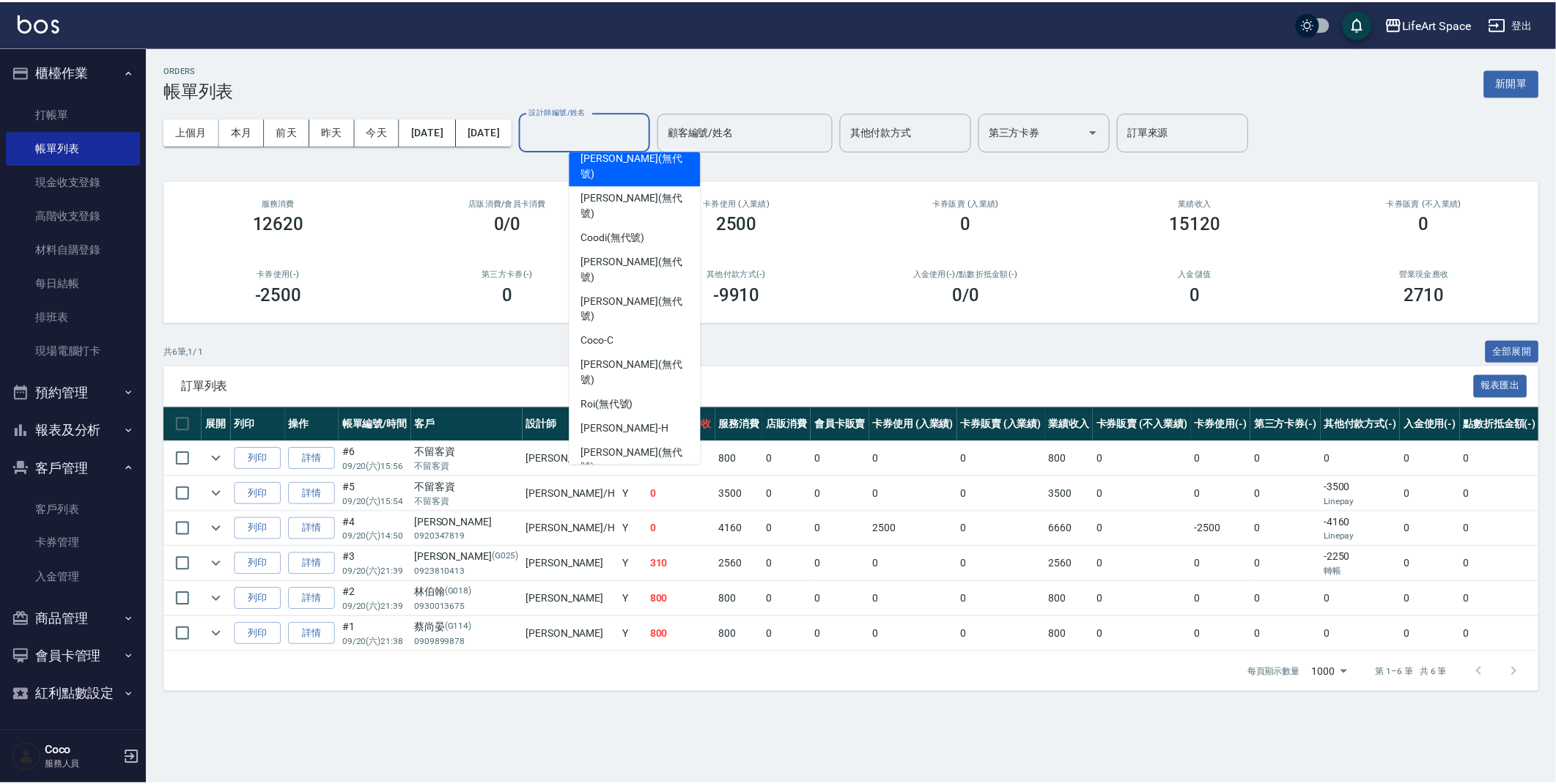
scroll to position [199, 0]
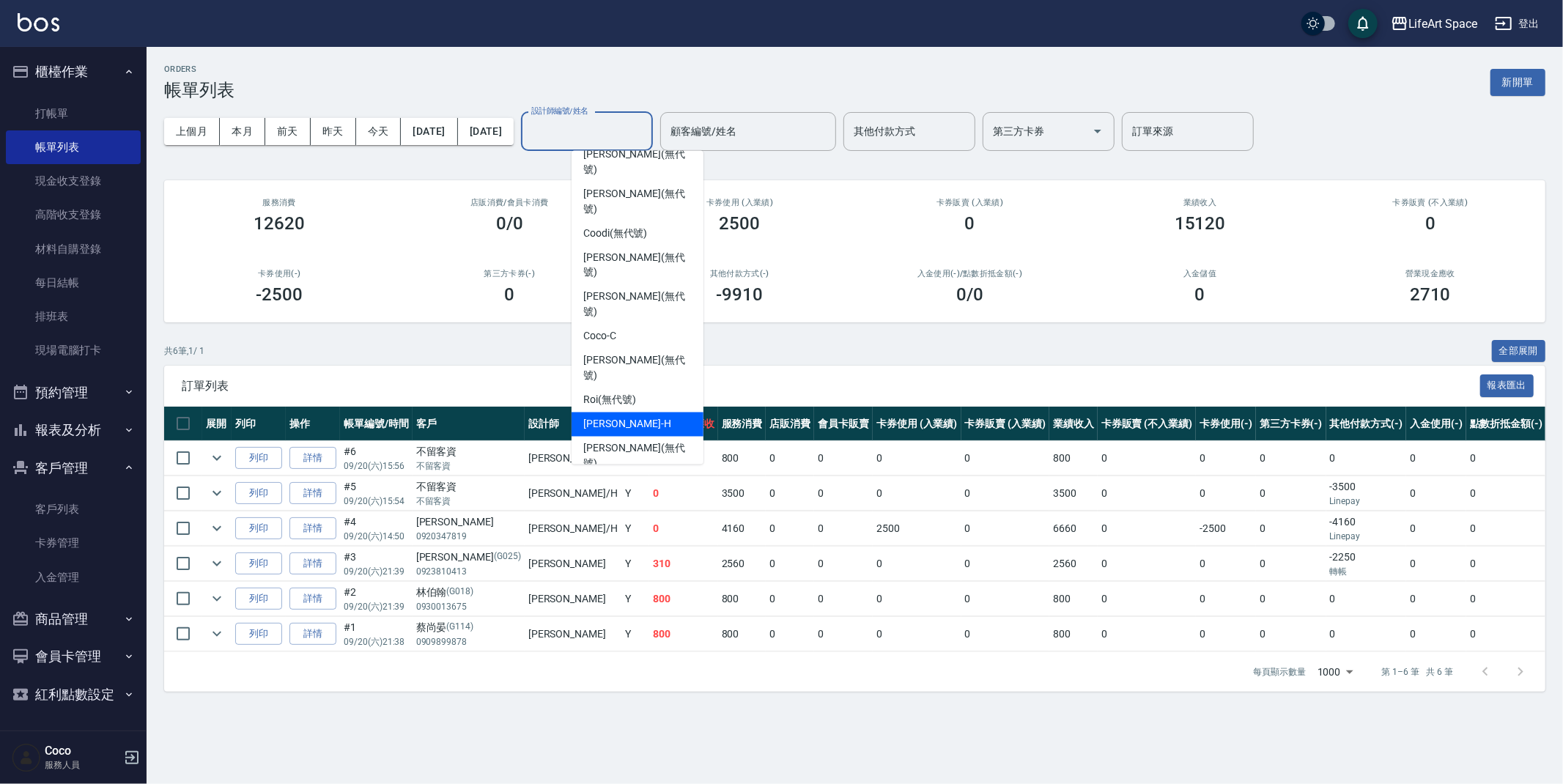
click at [630, 412] on div "[PERSON_NAME]" at bounding box center [637, 424] width 132 height 25
type input "[PERSON_NAME]"
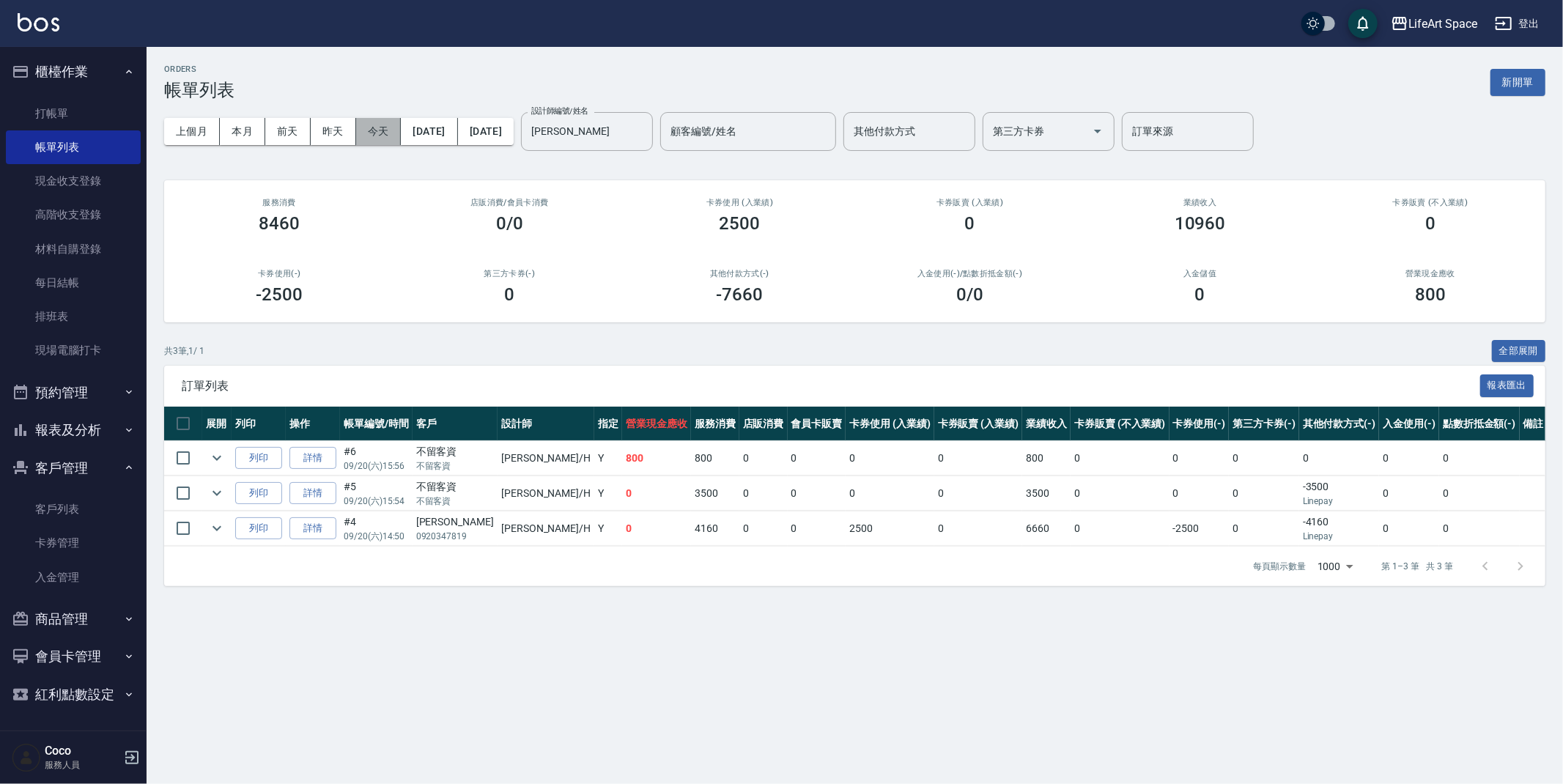
click at [378, 131] on button "今天" at bounding box center [379, 131] width 45 height 27
click at [377, 135] on button "今天" at bounding box center [379, 131] width 45 height 27
click at [86, 520] on link "客戶列表" at bounding box center [73, 509] width 135 height 34
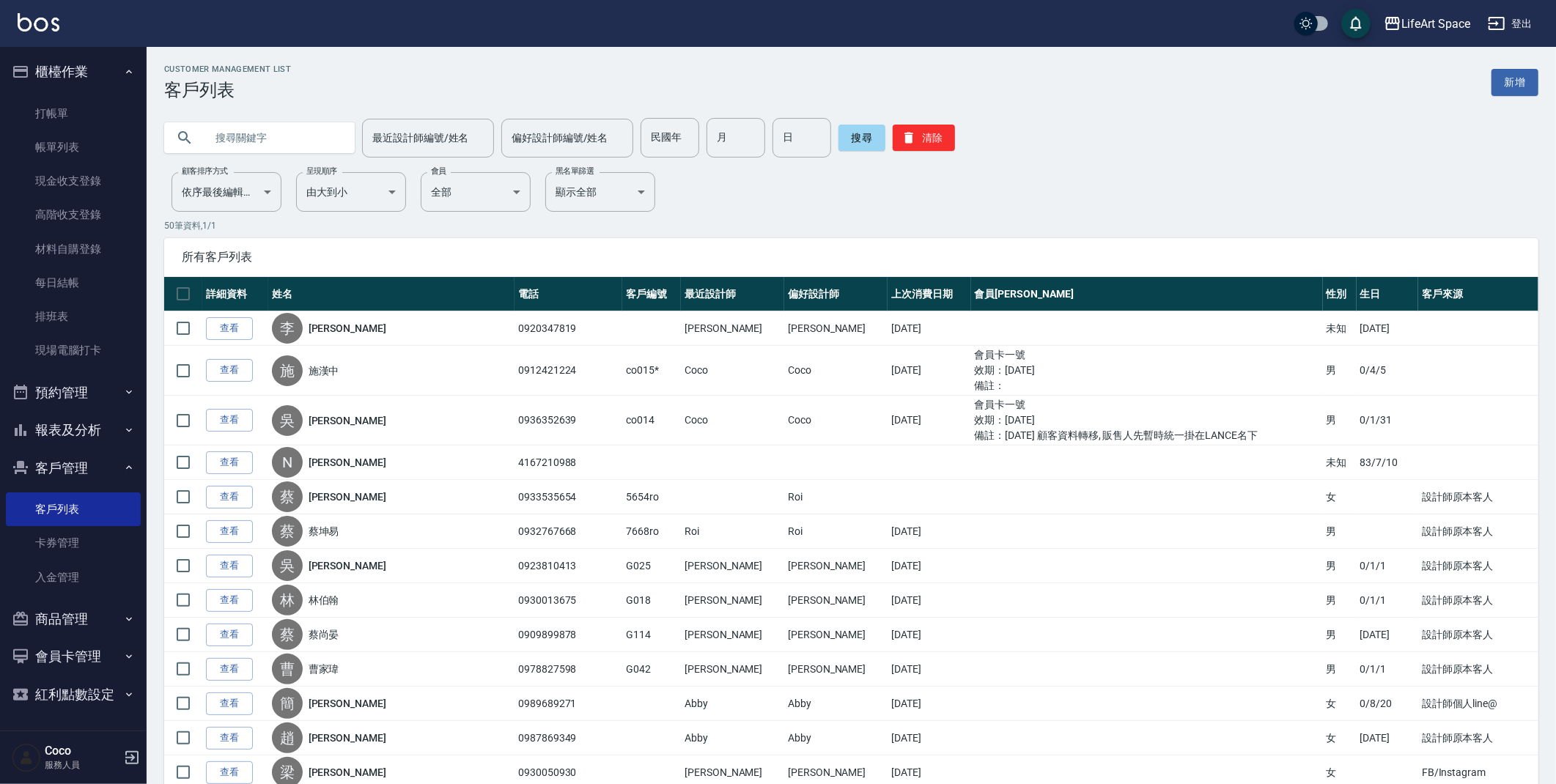
click at [306, 126] on input "text" at bounding box center [274, 138] width 138 height 39
type input "q"
type input "佩"
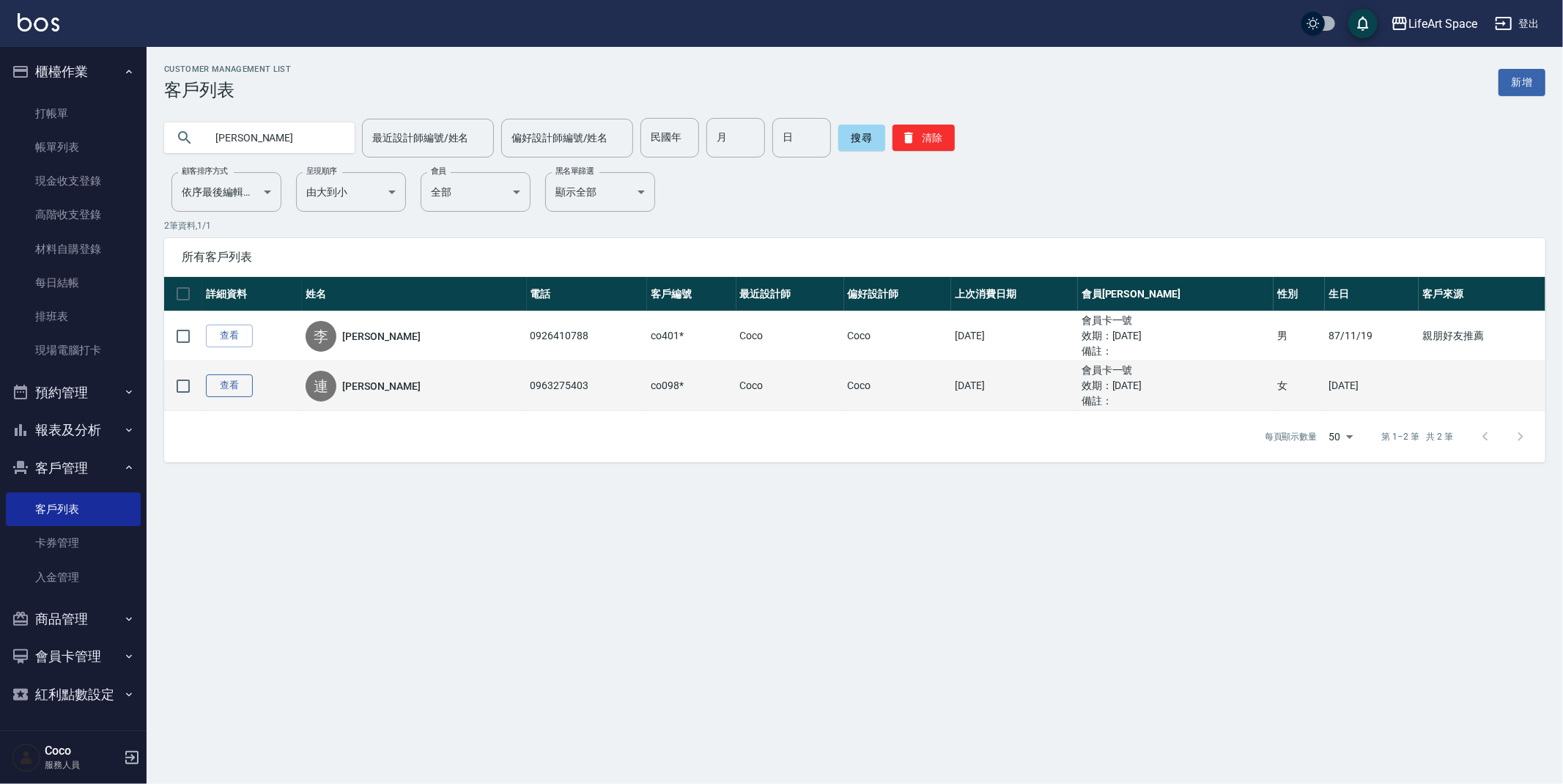
type input "[PERSON_NAME]"
click at [229, 394] on link "查看" at bounding box center [230, 386] width 47 height 23
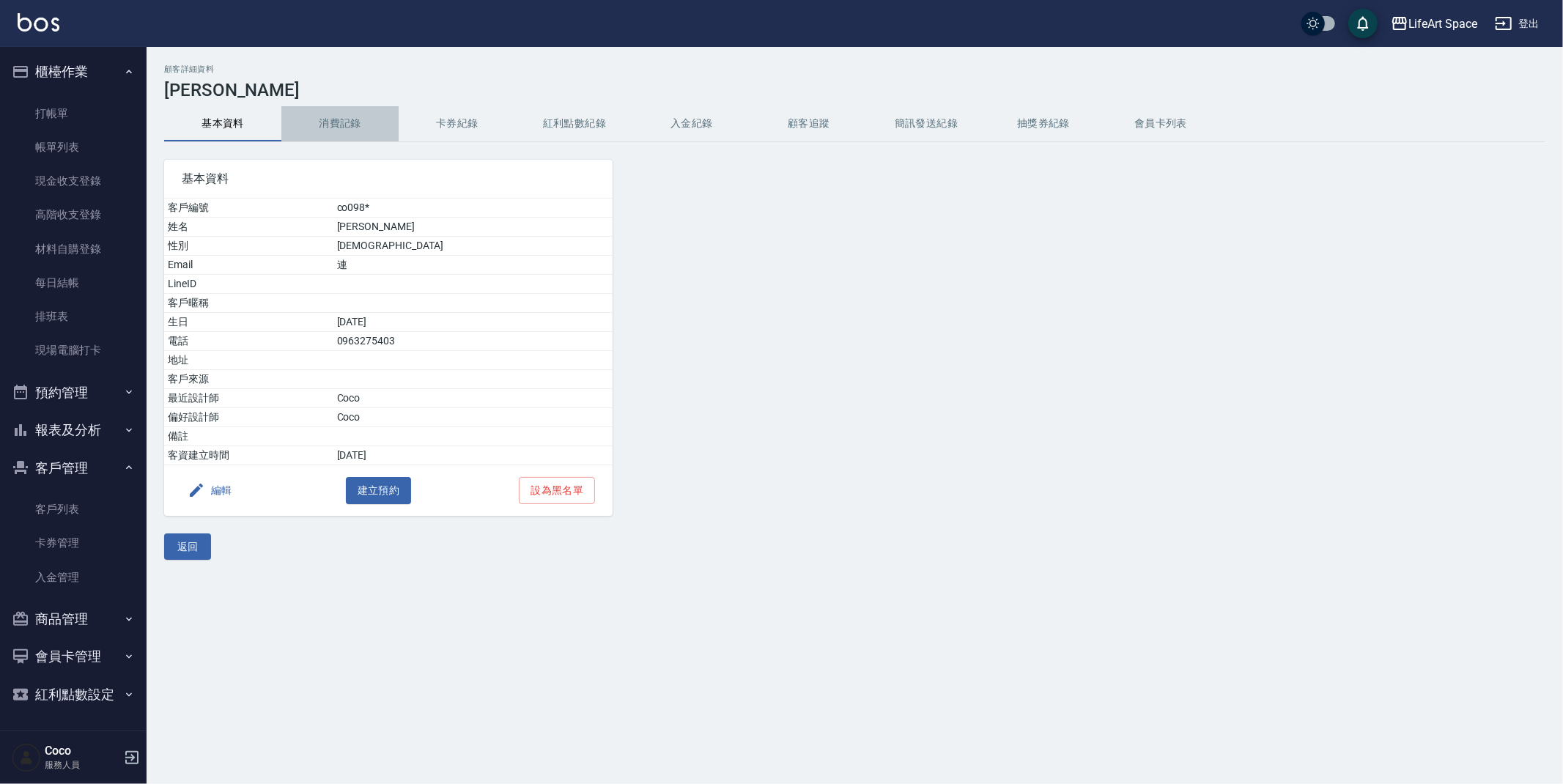
click at [321, 129] on button "消費記錄" at bounding box center [339, 124] width 117 height 36
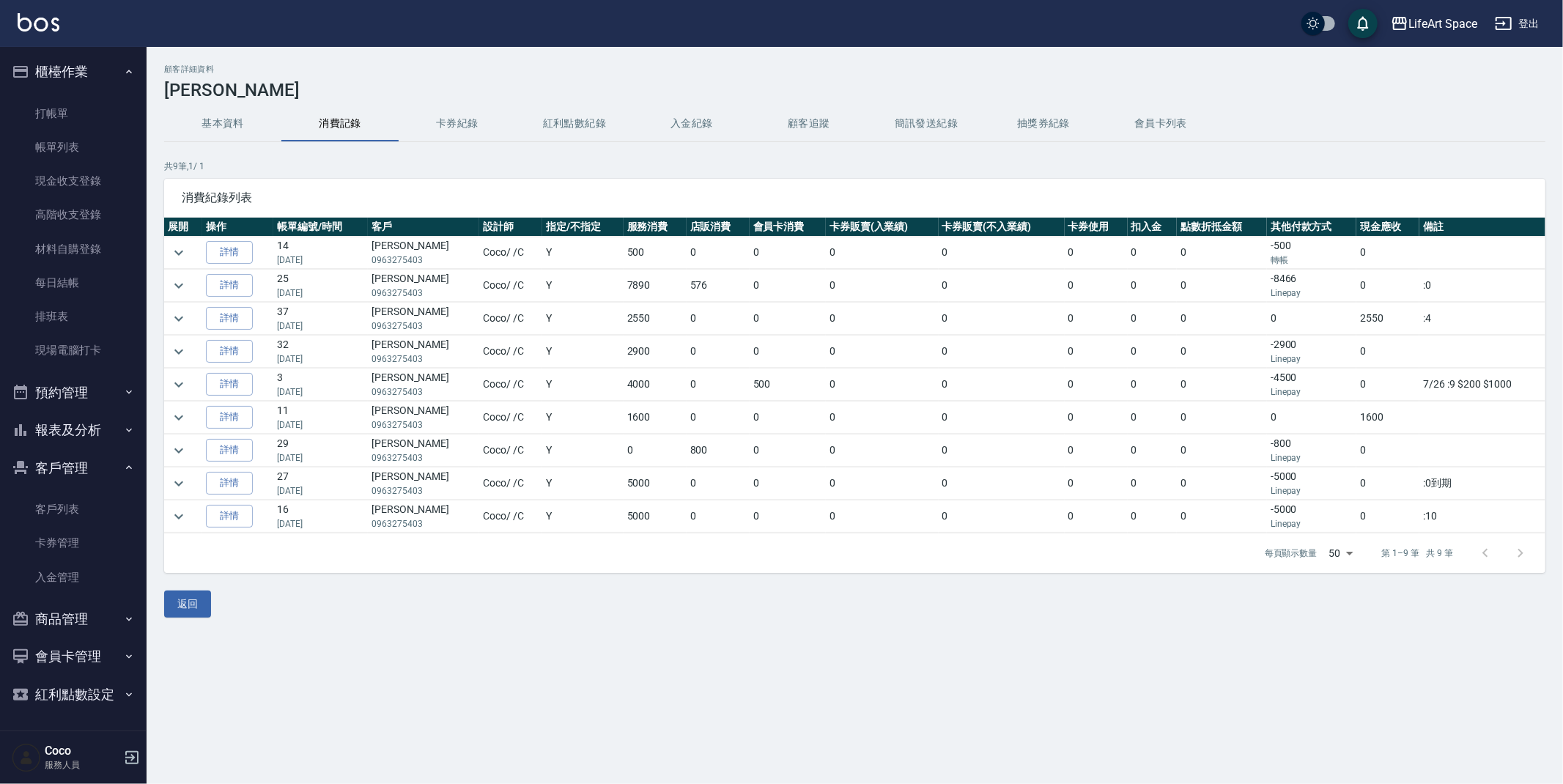
click at [333, 390] on p "[DATE]" at bounding box center [321, 392] width 87 height 13
click at [716, 389] on td "0" at bounding box center [718, 385] width 63 height 33
click at [55, 497] on link "客戶列表" at bounding box center [73, 509] width 135 height 34
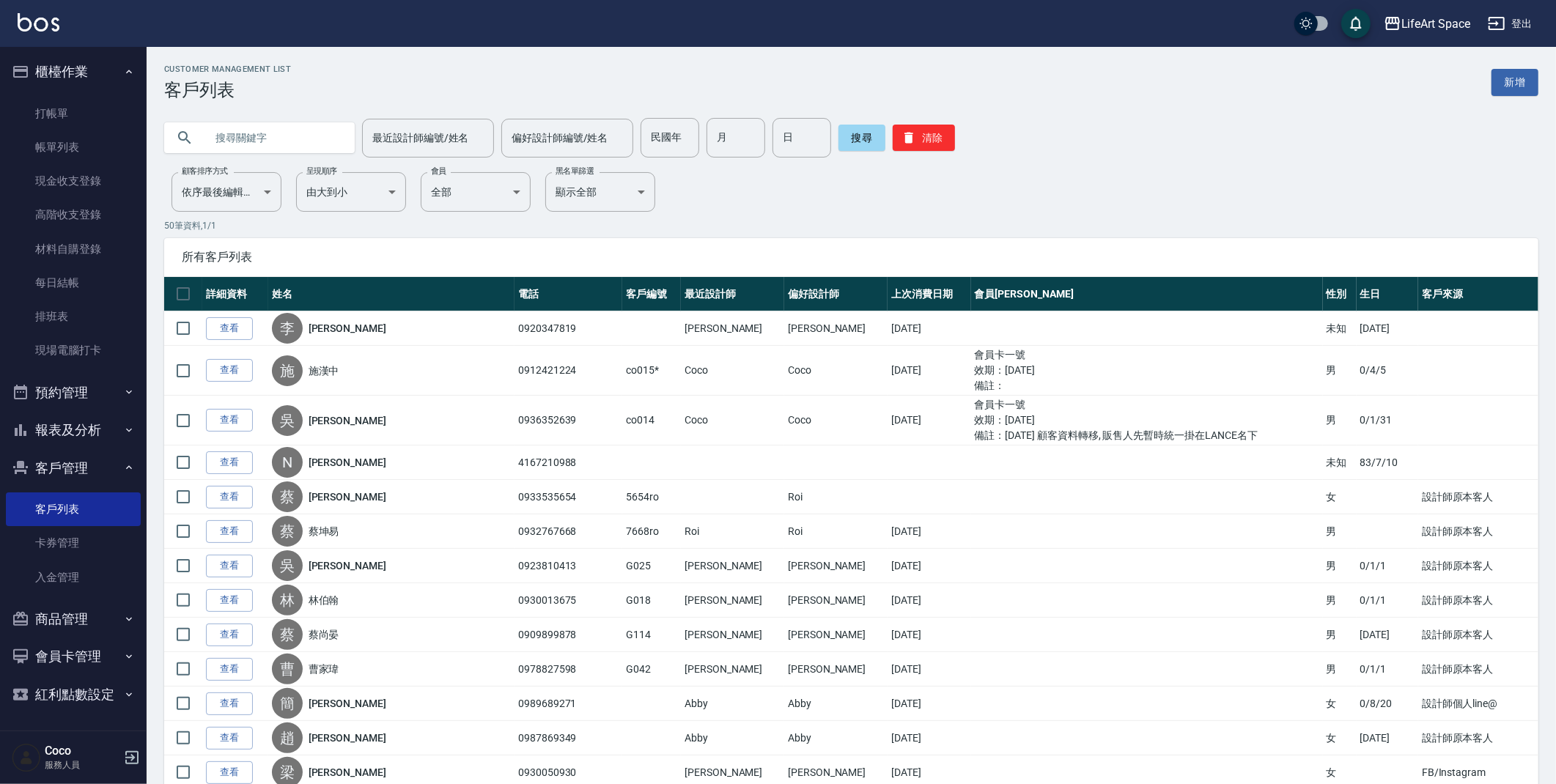
click at [260, 144] on input "text" at bounding box center [274, 138] width 138 height 39
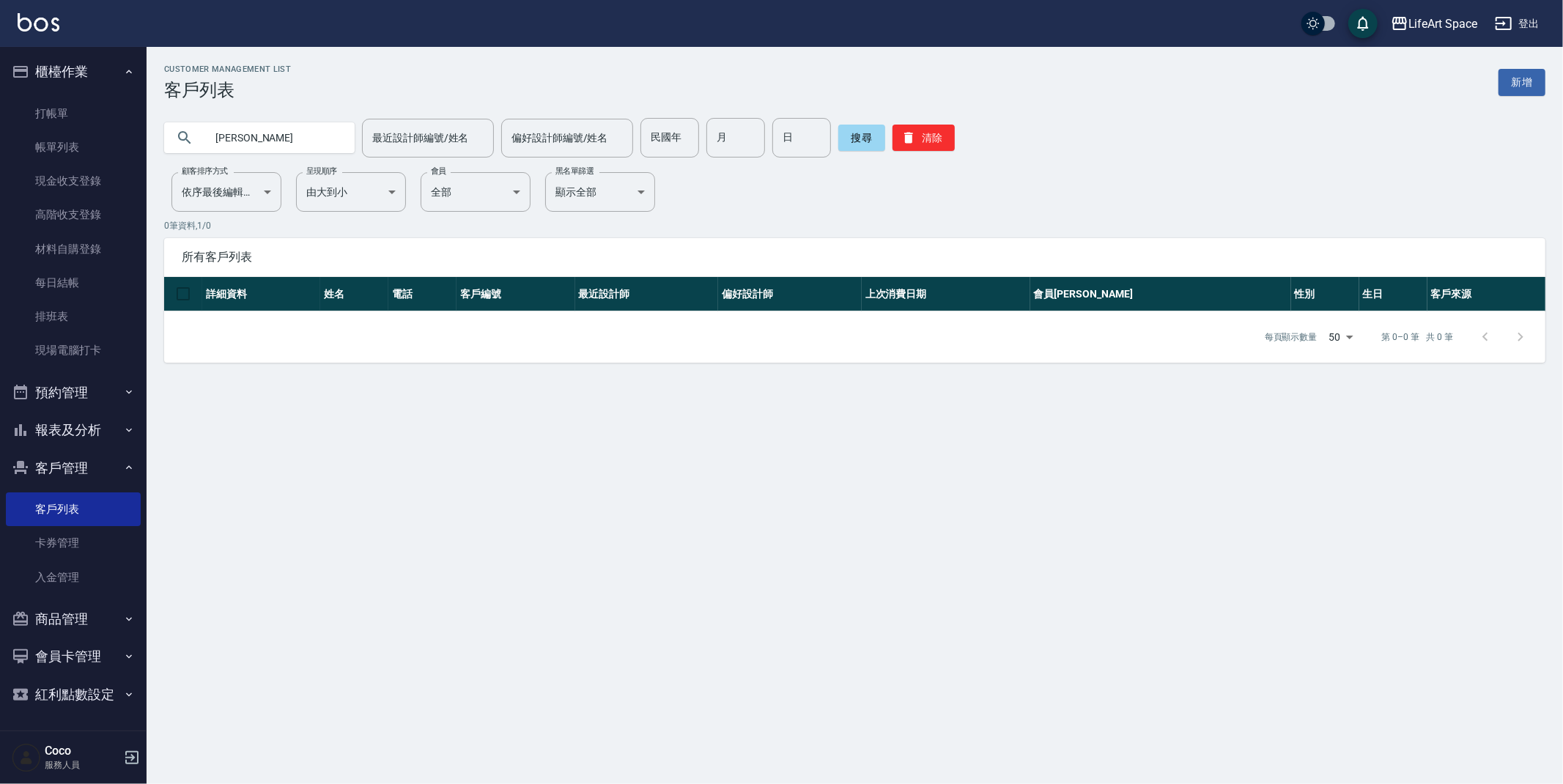
type input "吳"
type input "0936033089"
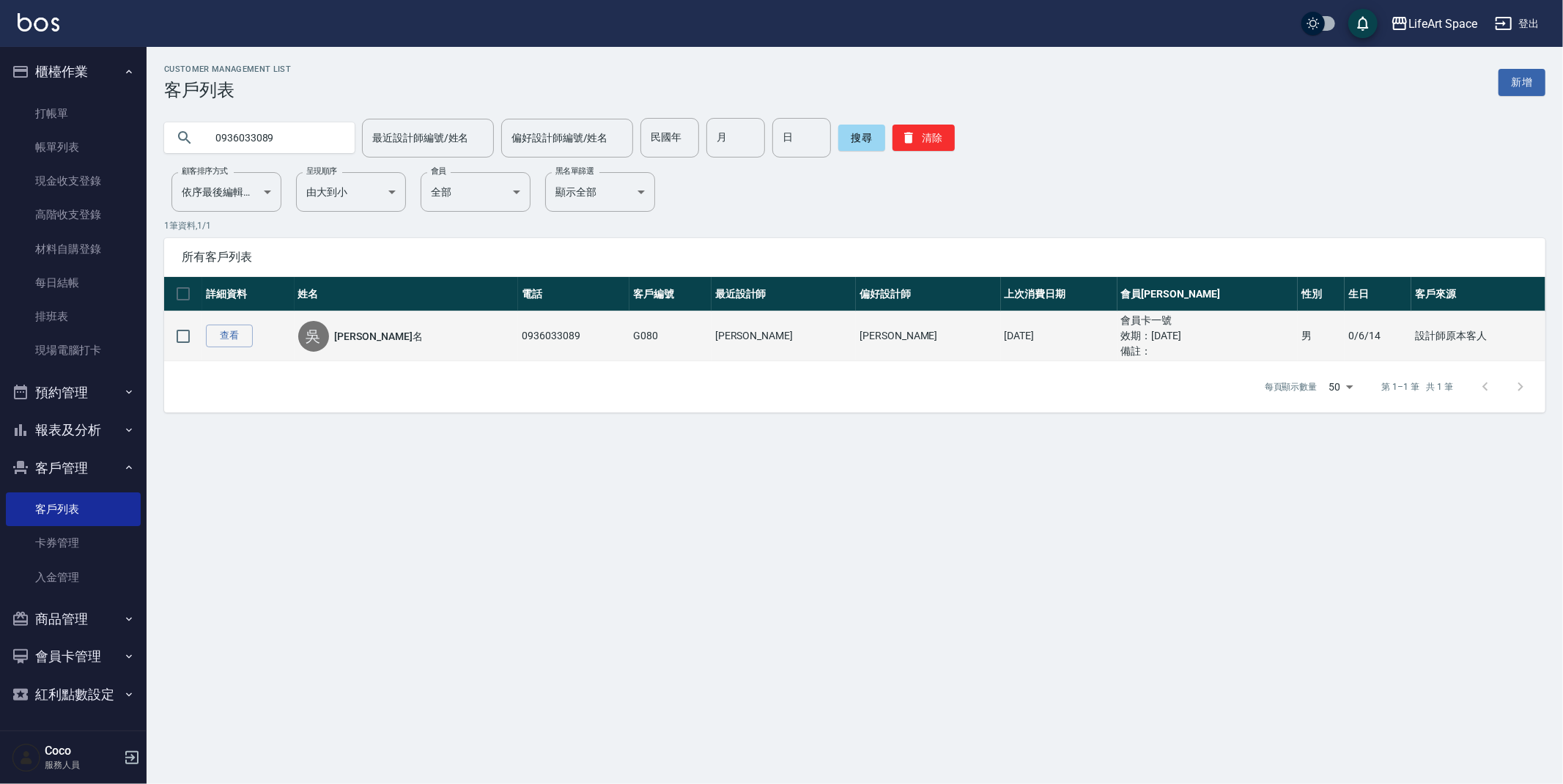
click at [225, 349] on td "查看" at bounding box center [249, 336] width 93 height 50
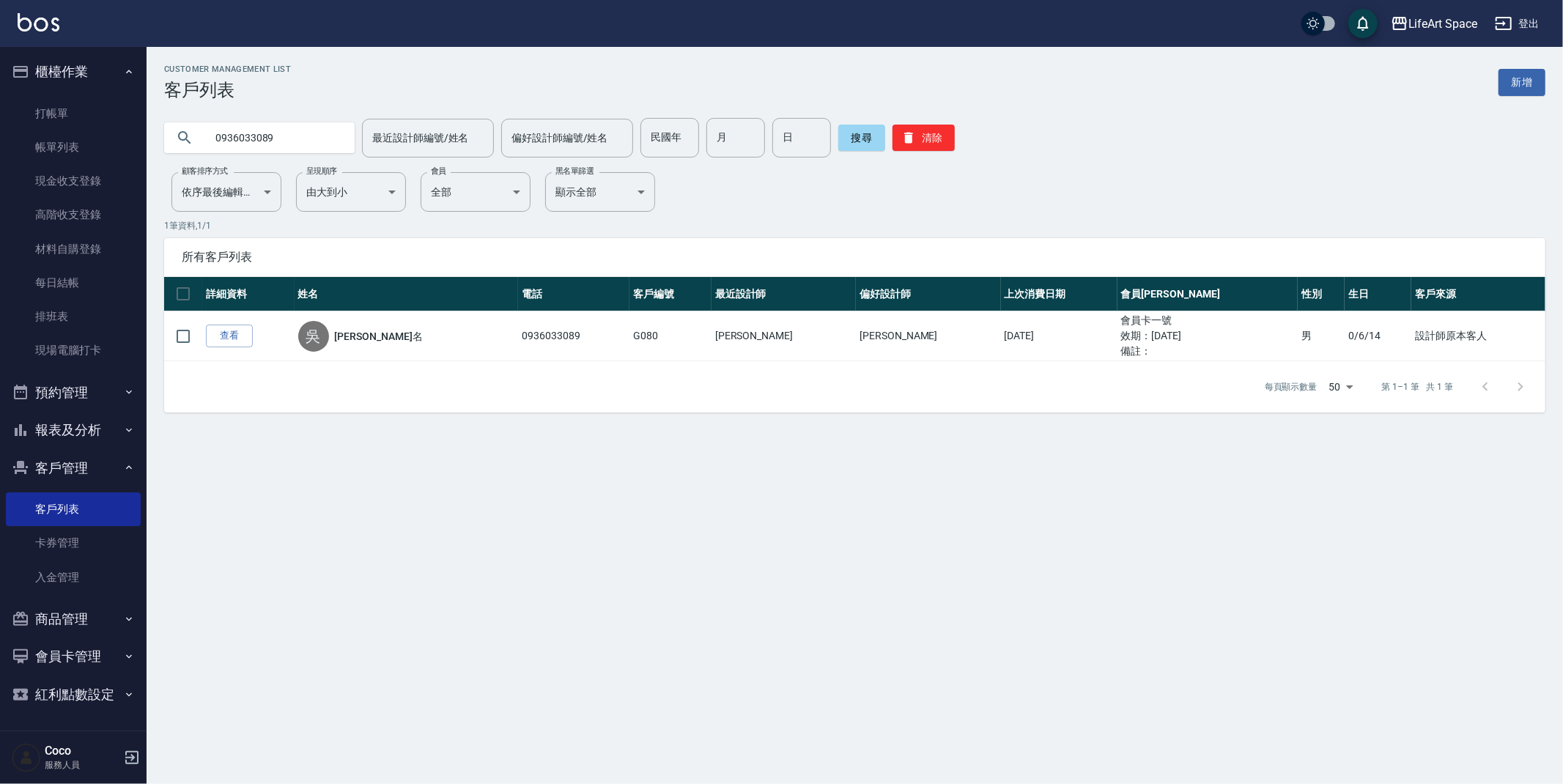
click at [225, 338] on link "查看" at bounding box center [230, 335] width 47 height 23
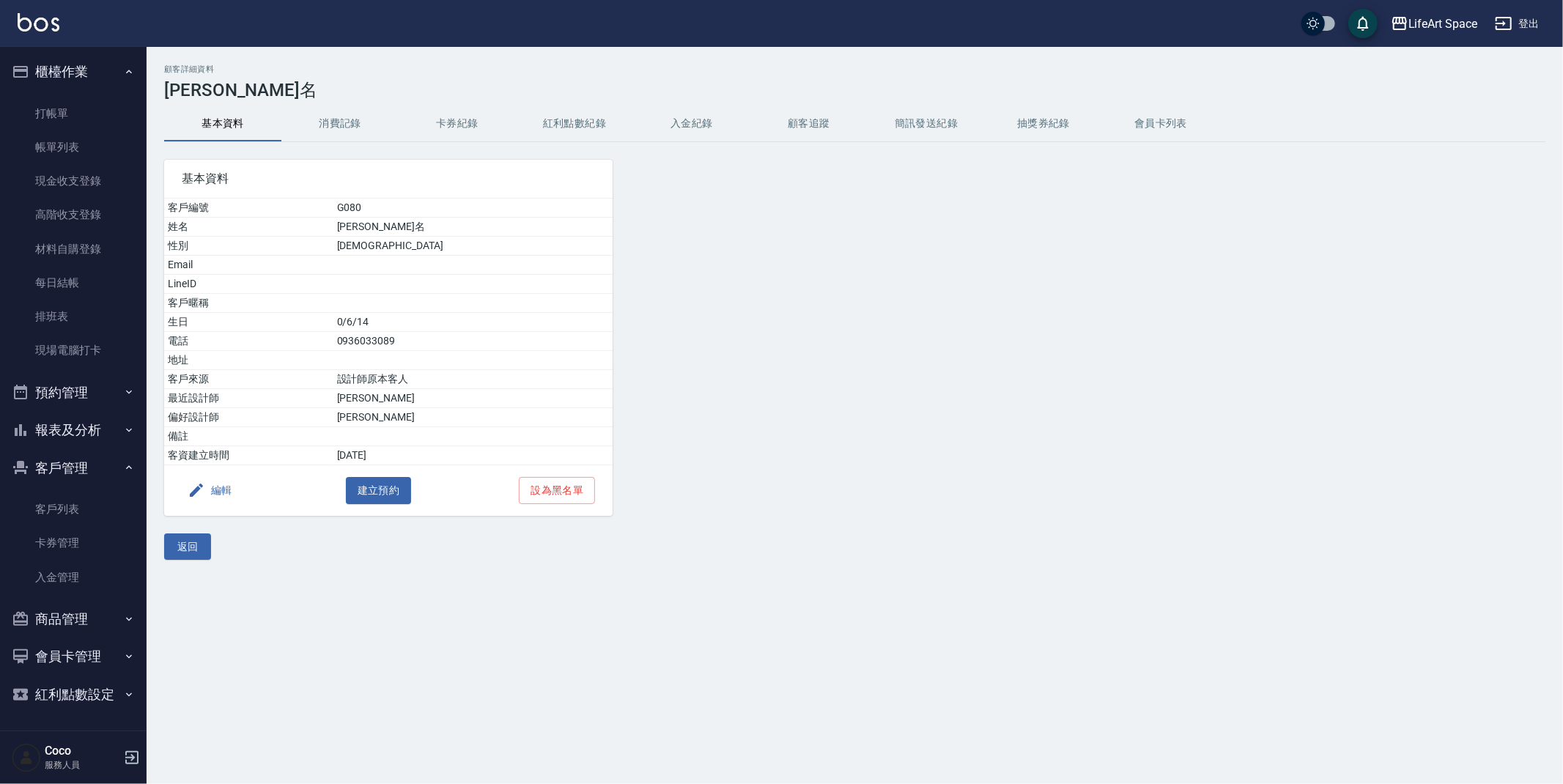
drag, startPoint x: 580, startPoint y: 107, endPoint x: 581, endPoint y: 116, distance: 9.1
click at [580, 107] on button "紅利點數紀錄" at bounding box center [574, 124] width 117 height 36
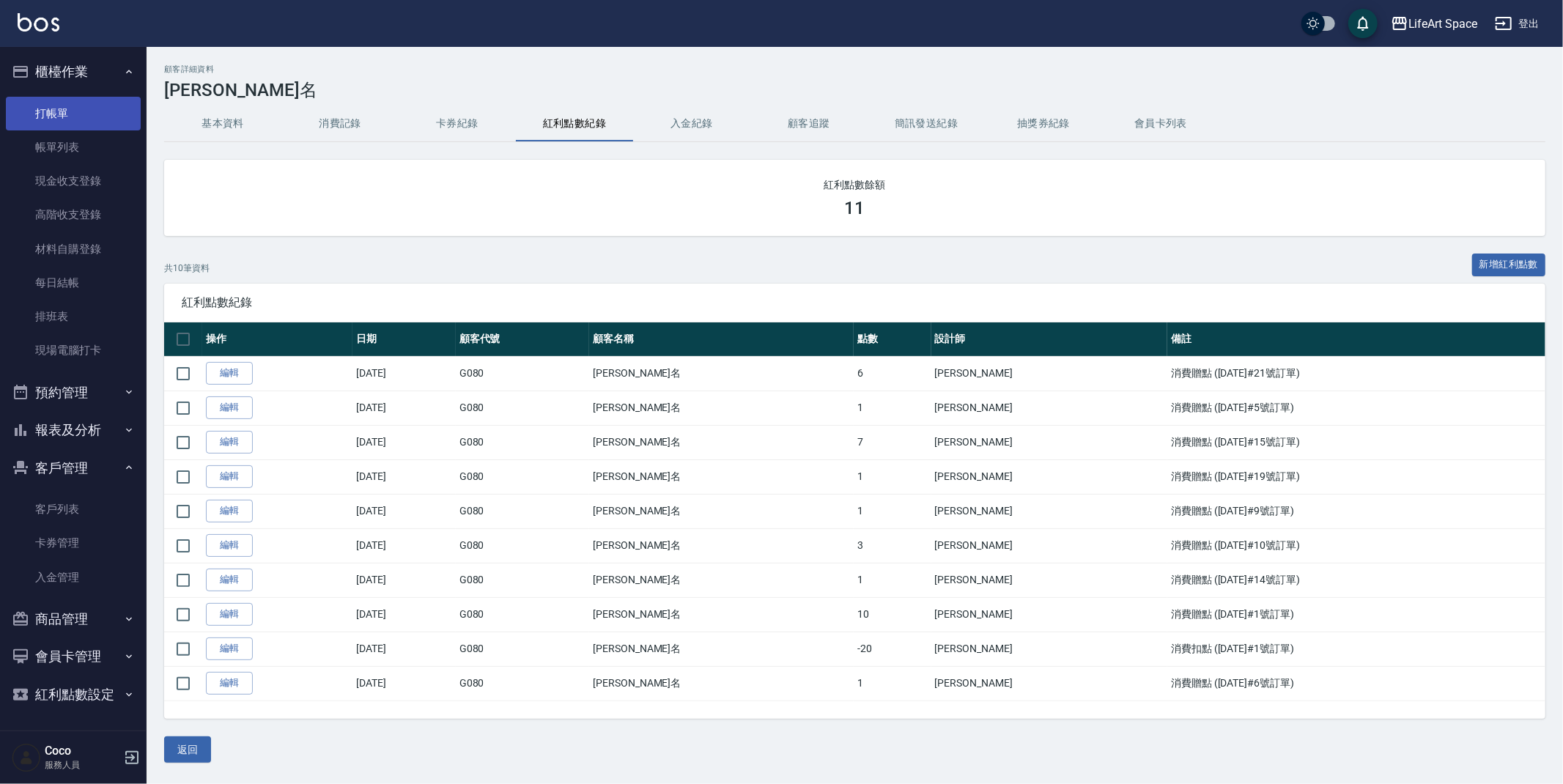
click at [89, 121] on link "打帳單" at bounding box center [73, 113] width 135 height 34
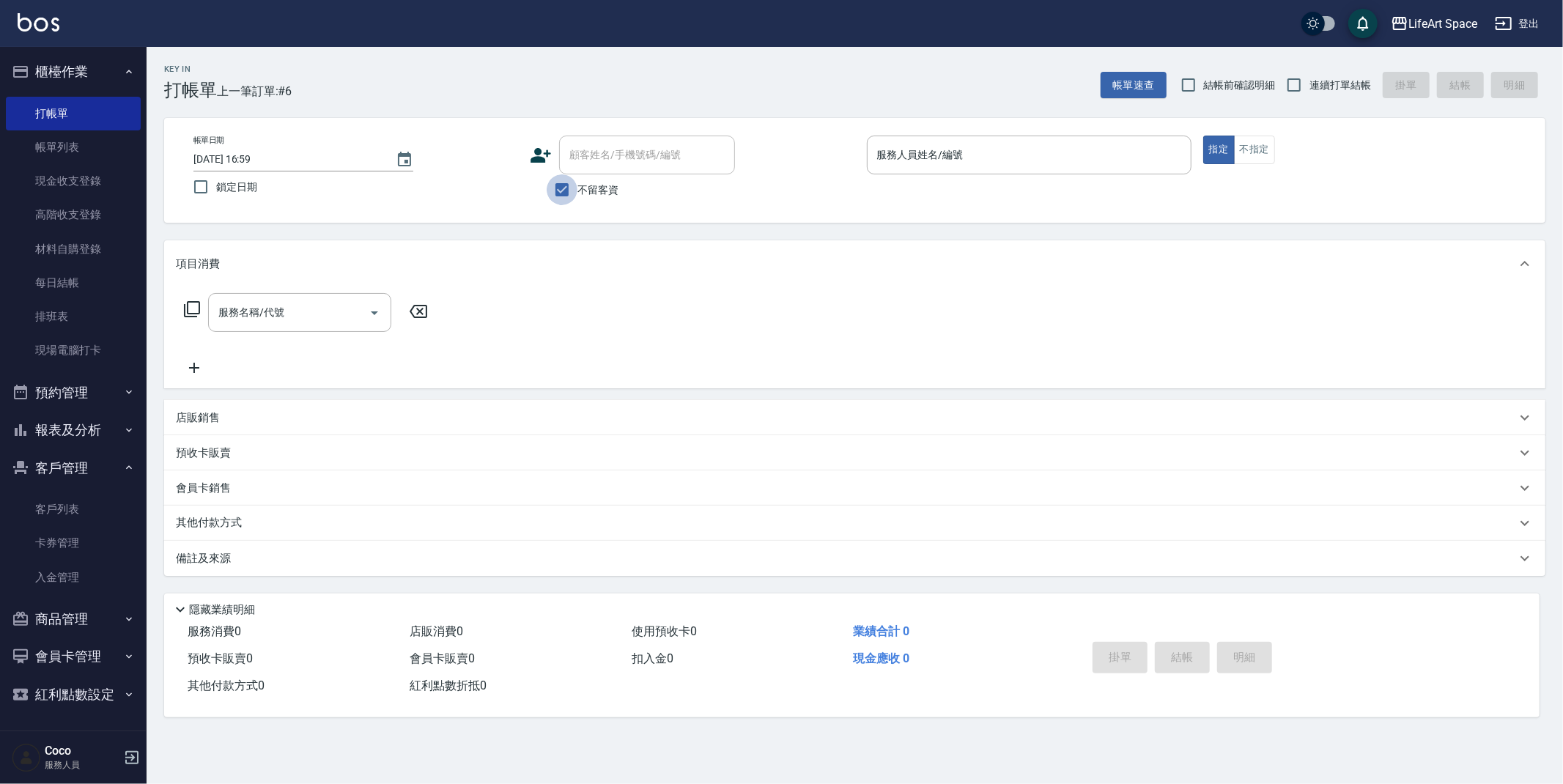
drag, startPoint x: 562, startPoint y: 182, endPoint x: 581, endPoint y: 164, distance: 26.2
click at [562, 181] on input "不留客資" at bounding box center [561, 189] width 31 height 31
checkbox input "false"
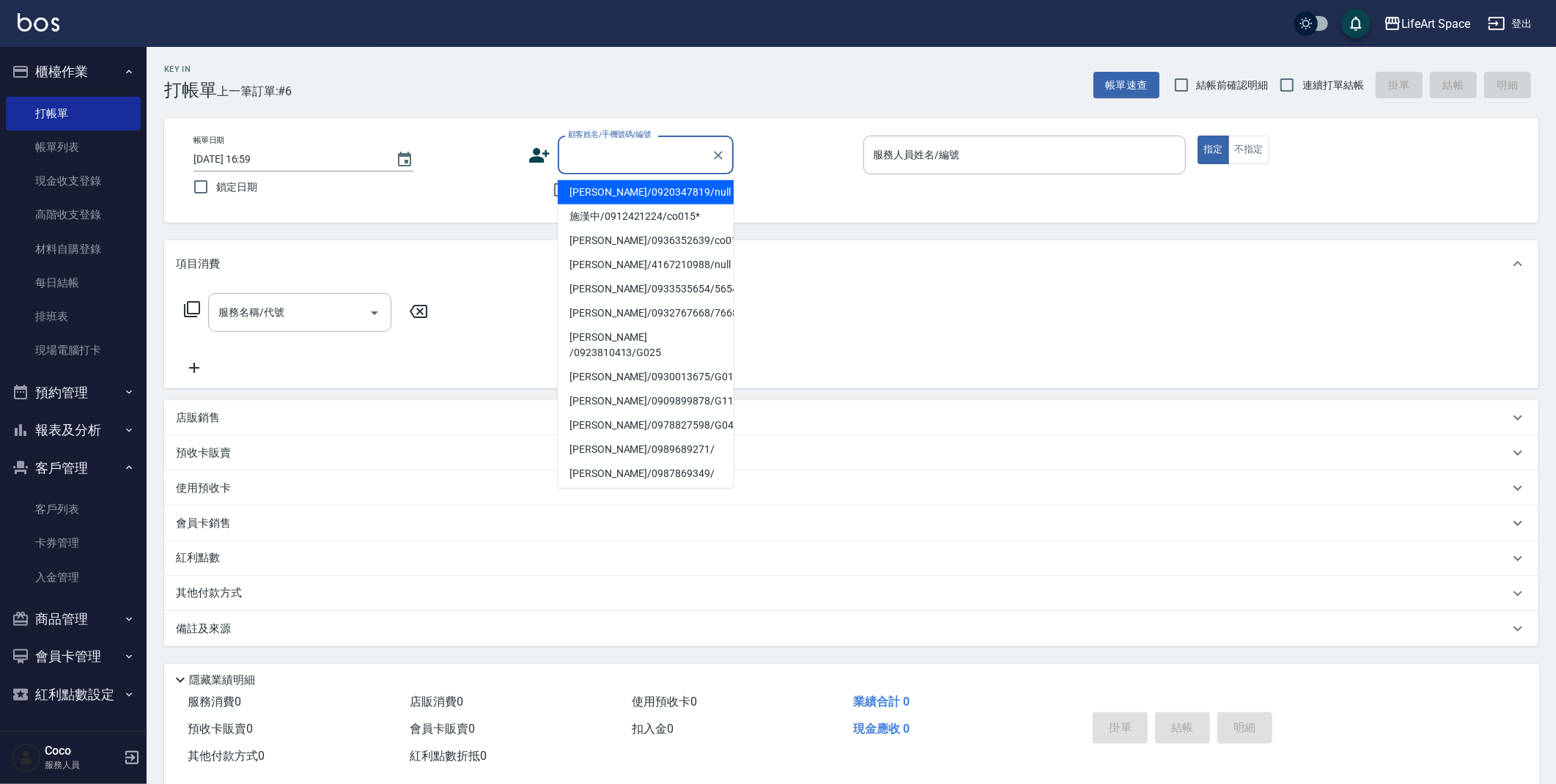
click at [584, 161] on input "顧客姓名/手機號碼/編號" at bounding box center [634, 155] width 141 height 26
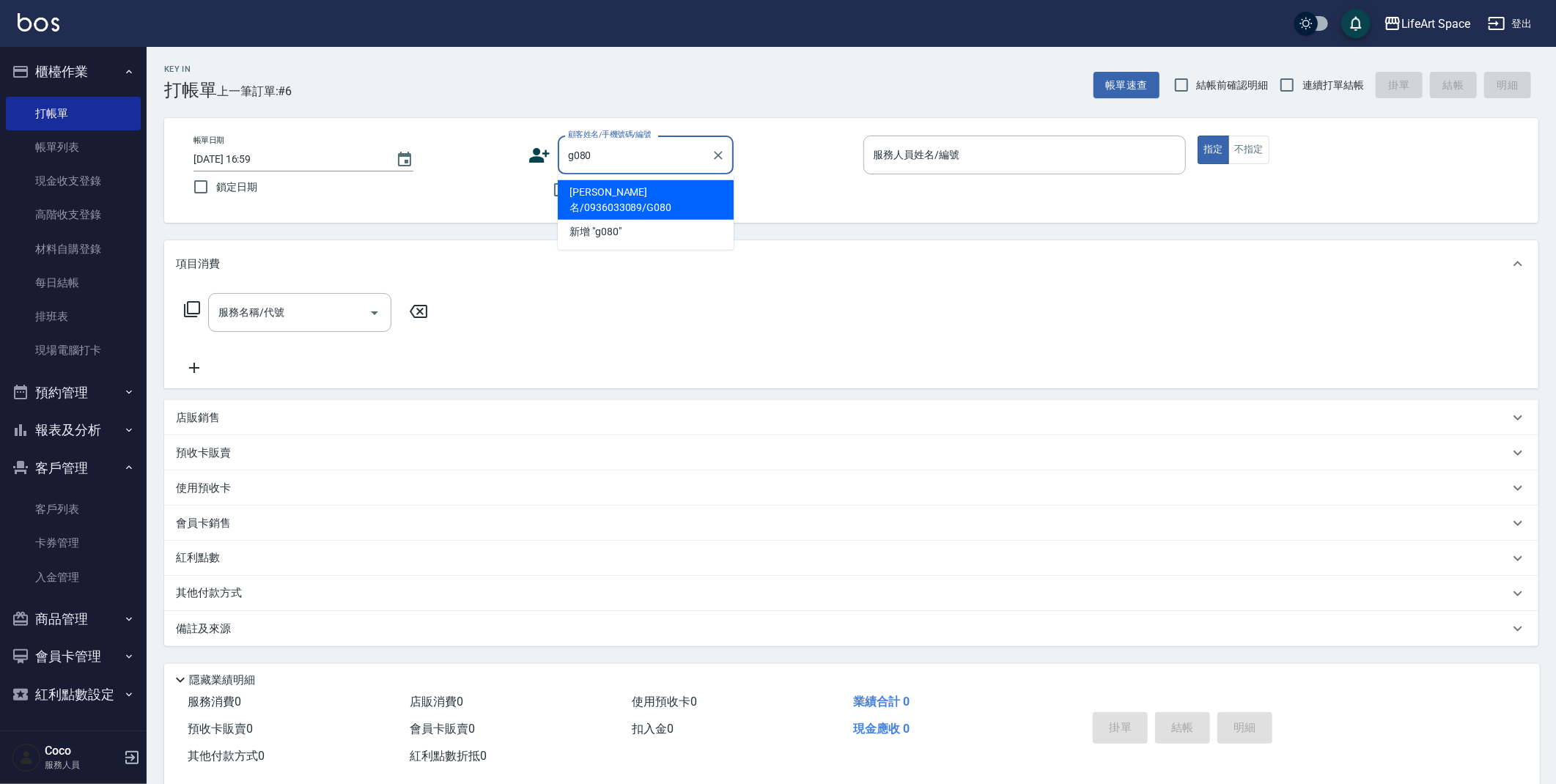
click at [630, 195] on li "[PERSON_NAME]名/0936033089/G080" at bounding box center [645, 200] width 176 height 39
type input "[PERSON_NAME]名/0936033089/G080"
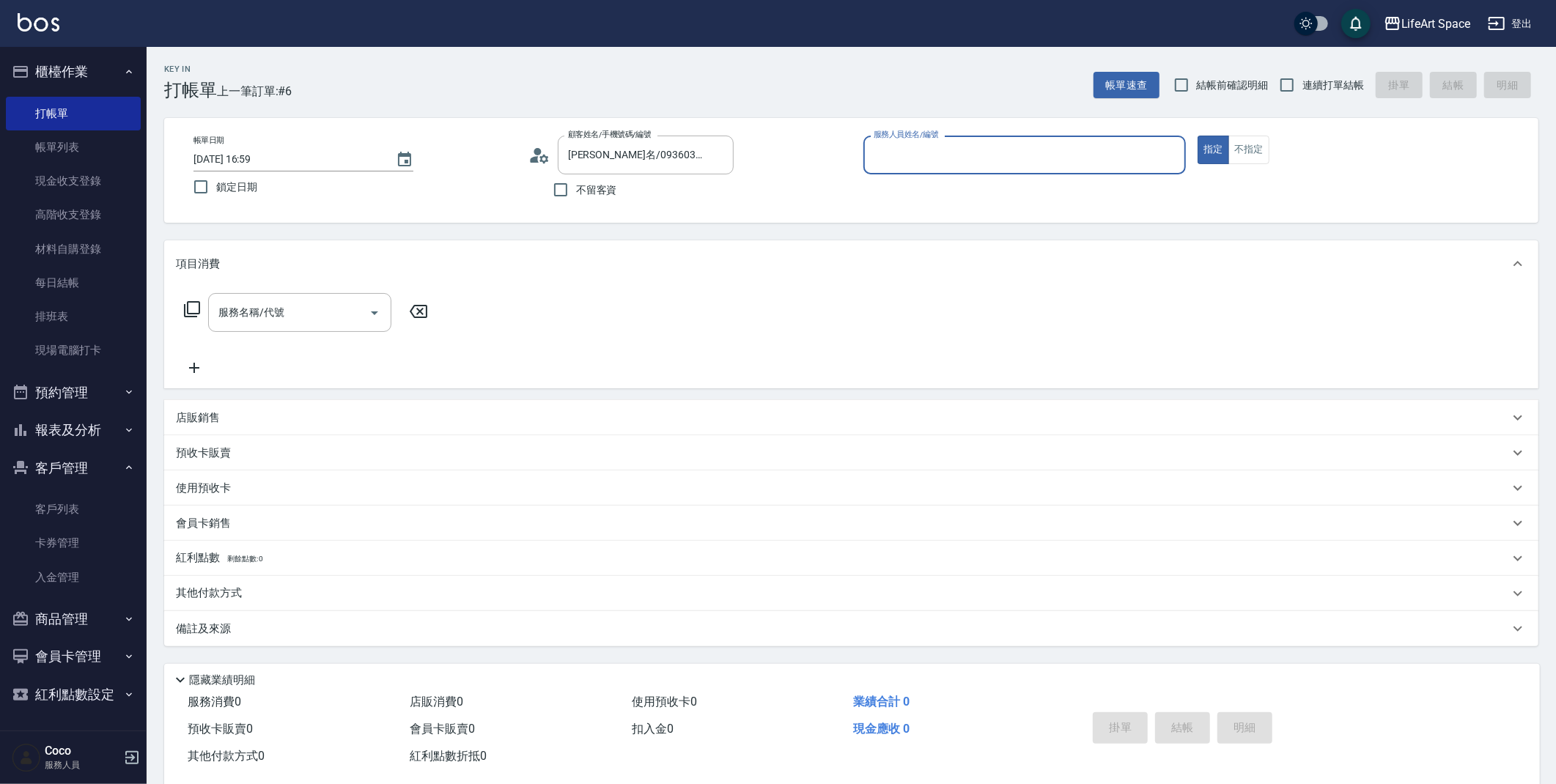
type input "[PERSON_NAME](無代號)"
click at [245, 563] on span "剩餘點數: 11" at bounding box center [248, 563] width 41 height 8
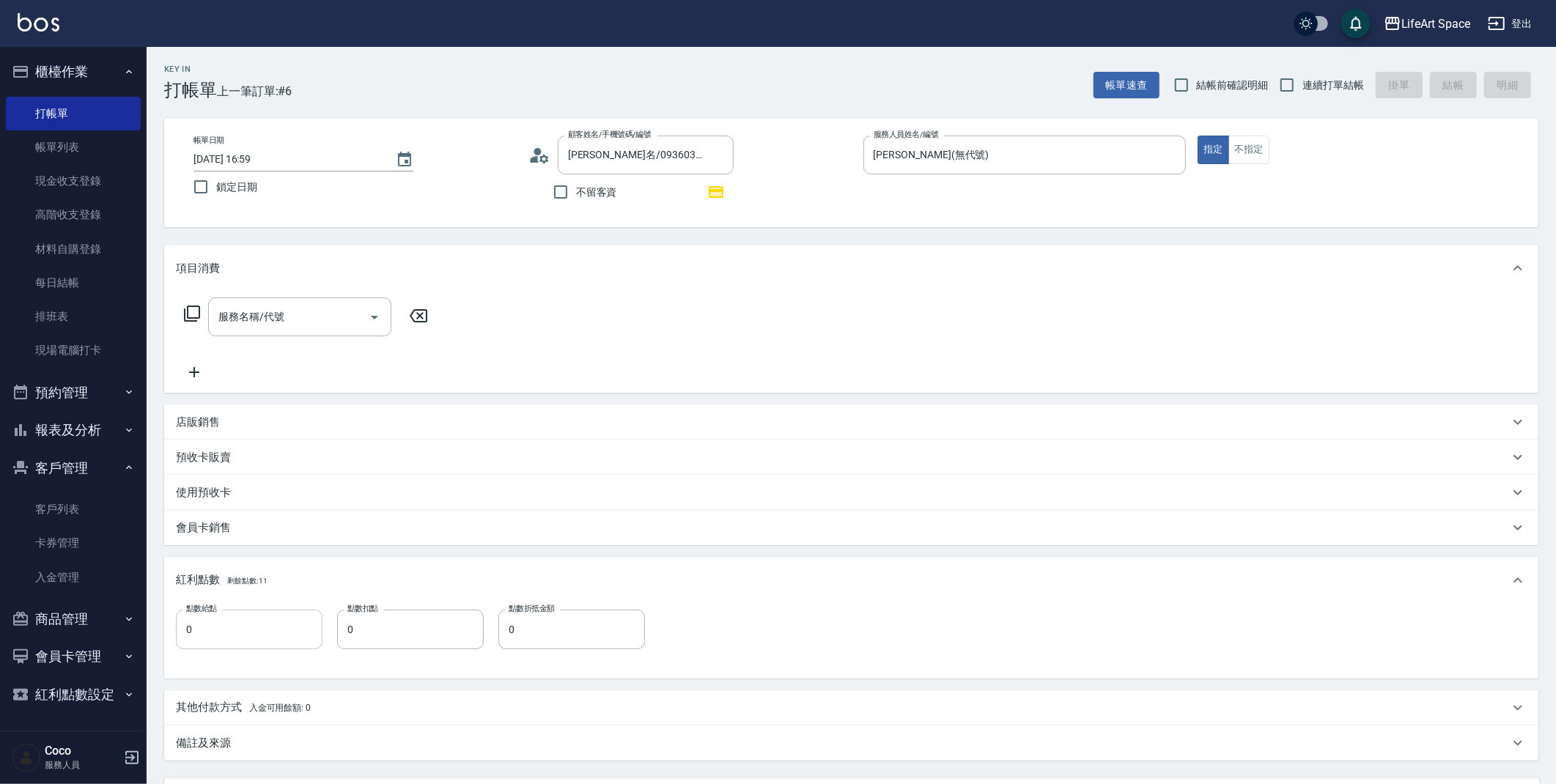
click at [247, 619] on input "0" at bounding box center [249, 629] width 147 height 39
type input "2"
click at [432, 639] on input "0" at bounding box center [410, 629] width 147 height 39
type input "10"
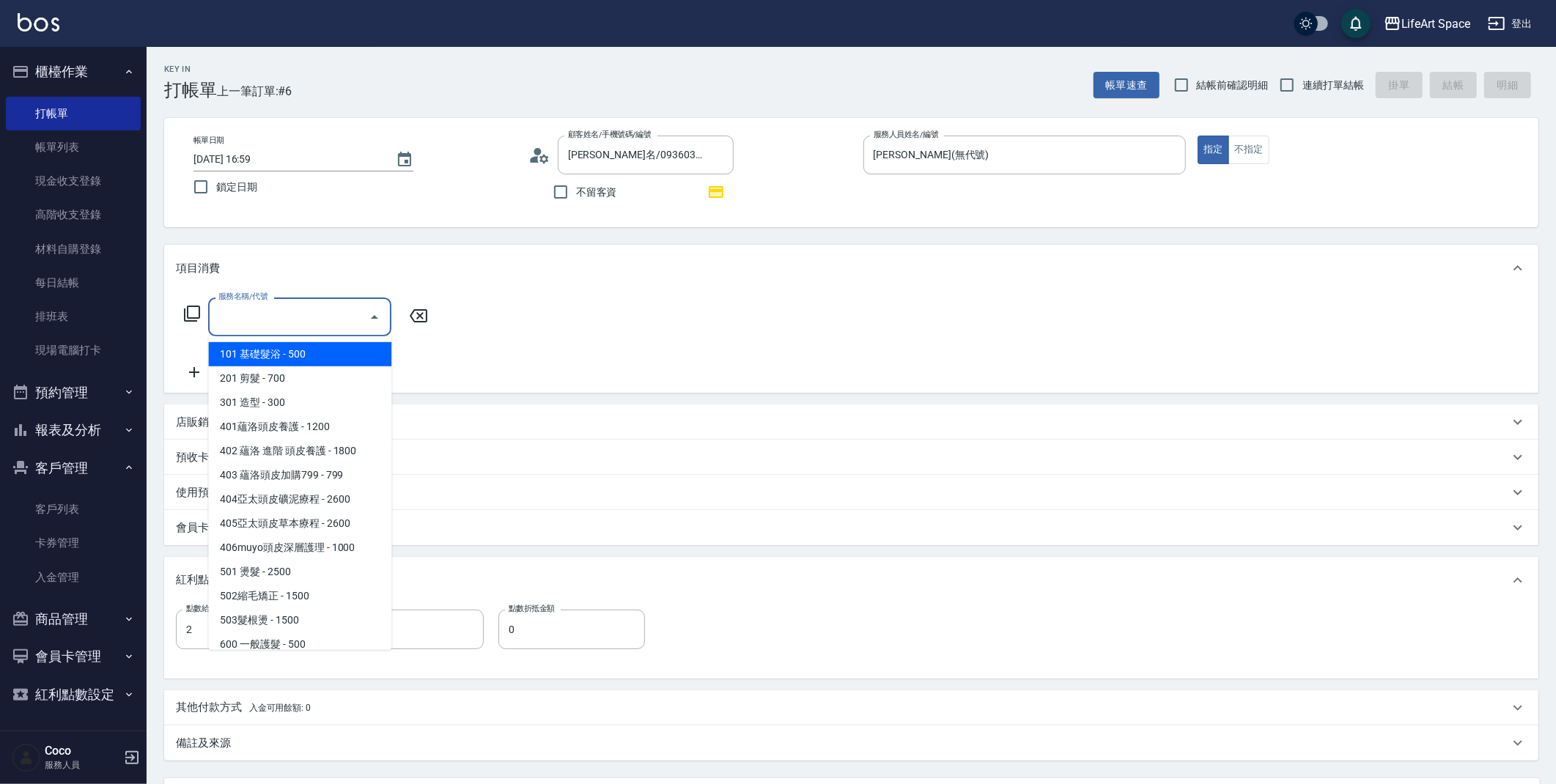
click at [307, 318] on input "服務名稱/代號" at bounding box center [289, 317] width 148 height 26
click at [312, 368] on span "201 剪髮 - 700" at bounding box center [300, 378] width 184 height 25
type input "201 剪髮(201)"
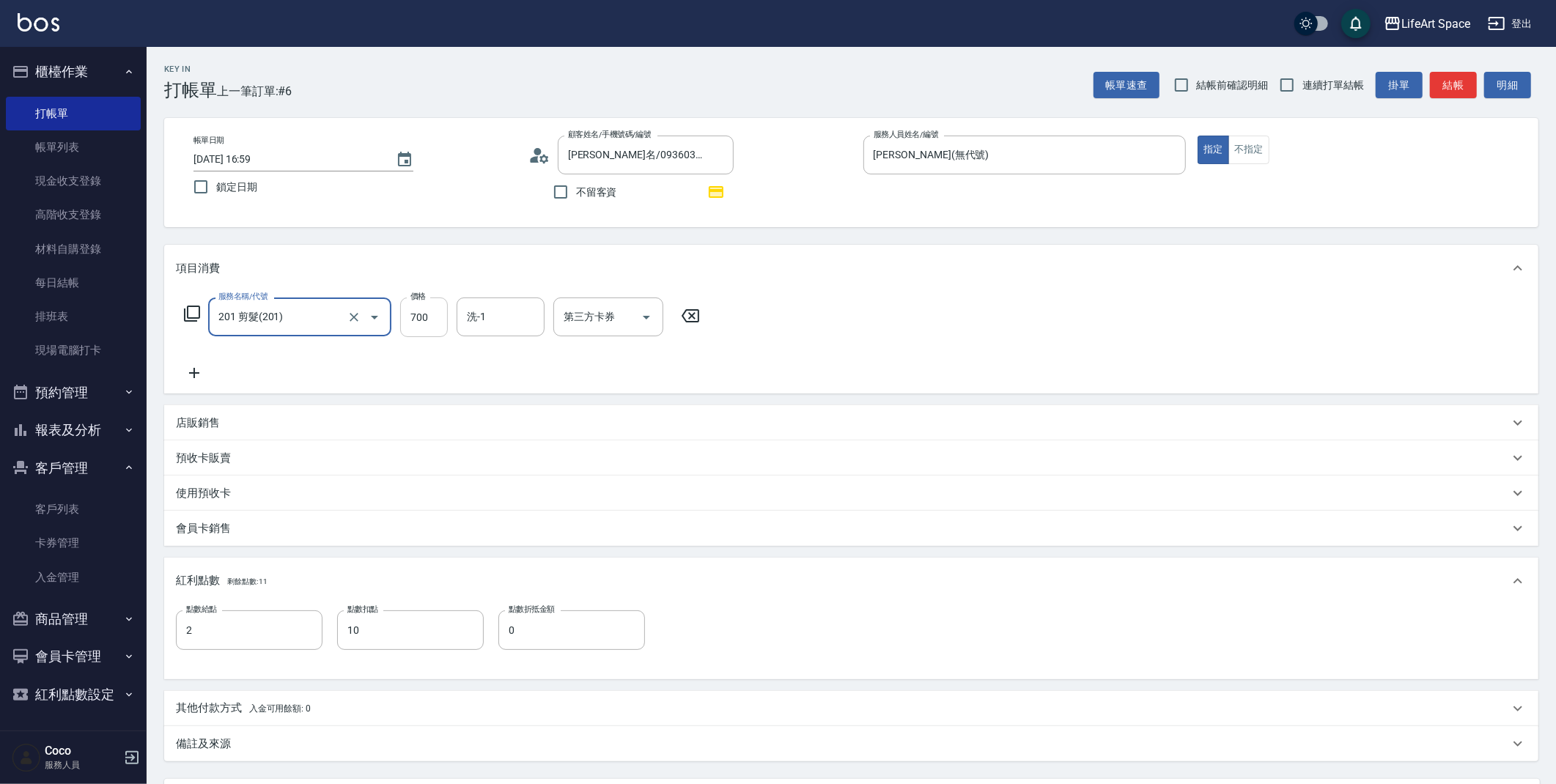
click at [408, 316] on input "700" at bounding box center [424, 318] width 47 height 39
type input "800"
click at [184, 313] on icon at bounding box center [192, 314] width 18 height 18
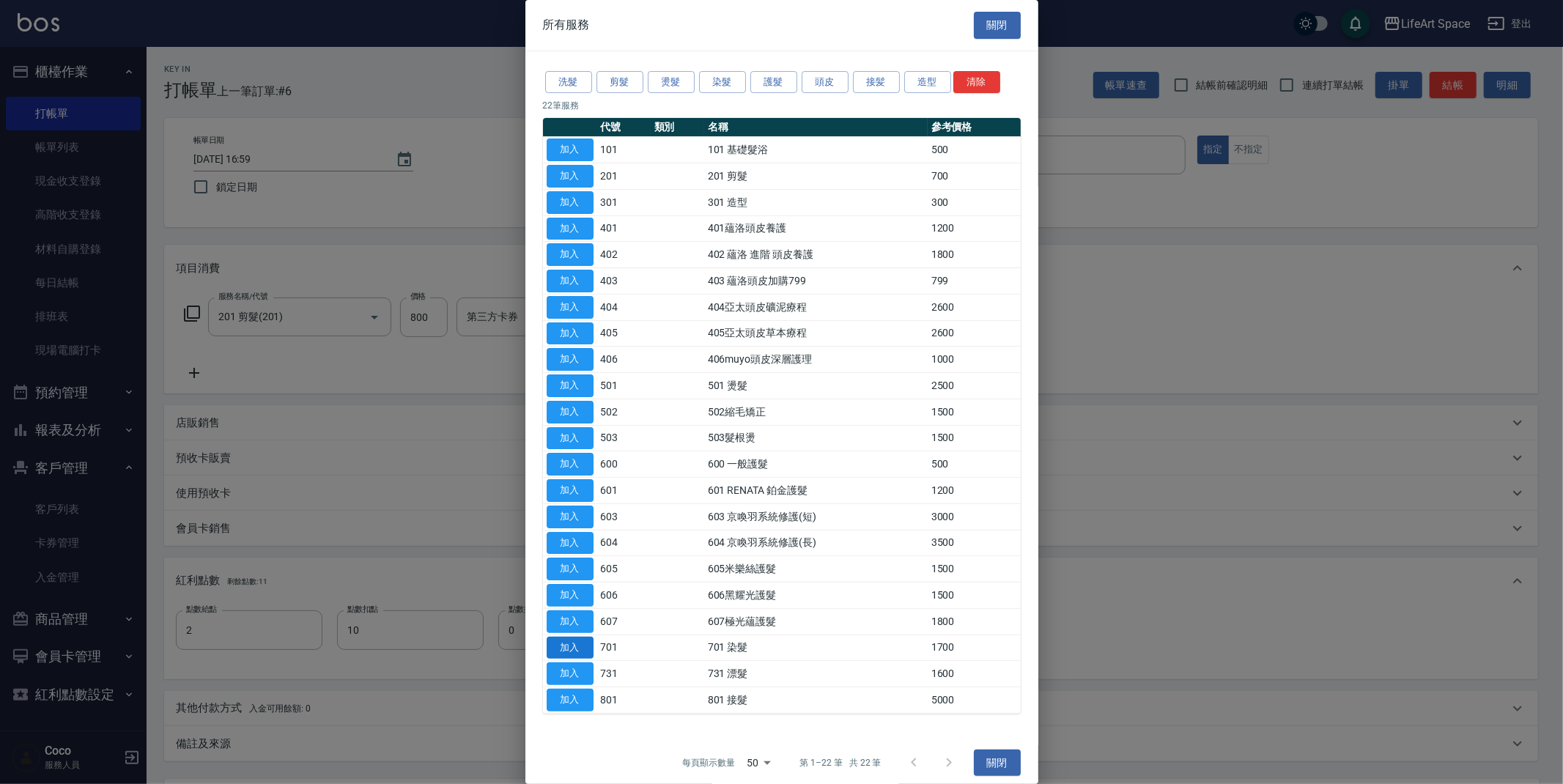
click at [582, 645] on button "加入" at bounding box center [570, 647] width 47 height 23
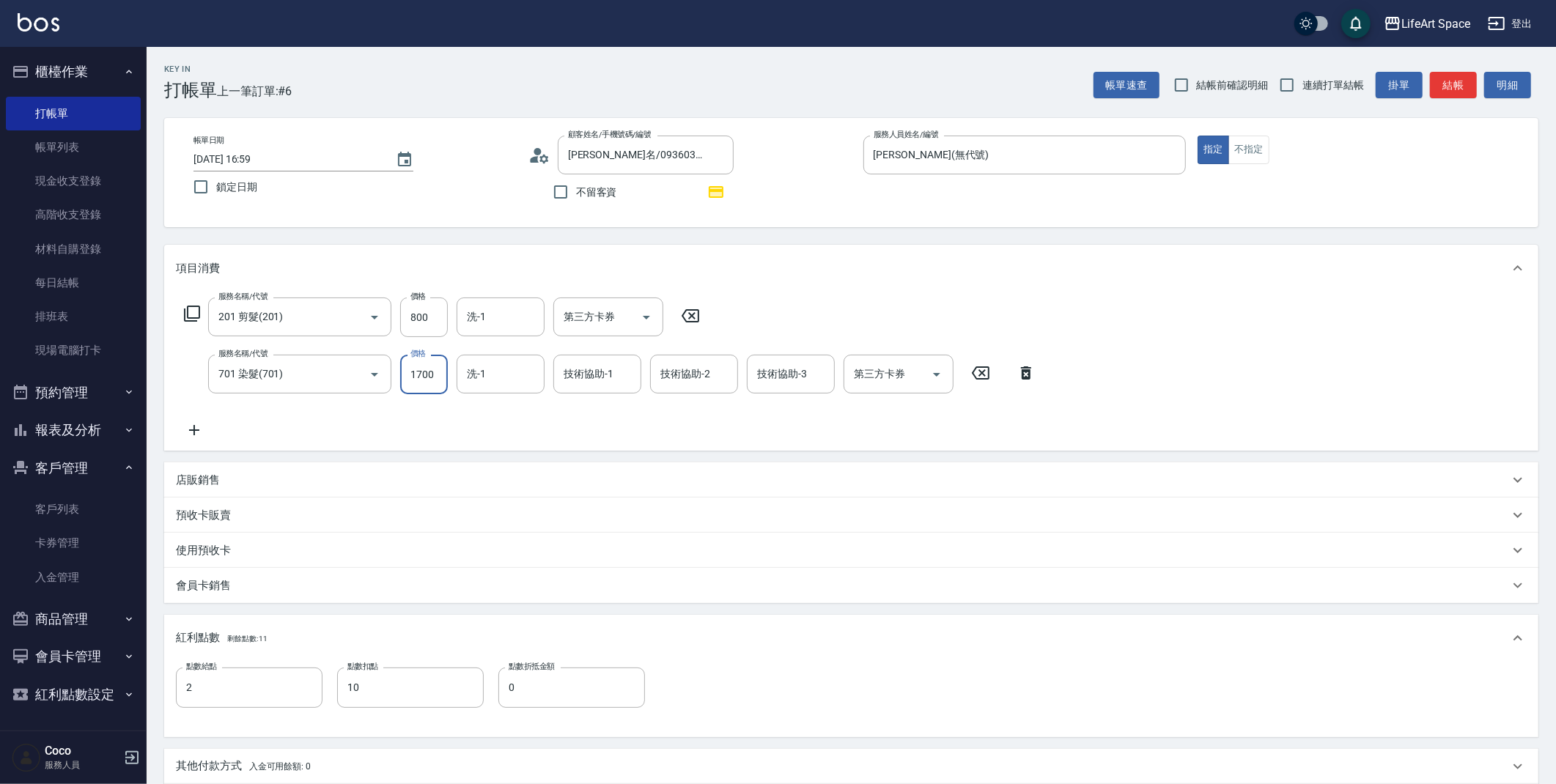
click at [437, 369] on input "1700" at bounding box center [424, 374] width 47 height 39
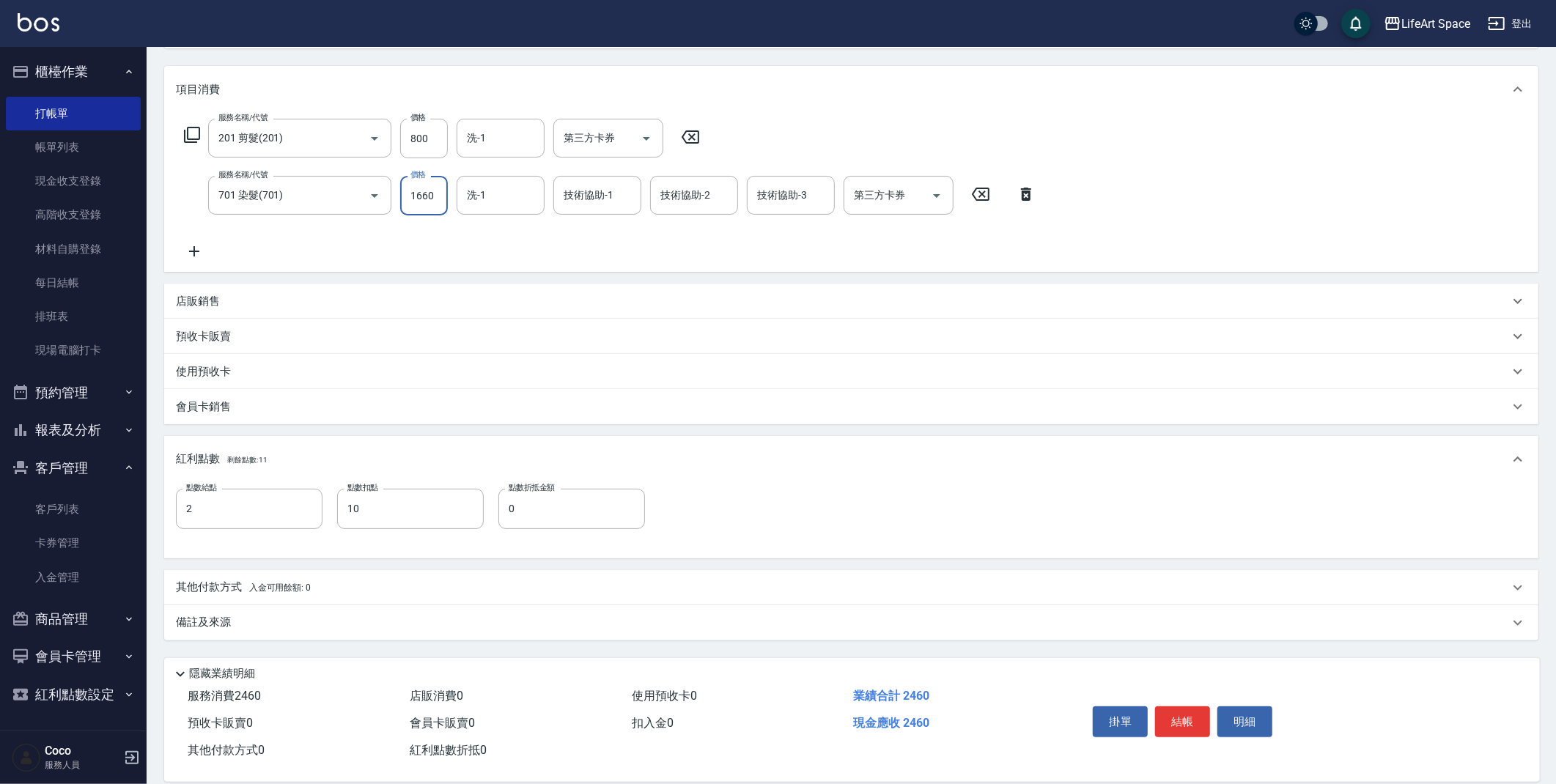
scroll to position [155, 0]
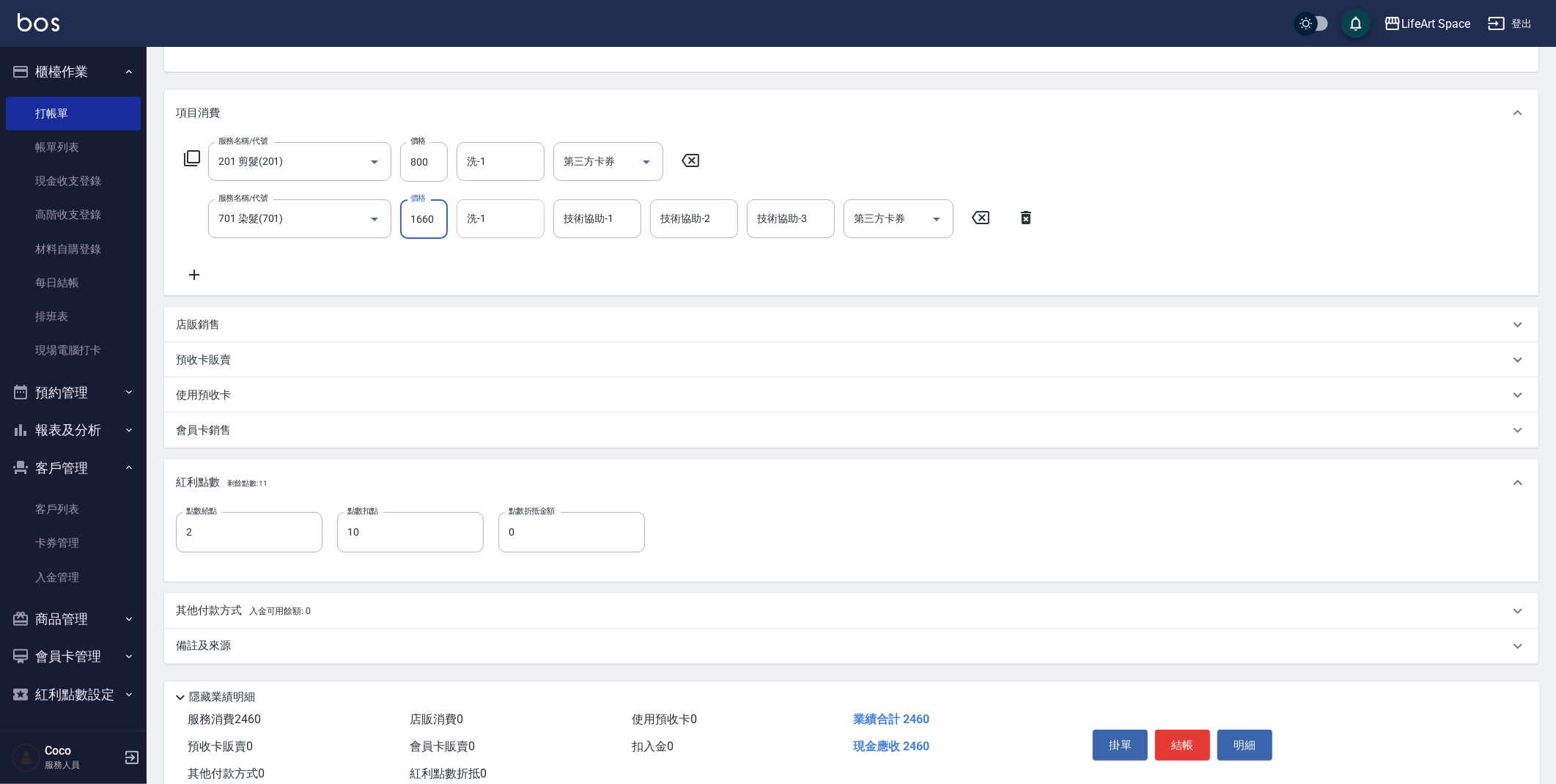
click at [490, 235] on div "洗-1" at bounding box center [500, 218] width 88 height 38
type input "1660"
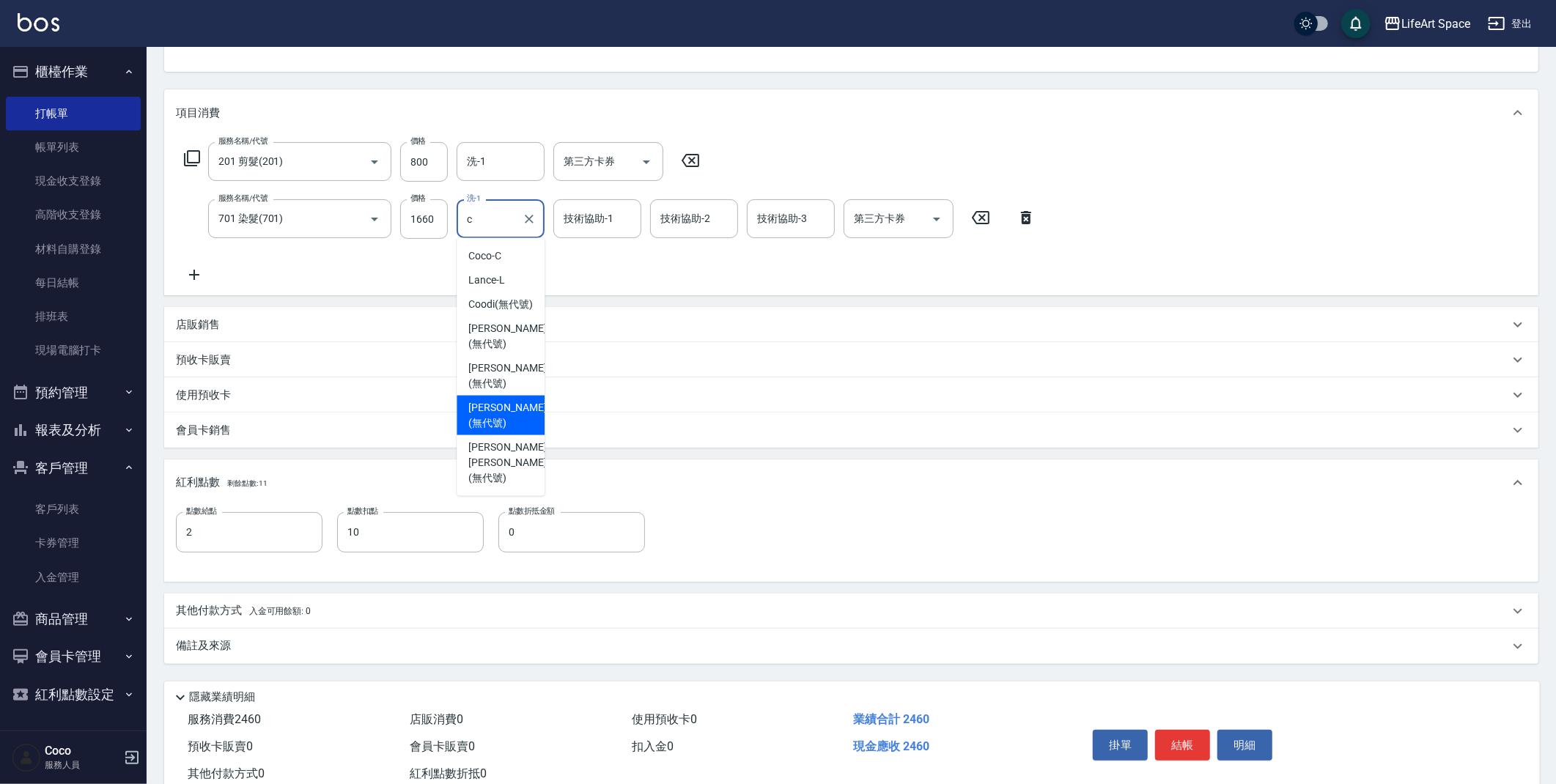
click at [503, 400] on span "[PERSON_NAME] (無代號)" at bounding box center [507, 415] width 78 height 31
type input "[PERSON_NAME](無代號)"
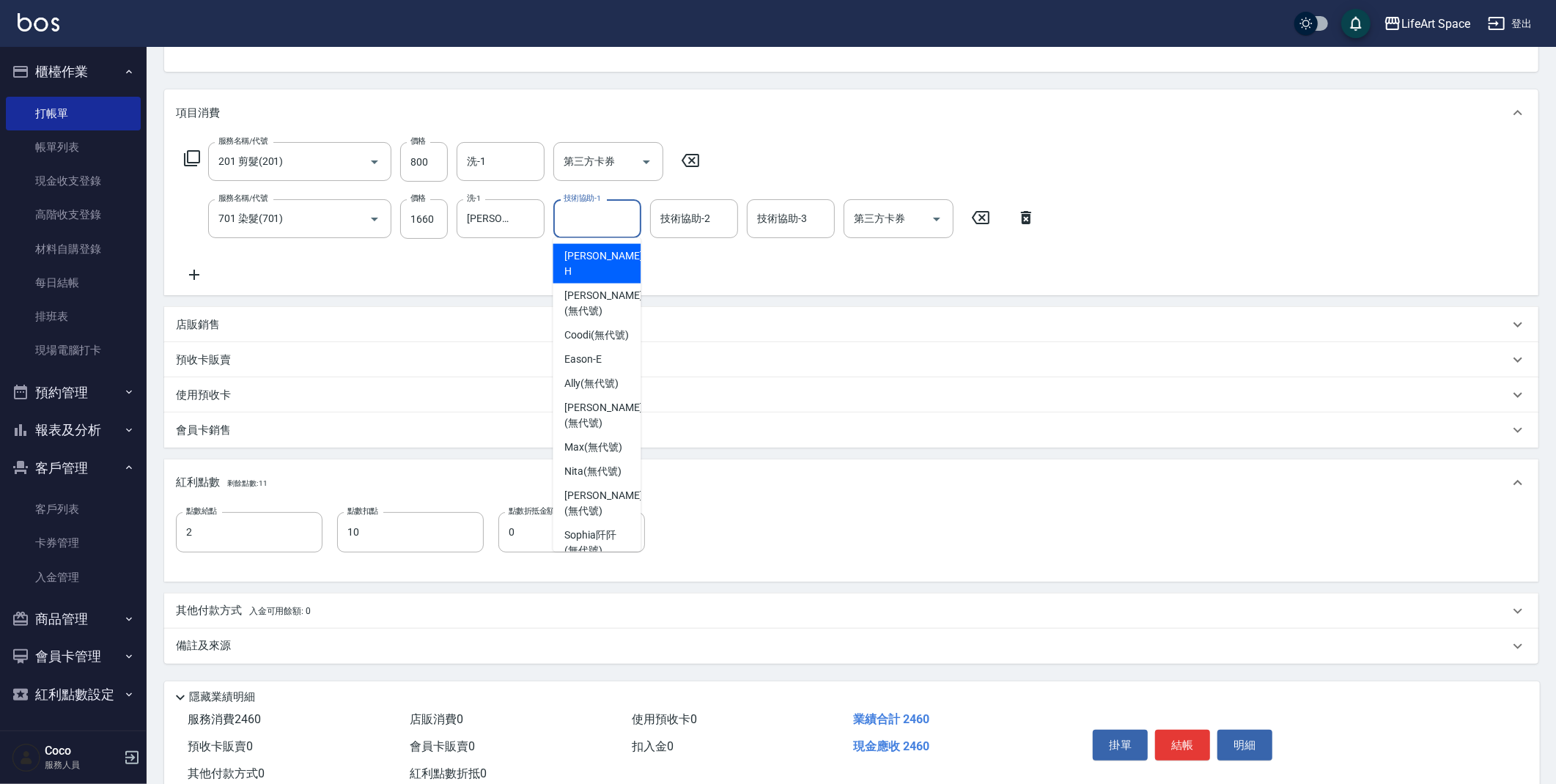
click at [591, 229] on input "技術協助-1" at bounding box center [597, 219] width 75 height 26
click at [365, 257] on div "服務名稱/代號 201 剪髮(201) 服務名稱/代號 價格 800 價格 洗-1 洗-1 第三方卡券 第三方卡券 服務名稱/代號 701 染髮(701) 服…" at bounding box center [610, 212] width 868 height 141
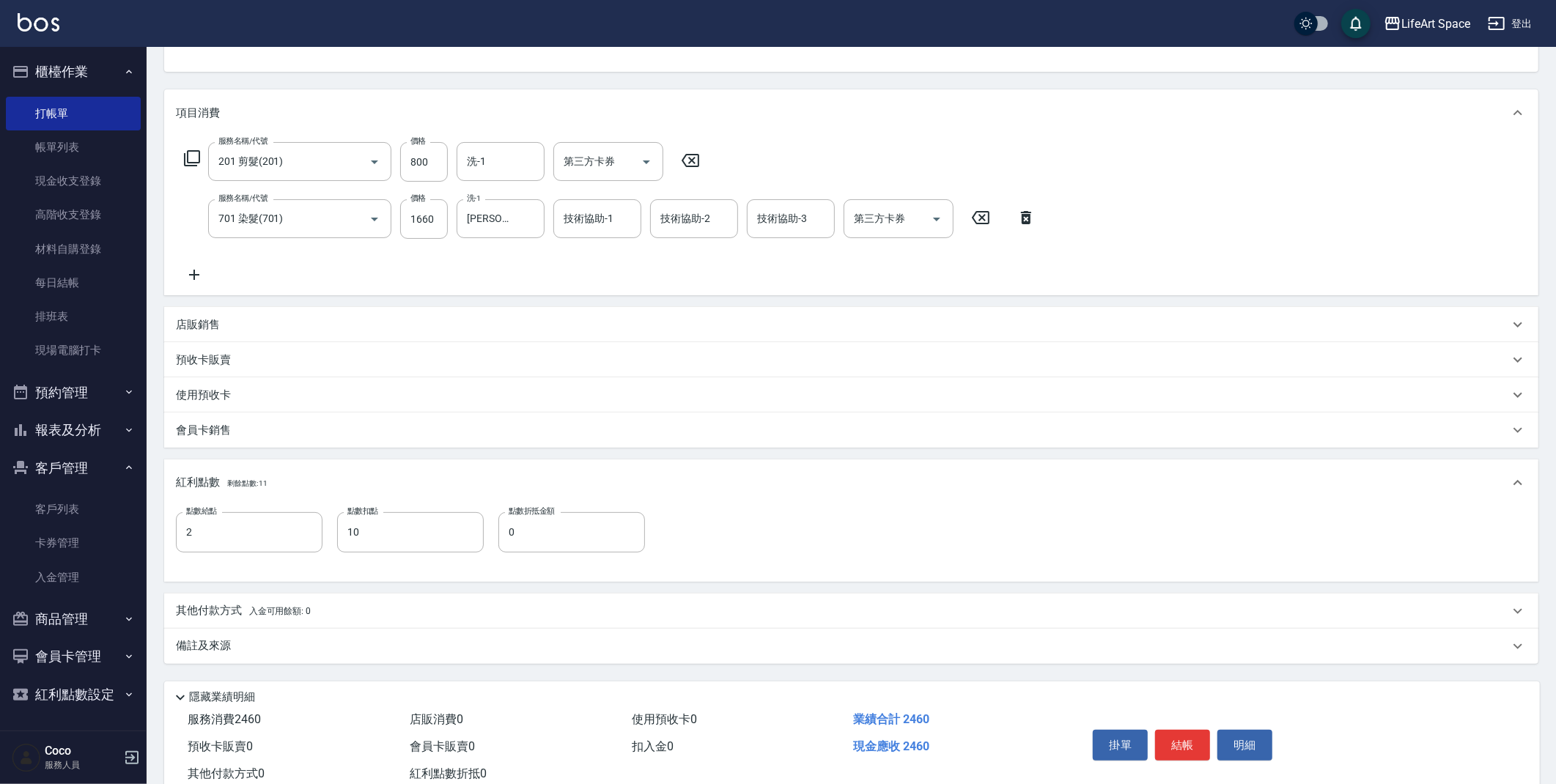
click at [514, 639] on div "備註及來源" at bounding box center [842, 646] width 1333 height 16
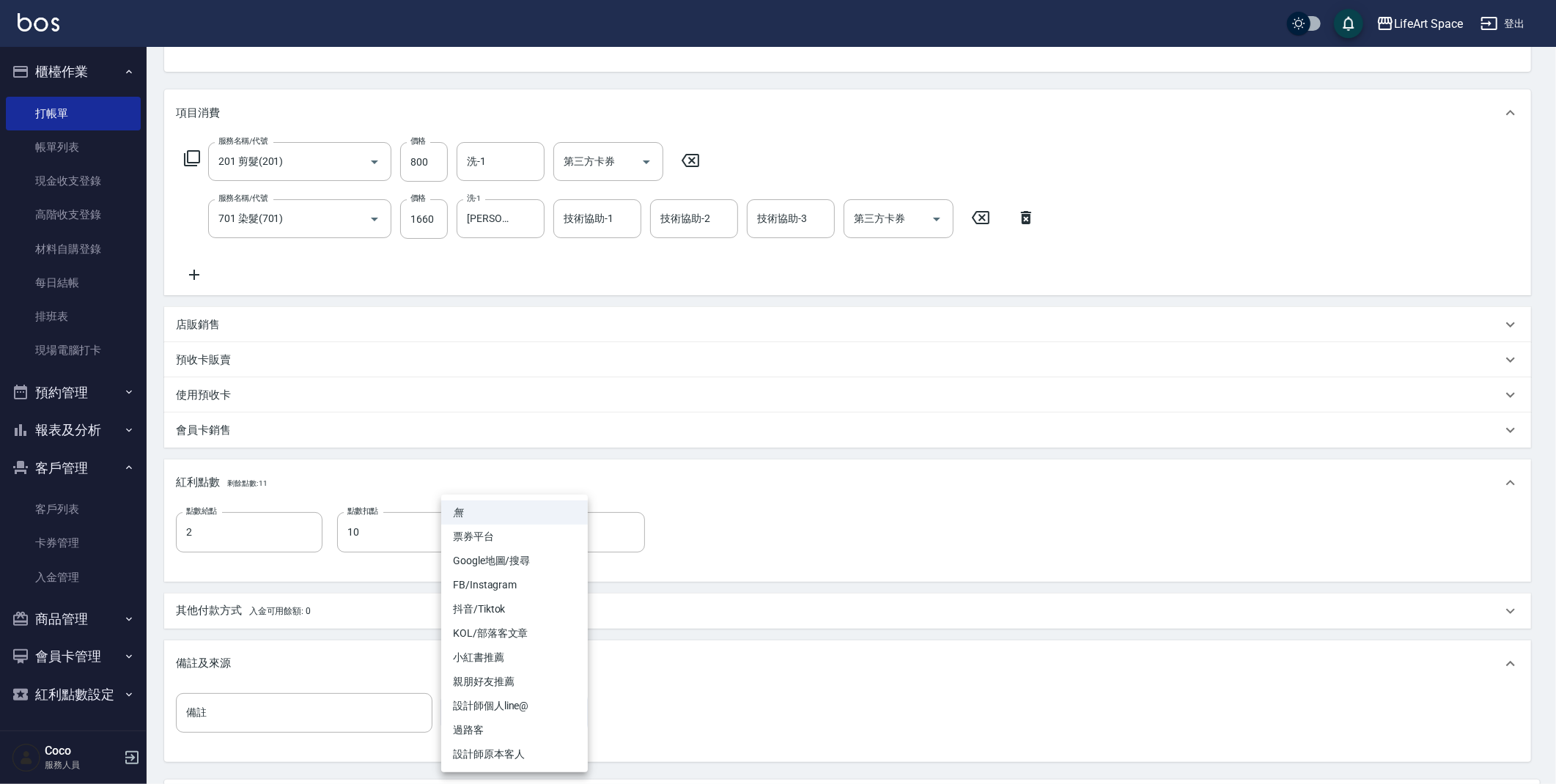
drag, startPoint x: 545, startPoint y: 701, endPoint x: 537, endPoint y: 720, distance: 20.6
click at [544, 701] on body "LifeArt Space 登出 櫃檯作業 打帳單 帳單列表 現金收支登錄 高階收支登錄 材料自購登錄 每日結帳 排班表 現場電腦打卡 預約管理 預約管理 單…" at bounding box center [778, 383] width 1556 height 1076
click at [518, 742] on li "設計師原本客人" at bounding box center [514, 753] width 147 height 25
type input "設計師原本客人"
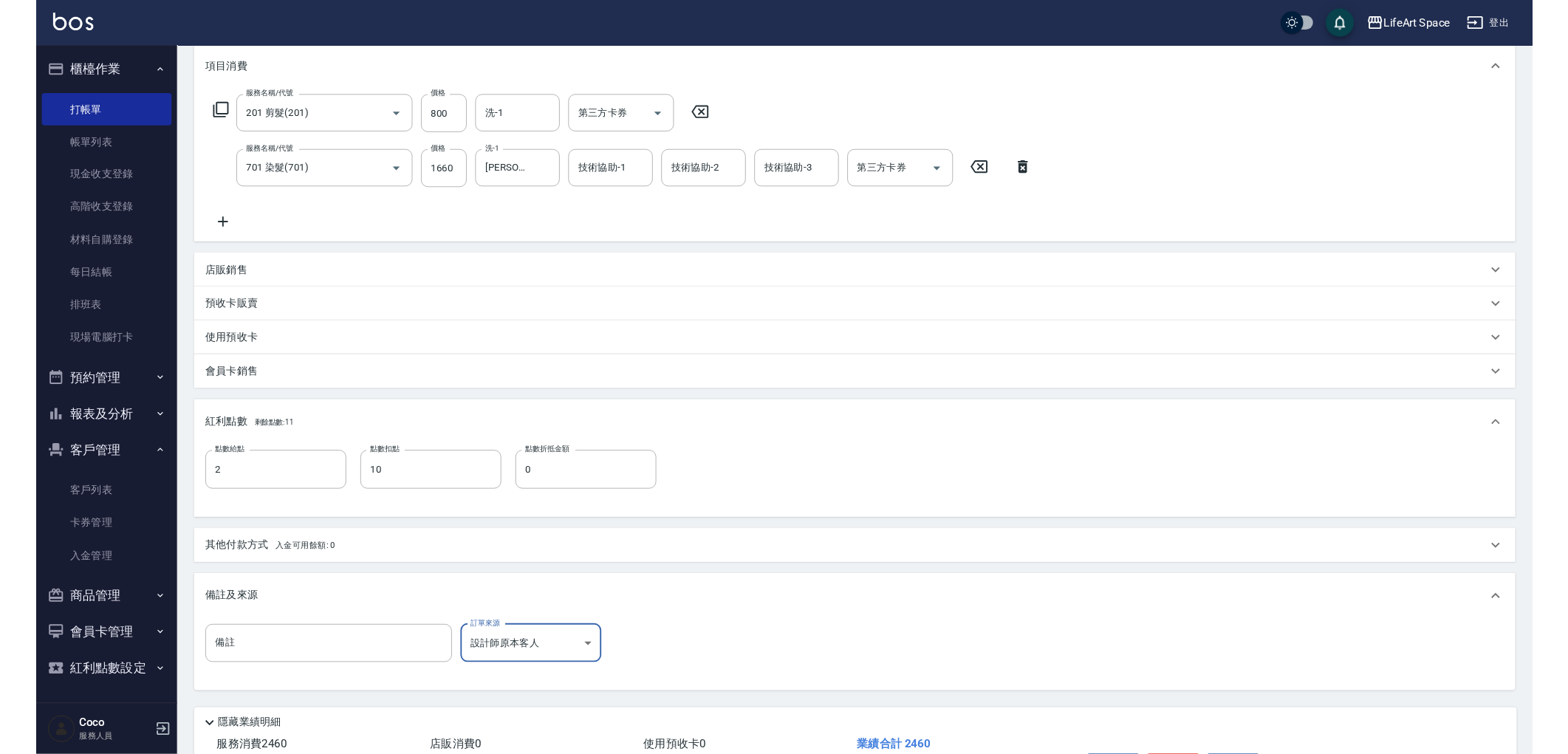
scroll to position [299, 0]
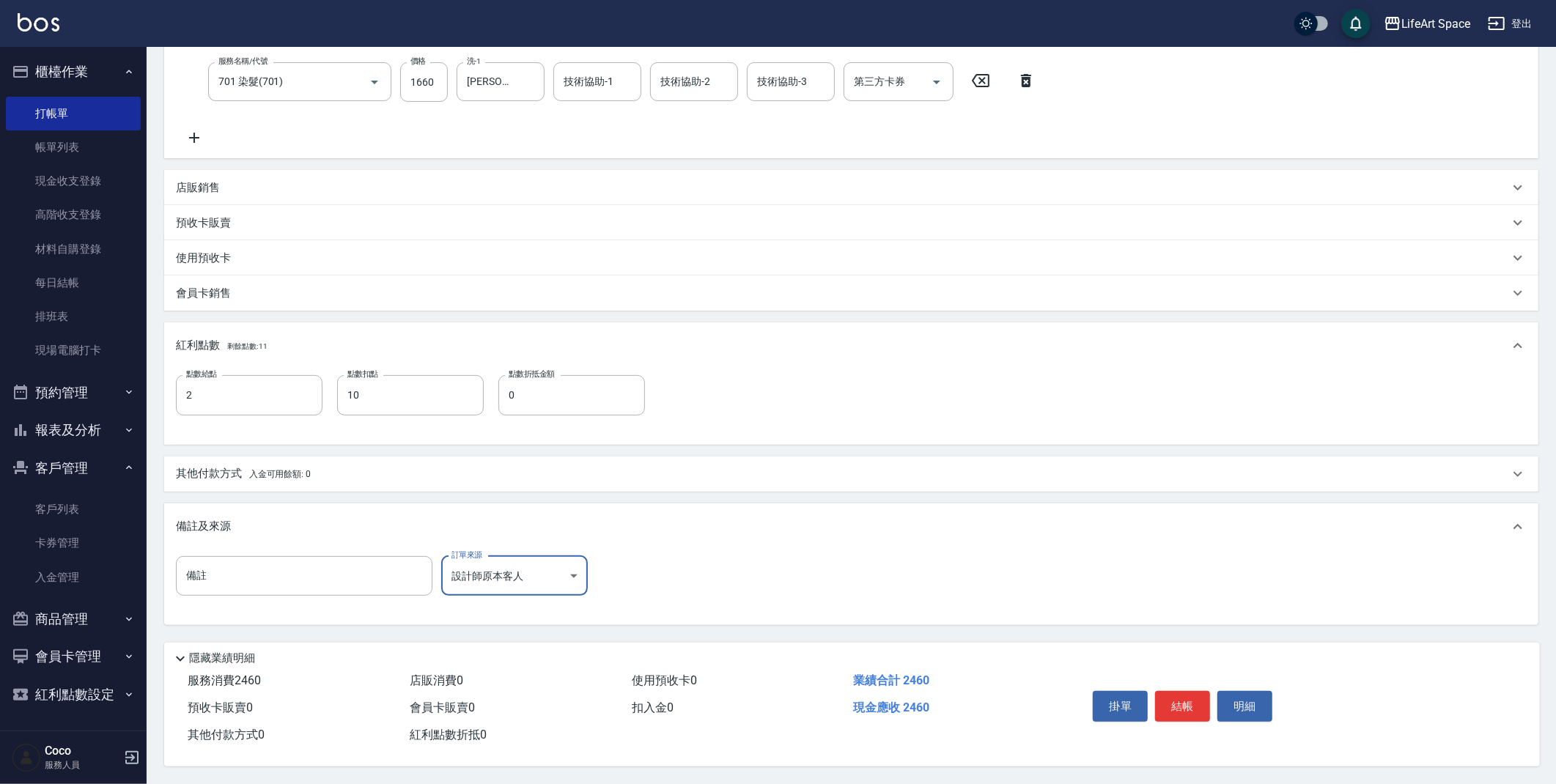
click at [1187, 706] on button "結帳" at bounding box center [1183, 705] width 55 height 31
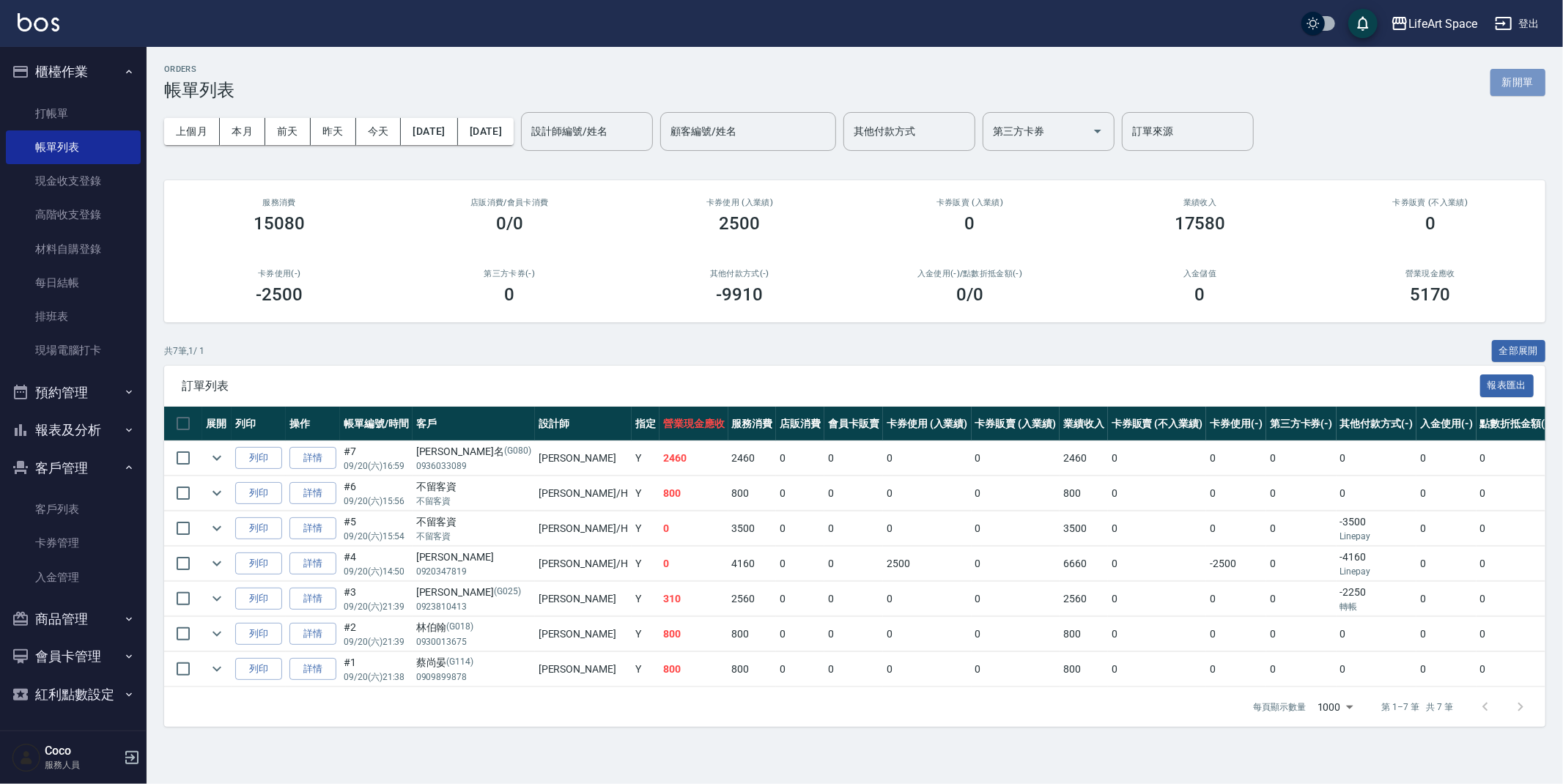
click at [1520, 93] on button "新開單" at bounding box center [1519, 82] width 55 height 27
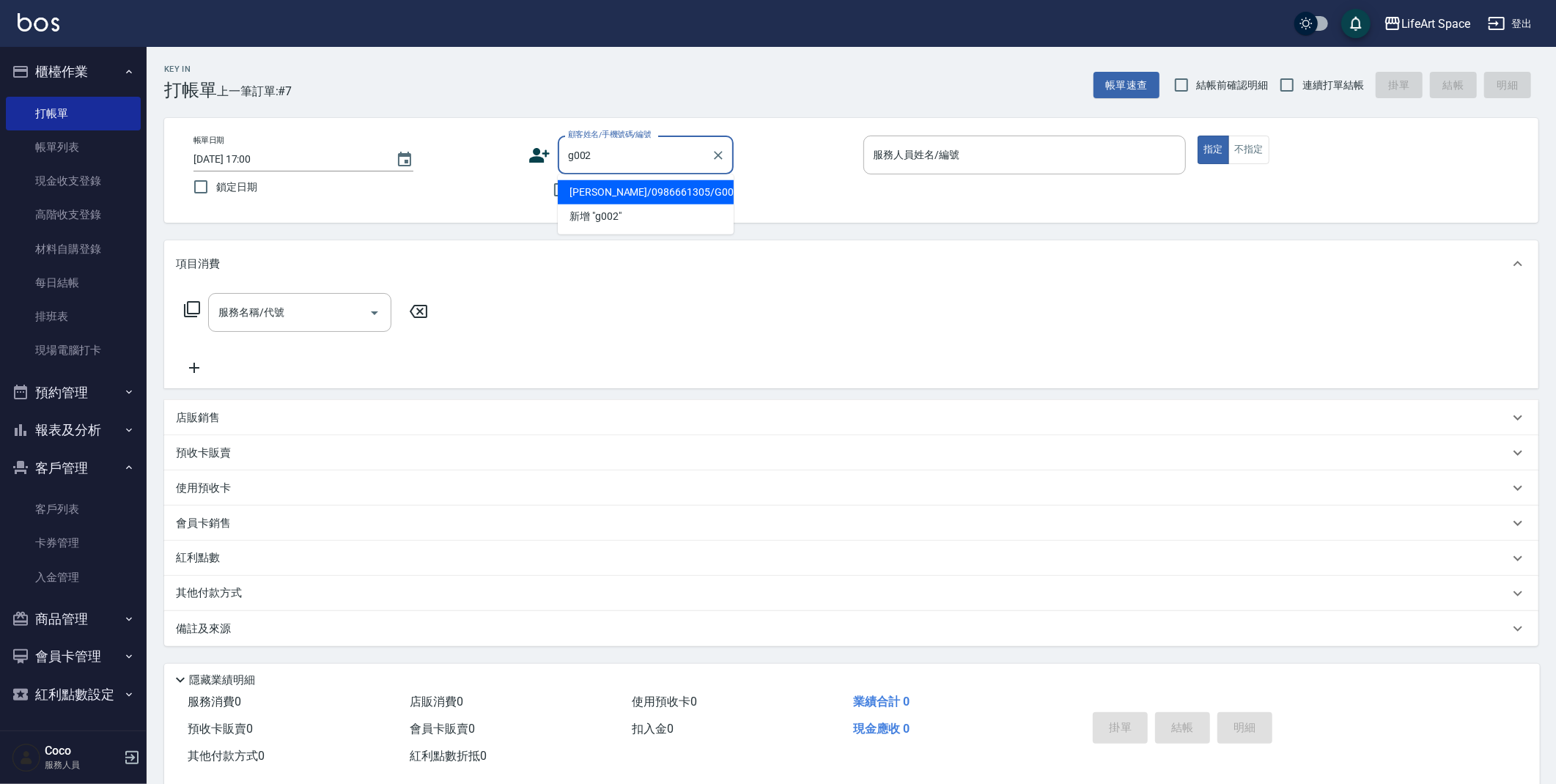
drag, startPoint x: 637, startPoint y: 187, endPoint x: 286, endPoint y: 215, distance: 352.1
click at [637, 186] on li "[PERSON_NAME]/0986661305/G002" at bounding box center [645, 192] width 176 height 25
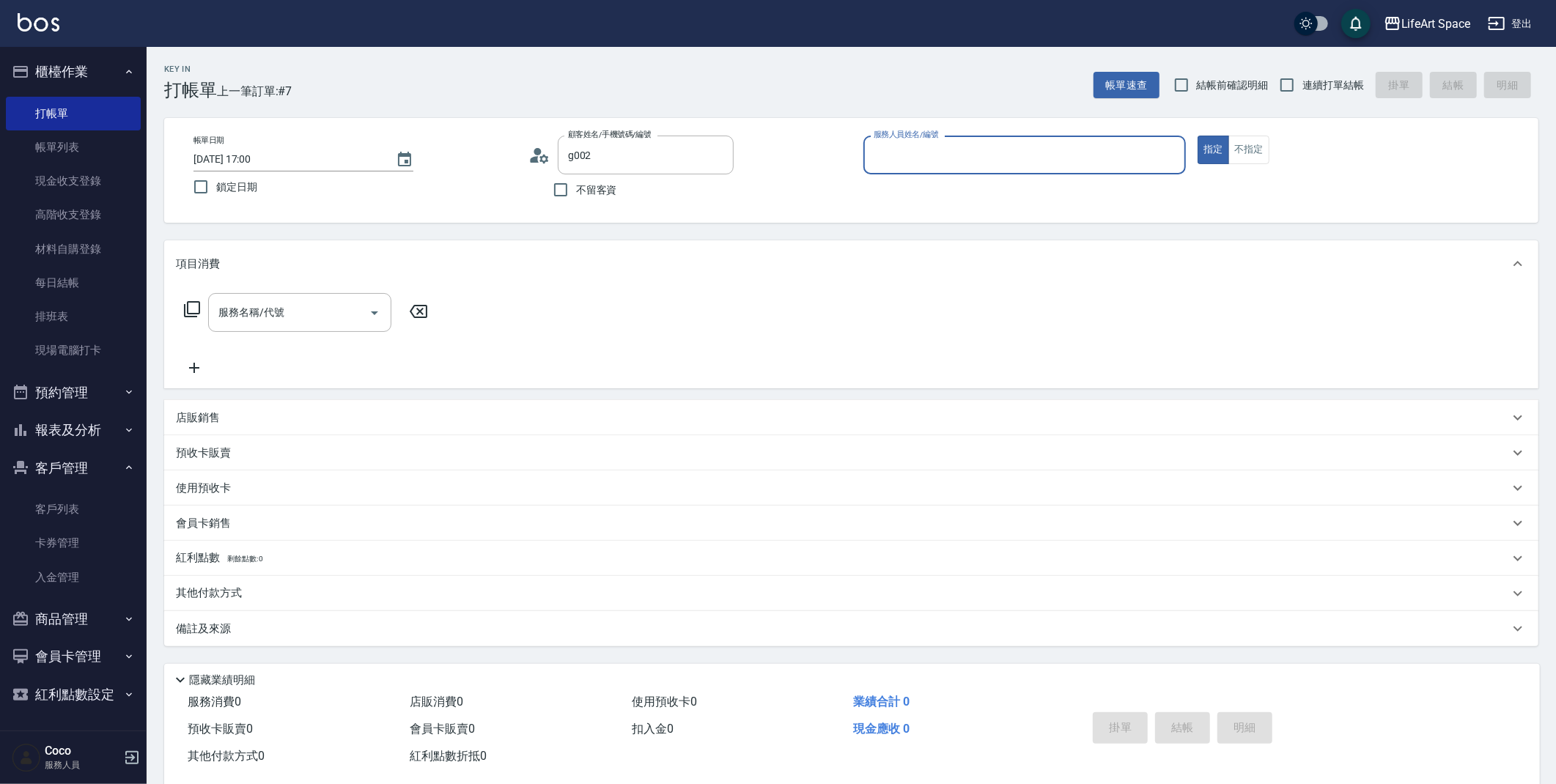
type input "[PERSON_NAME]/0986661305/G002"
type input "[PERSON_NAME](無代號)"
click at [274, 323] on input "服務名稱/代號" at bounding box center [289, 317] width 148 height 26
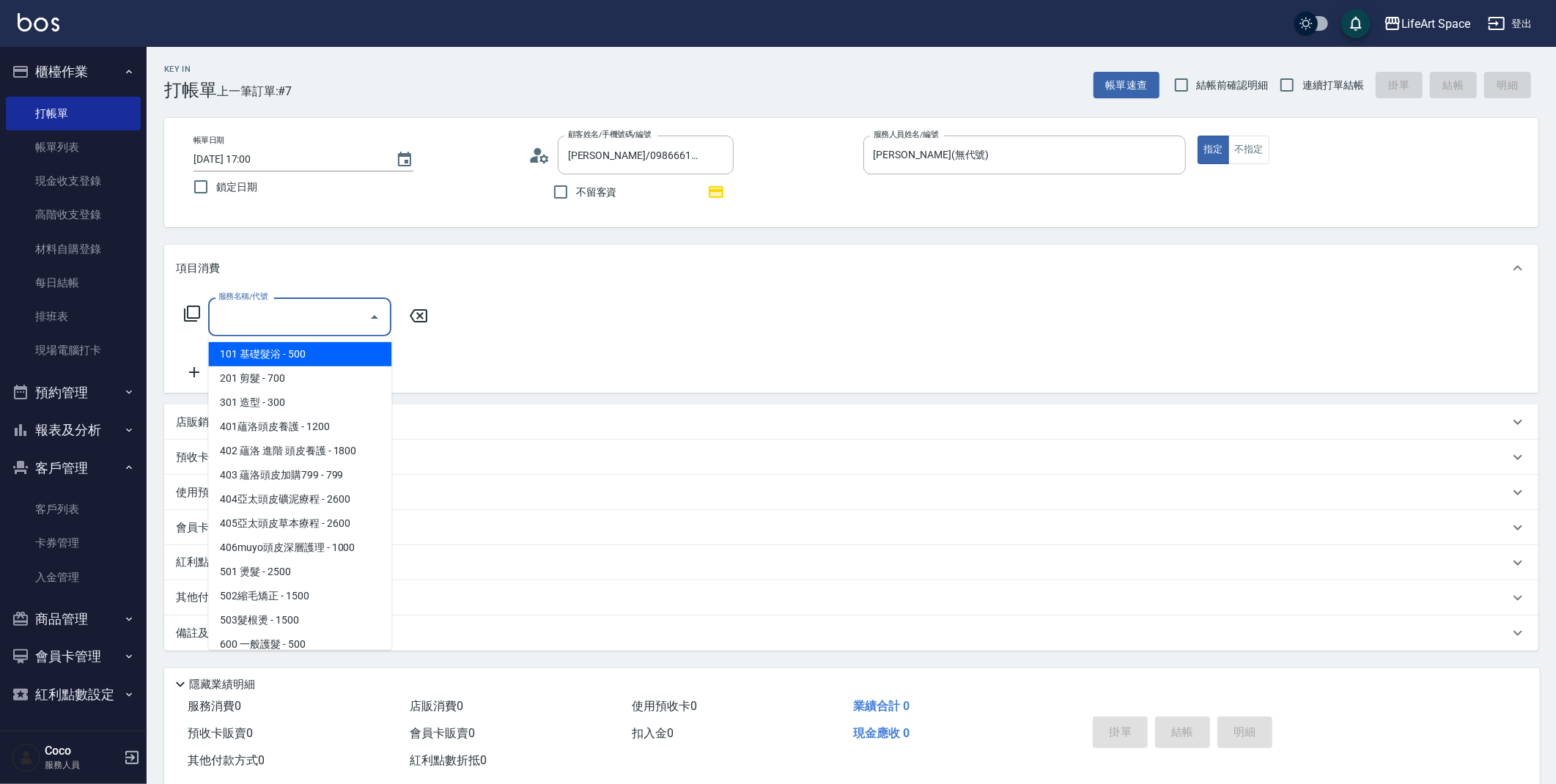
click at [286, 350] on span "101 基礎髮浴 - 500" at bounding box center [300, 354] width 184 height 25
type input "101 基礎髮浴 (101)"
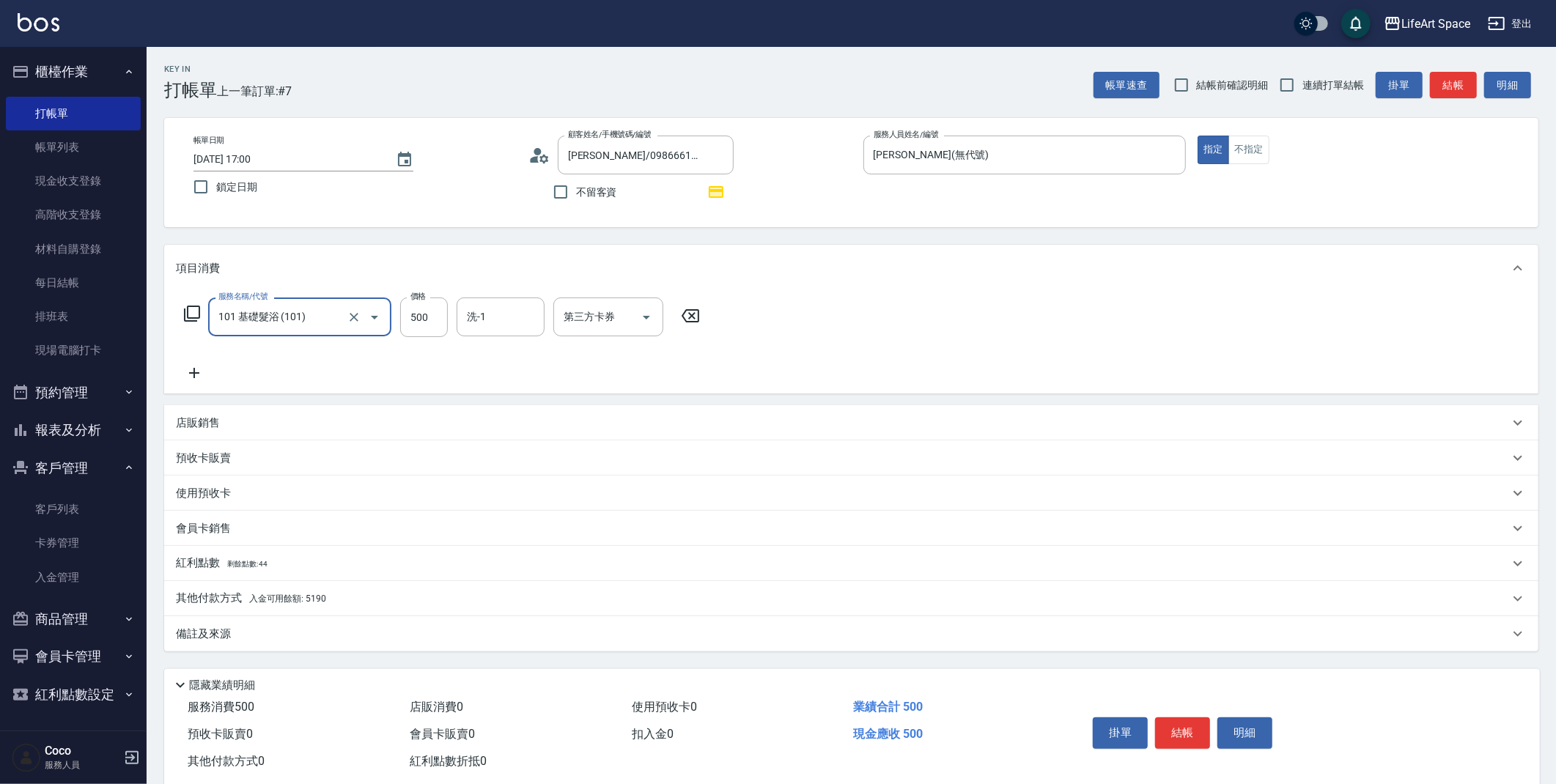
click at [193, 318] on icon at bounding box center [192, 314] width 18 height 18
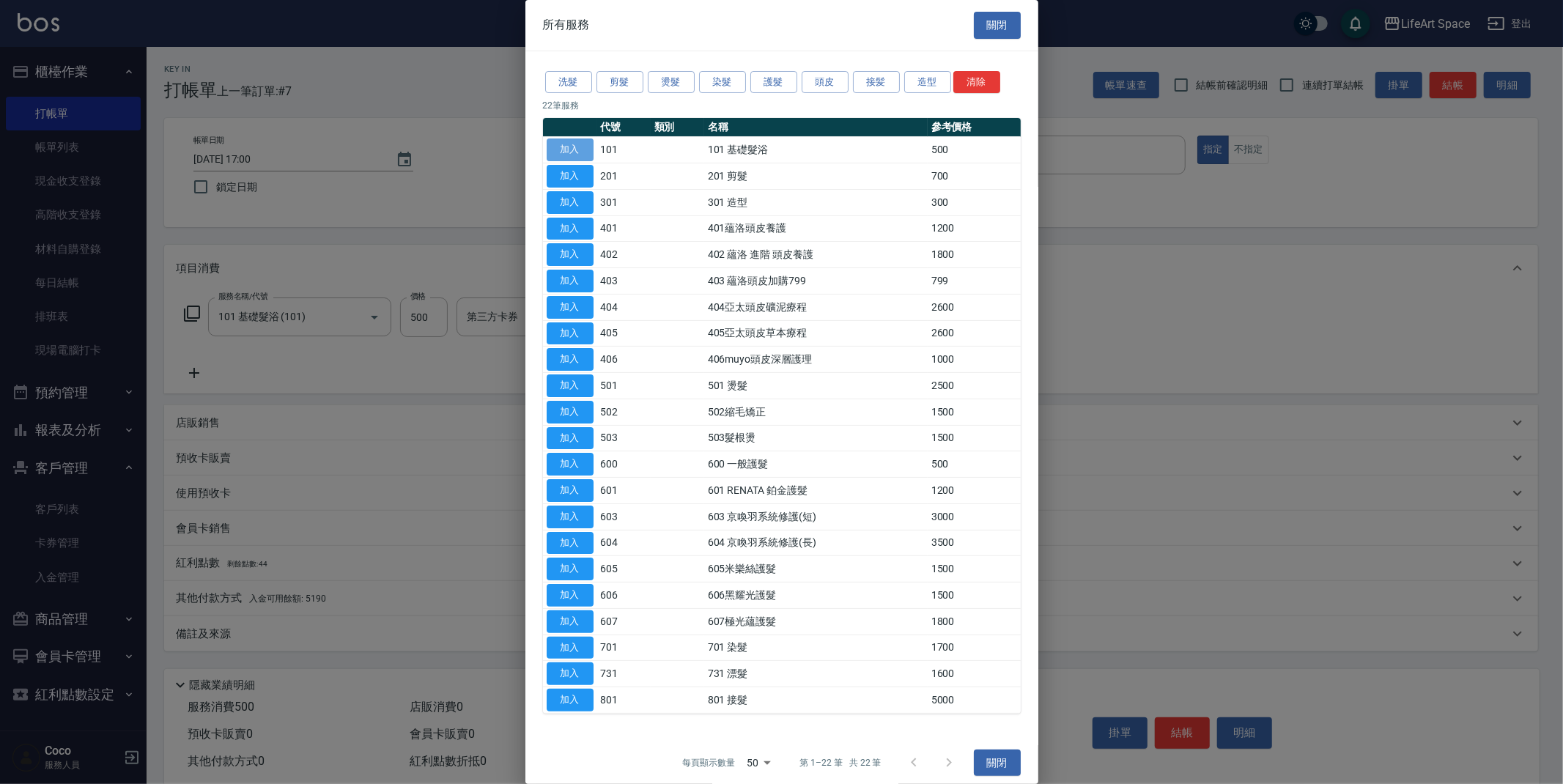
click at [562, 152] on button "加入" at bounding box center [570, 149] width 47 height 23
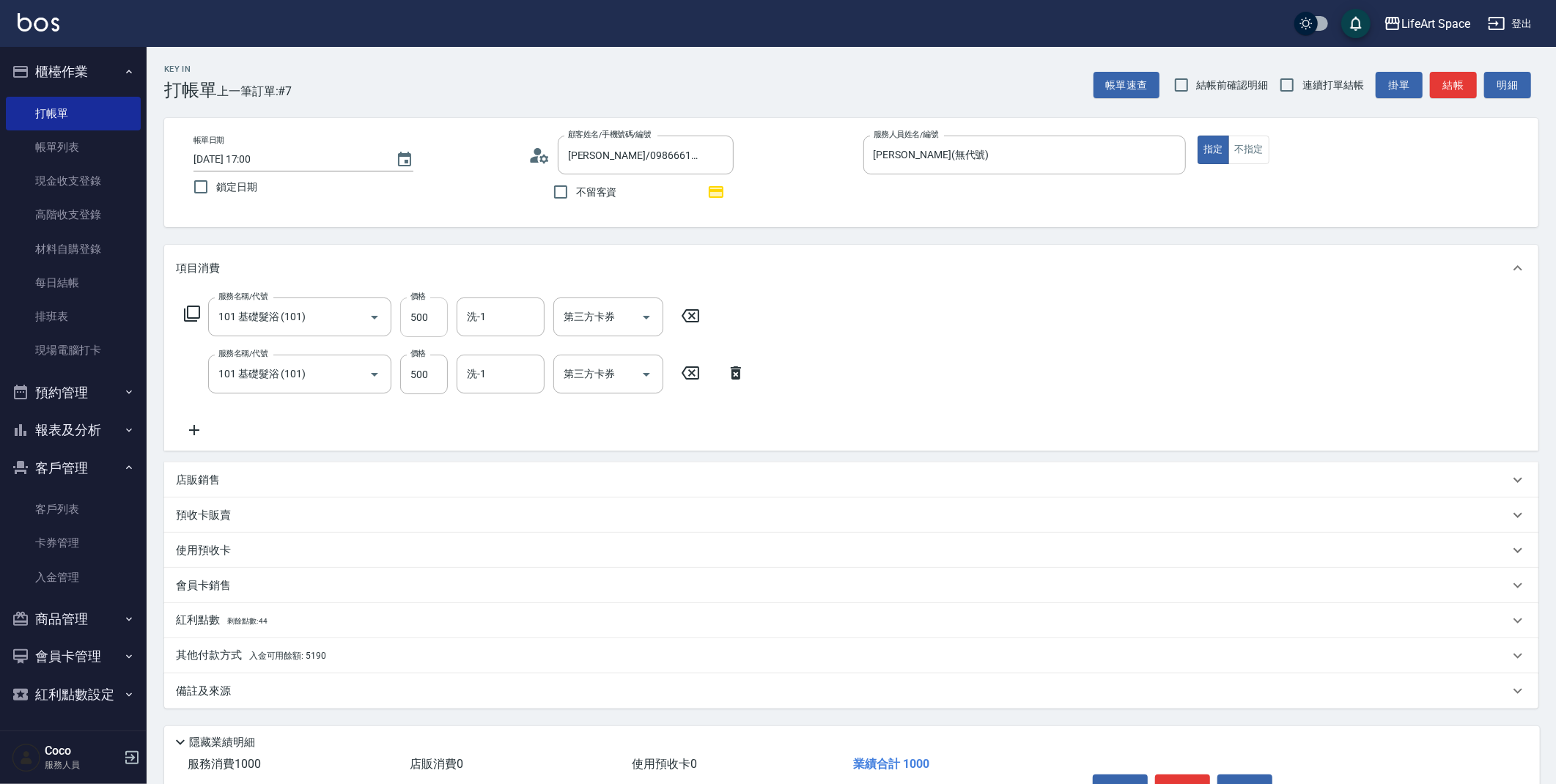
click at [436, 315] on input "500" at bounding box center [424, 318] width 47 height 39
type input "400"
click at [505, 321] on input "洗-1" at bounding box center [500, 317] width 75 height 26
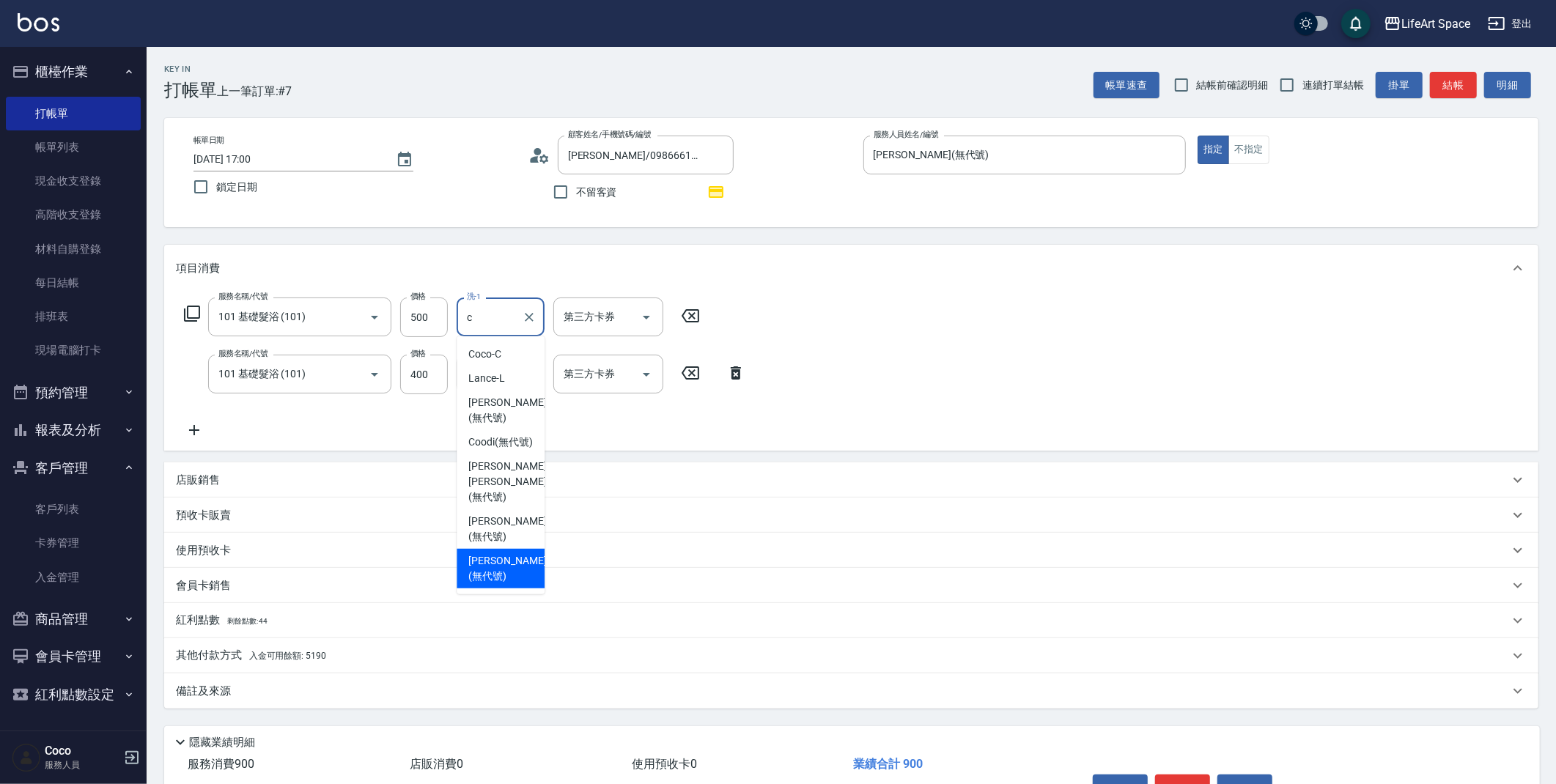
click at [491, 553] on span "[PERSON_NAME] (無代號)" at bounding box center [507, 568] width 78 height 31
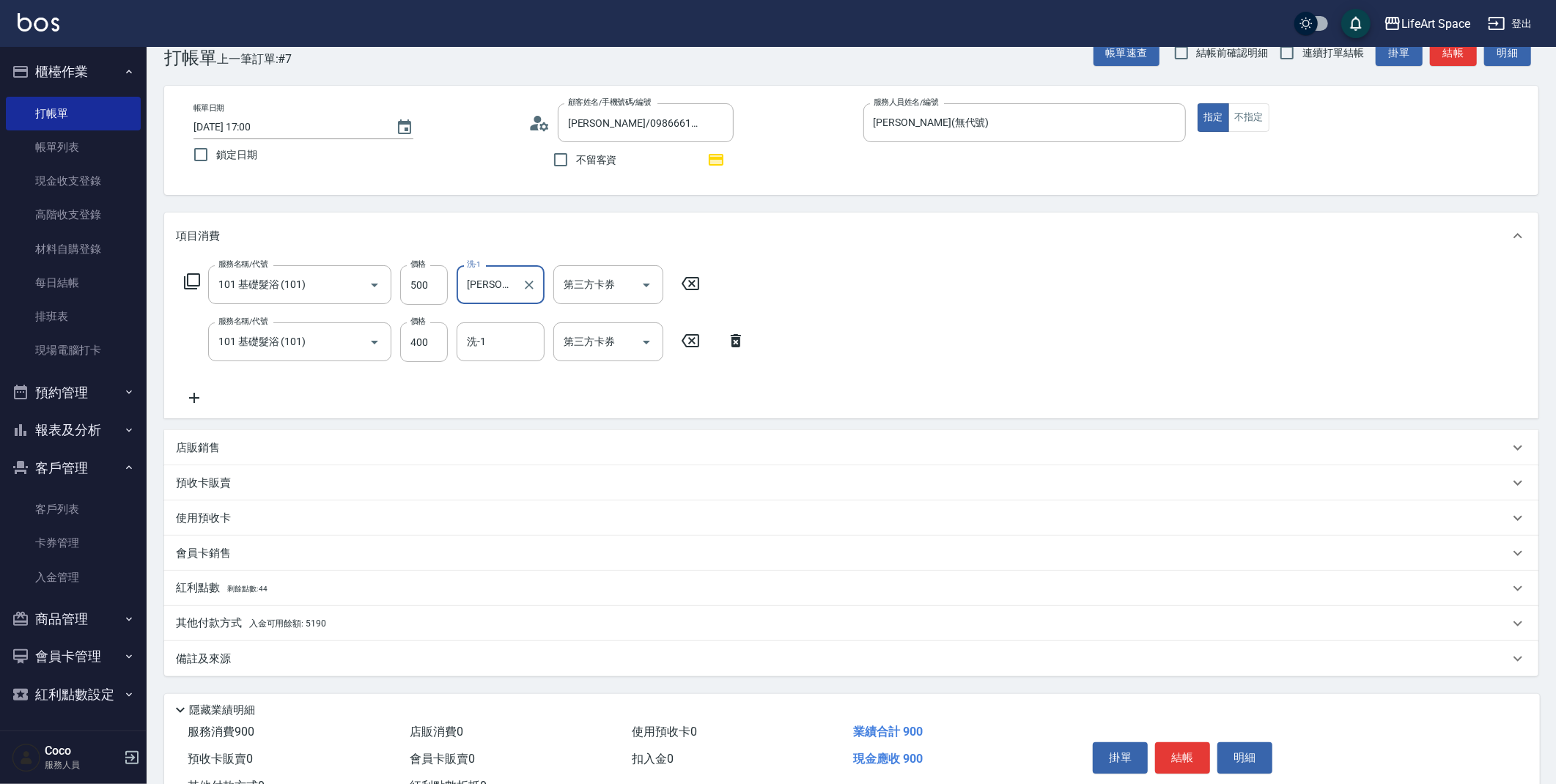
scroll to position [56, 0]
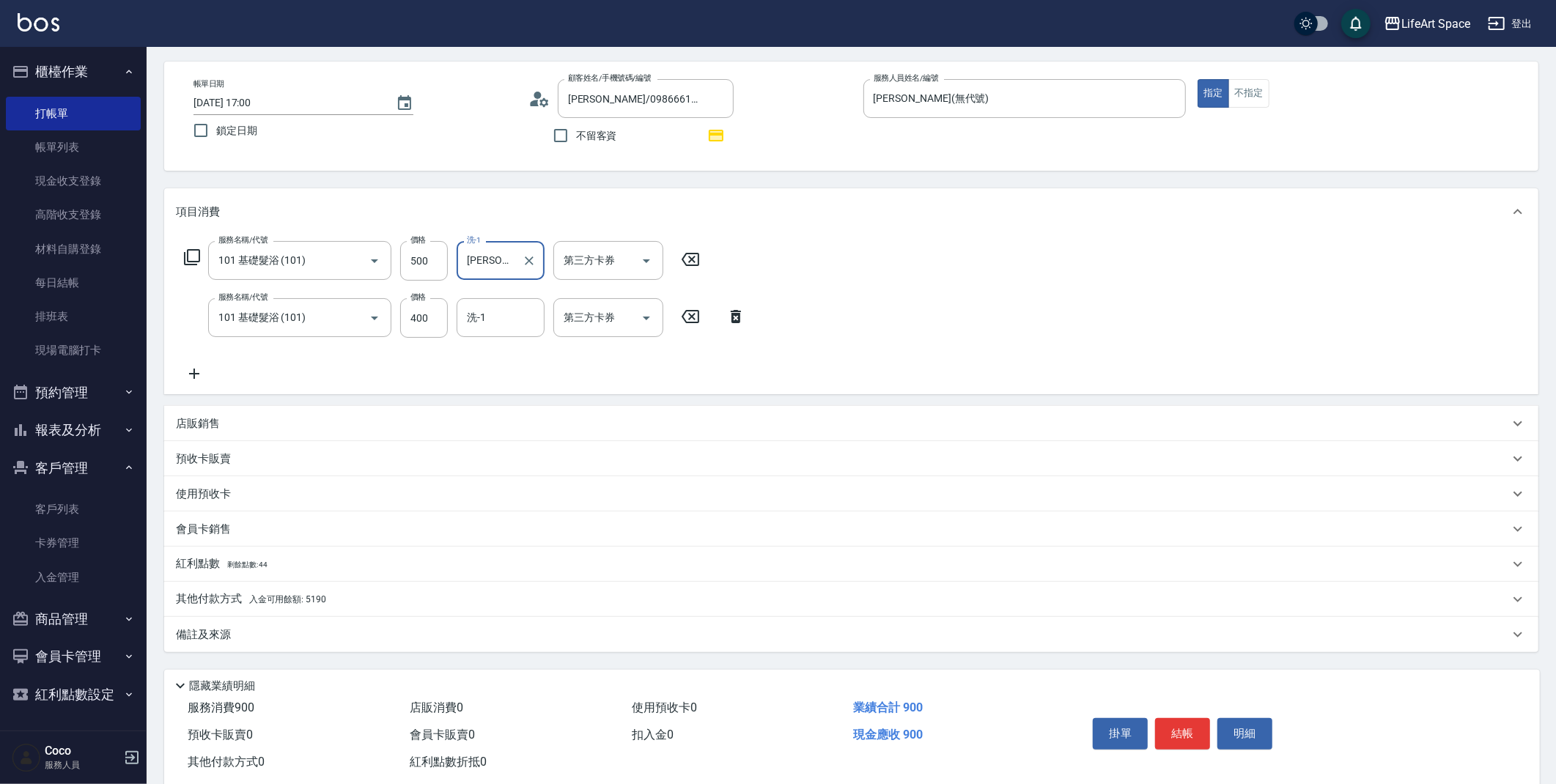
type input "[PERSON_NAME](無代號)"
drag, startPoint x: 302, startPoint y: 567, endPoint x: 263, endPoint y: 674, distance: 113.9
click at [302, 566] on div "紅利點數 剩餘點數: 44" at bounding box center [842, 564] width 1333 height 16
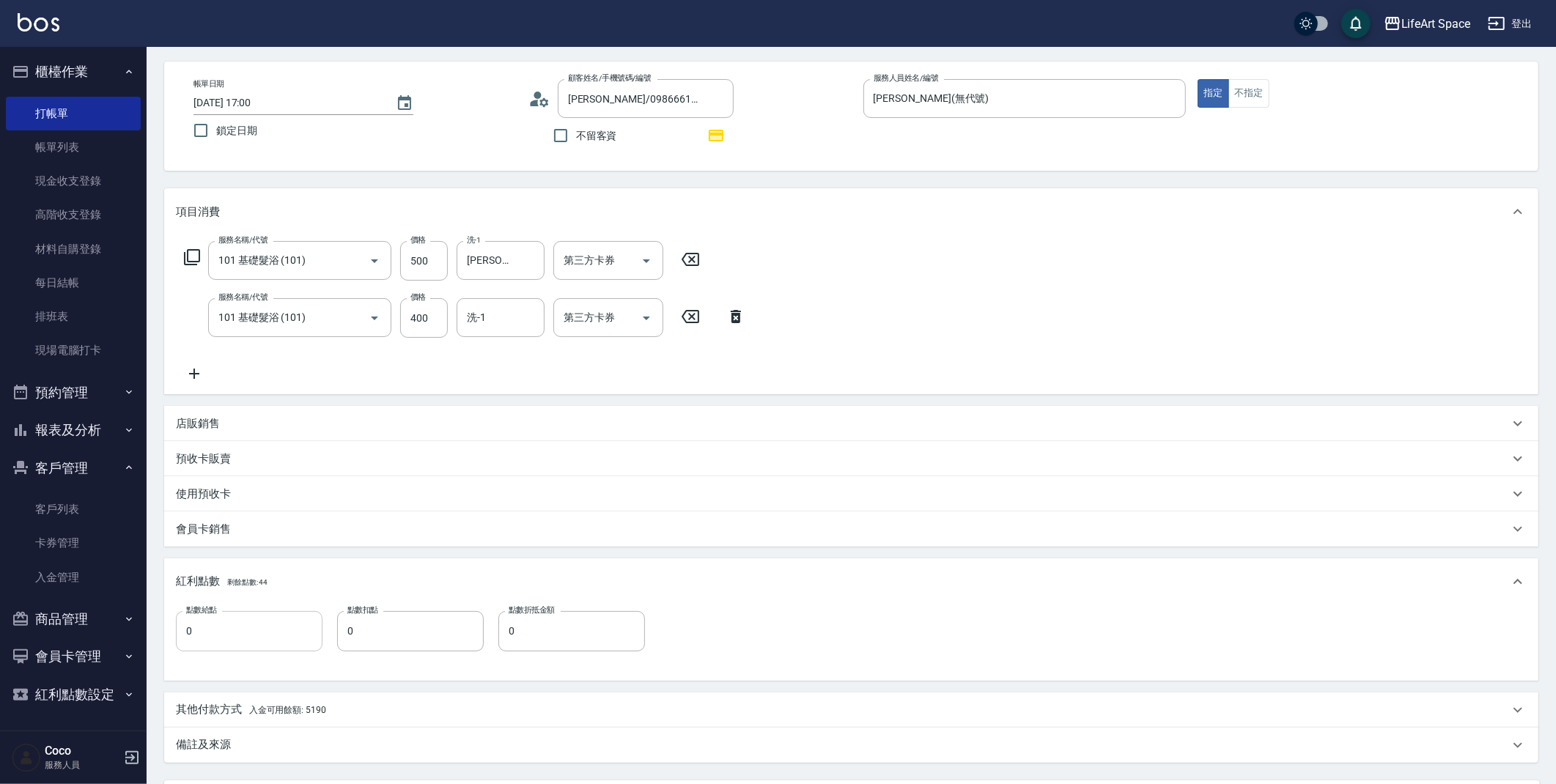
click at [283, 625] on input "0" at bounding box center [249, 630] width 147 height 39
type input "1"
click at [321, 744] on div "備註及來源" at bounding box center [842, 741] width 1333 height 16
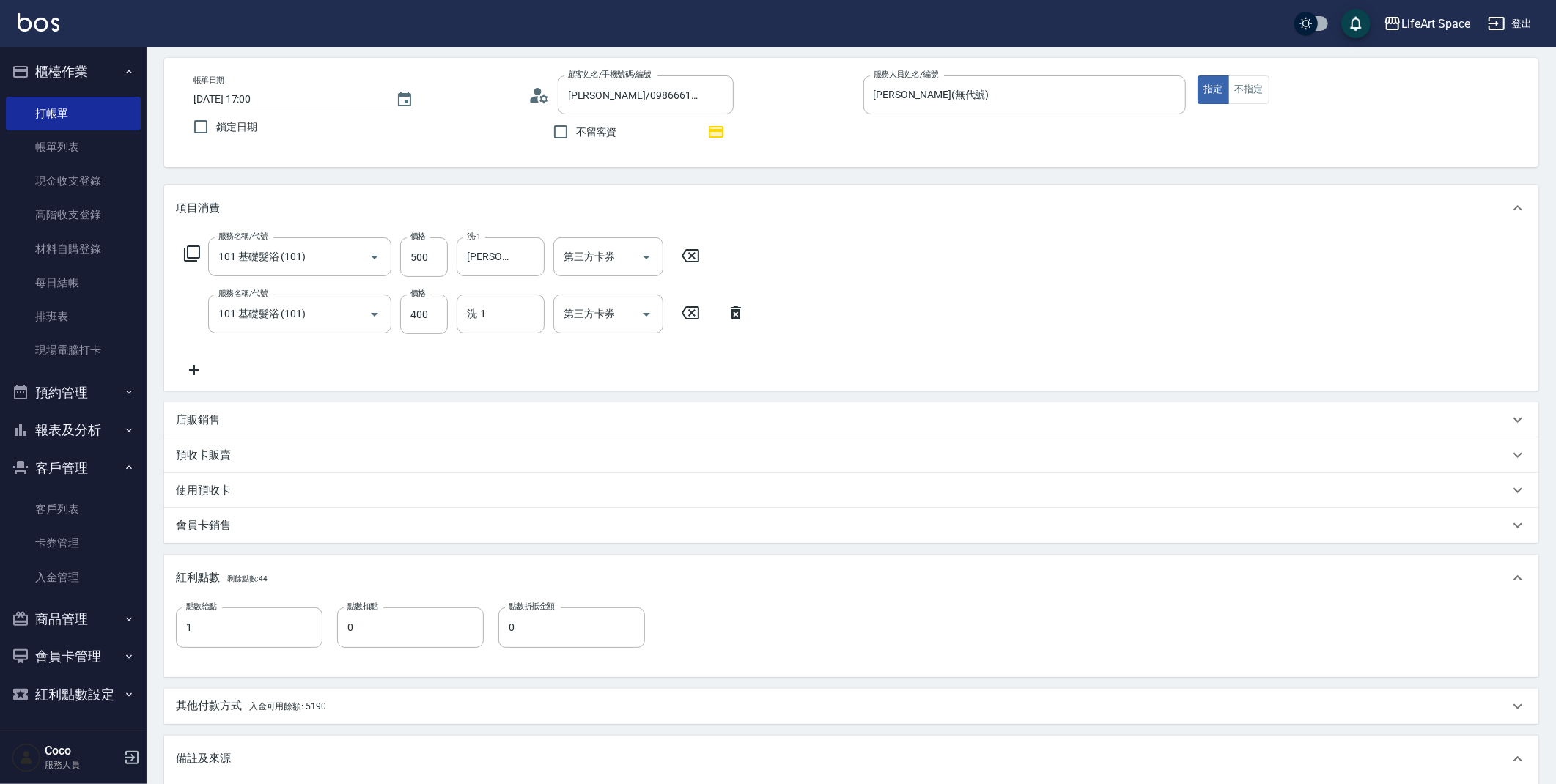
click at [398, 704] on div "其他付款方式 入金可用餘額: 5190" at bounding box center [842, 706] width 1333 height 16
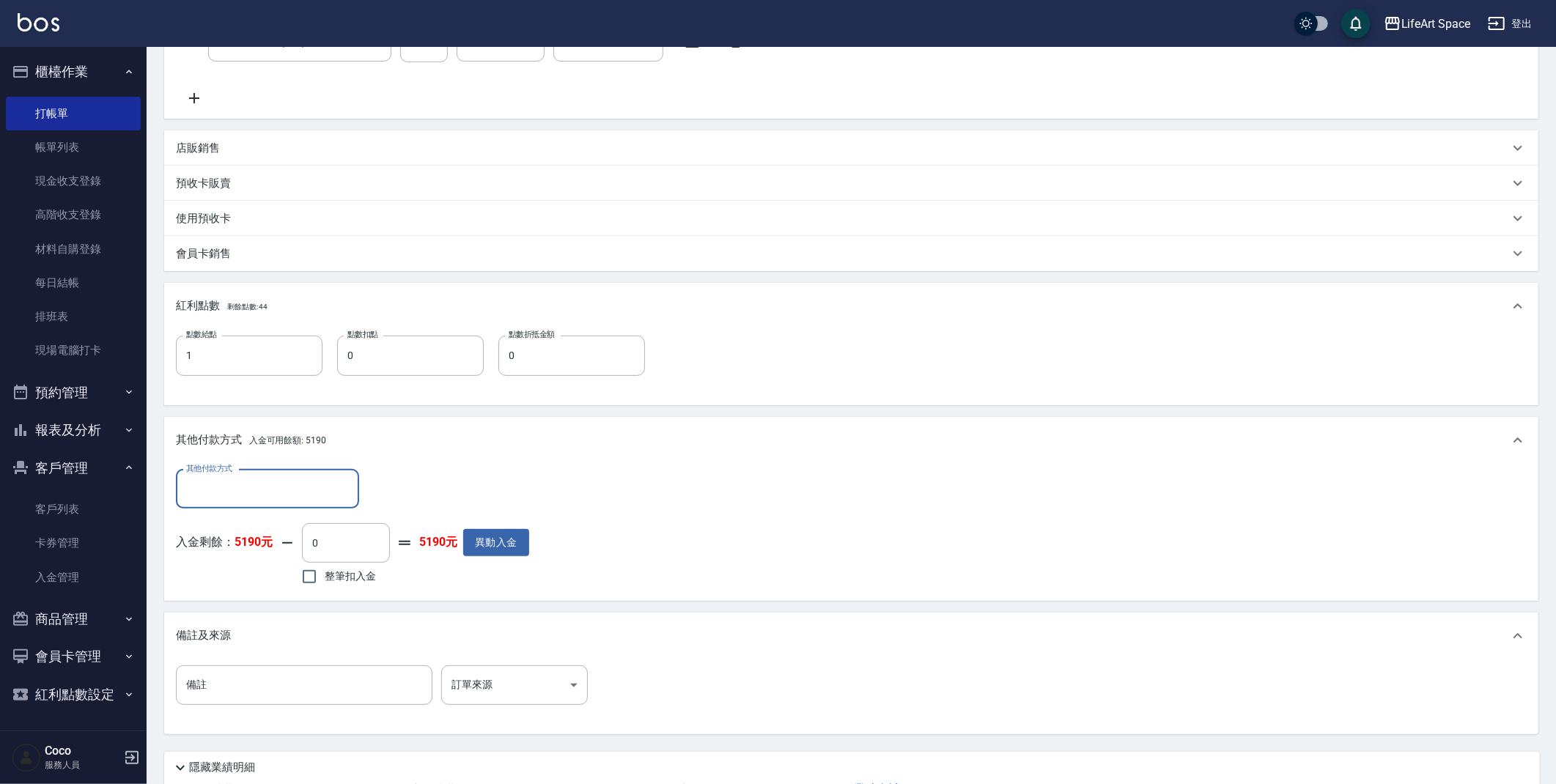
scroll to position [445, 0]
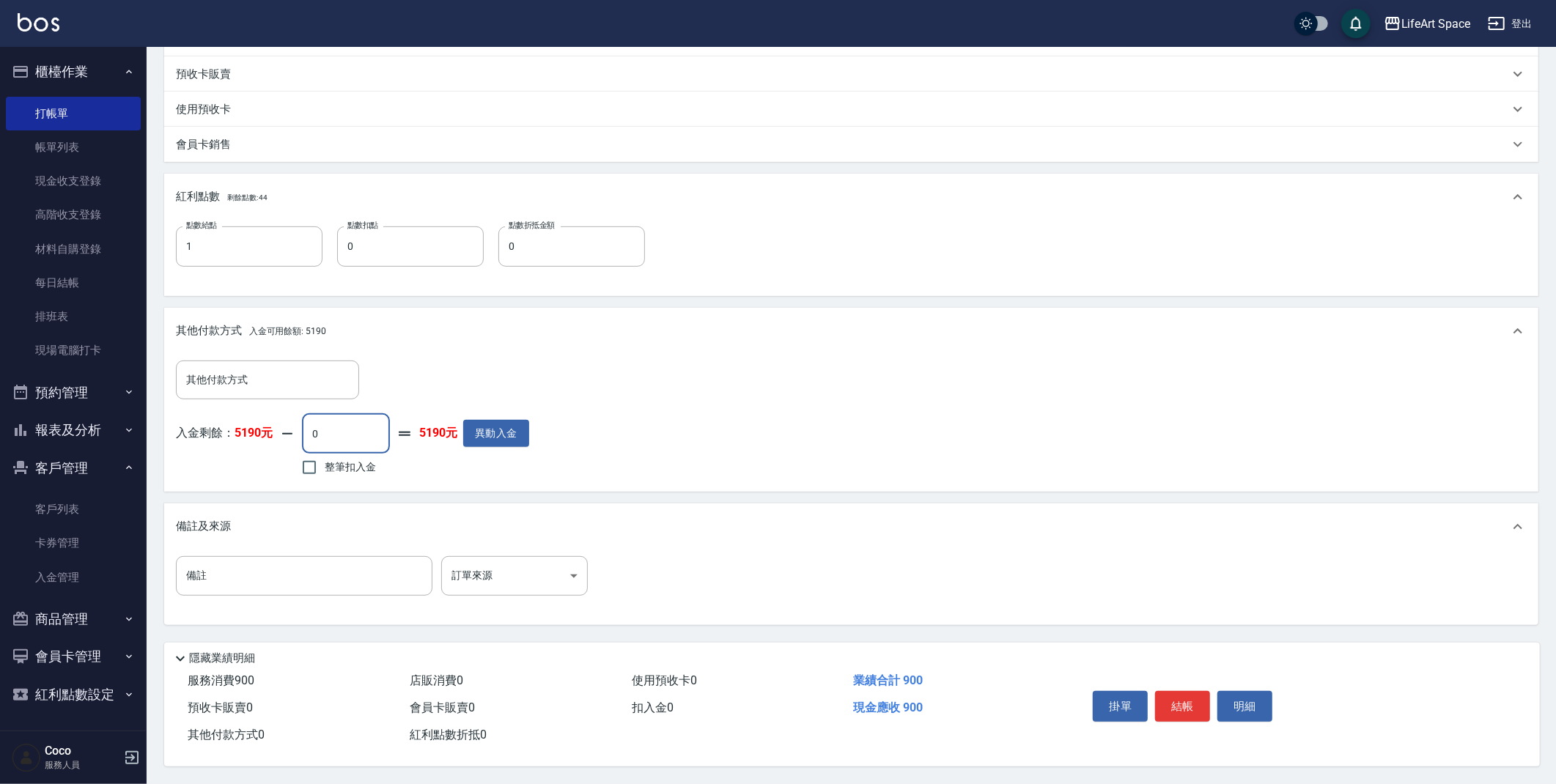
click at [324, 423] on input "0" at bounding box center [345, 434] width 88 height 39
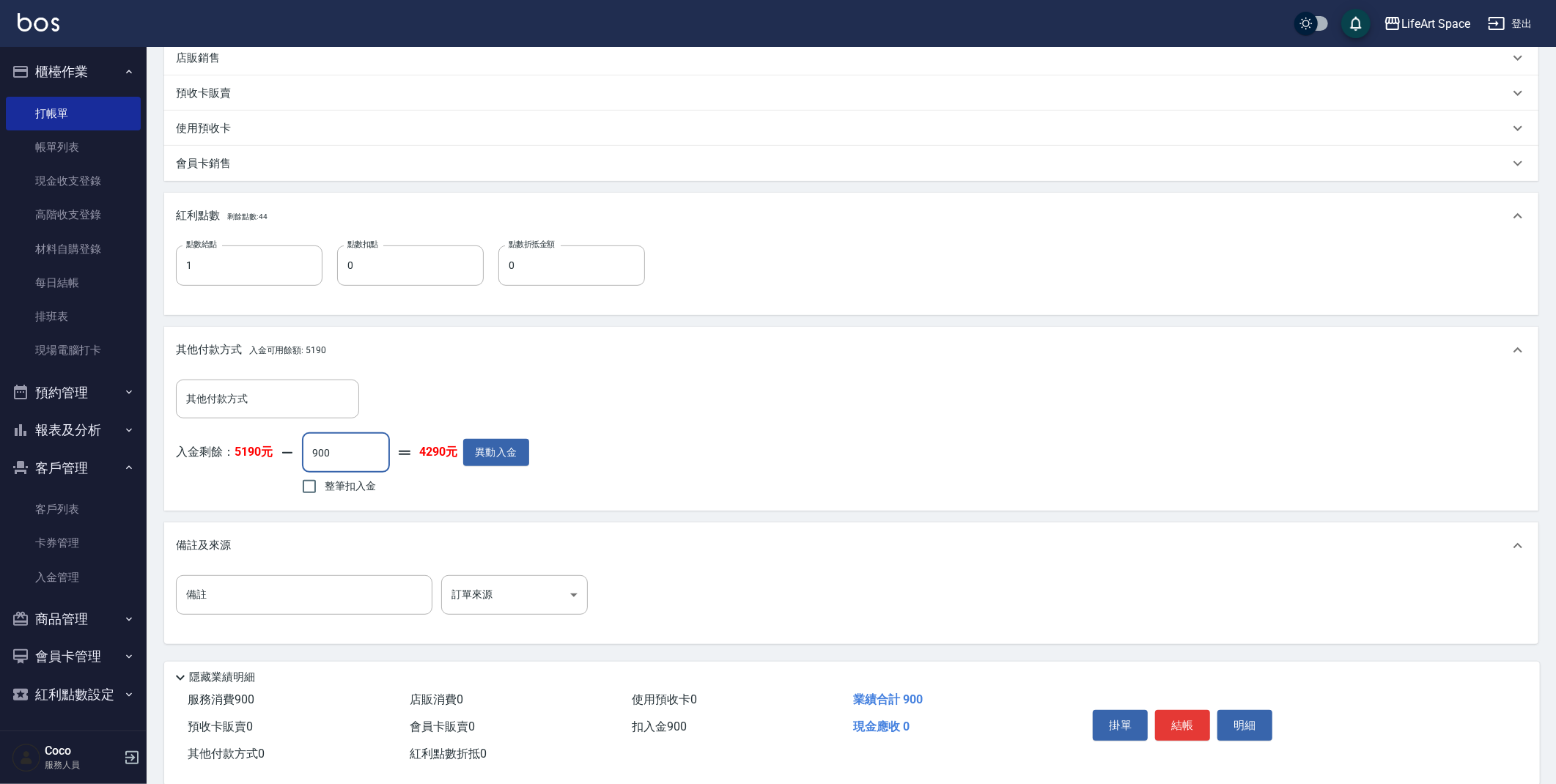
scroll to position [389, 0]
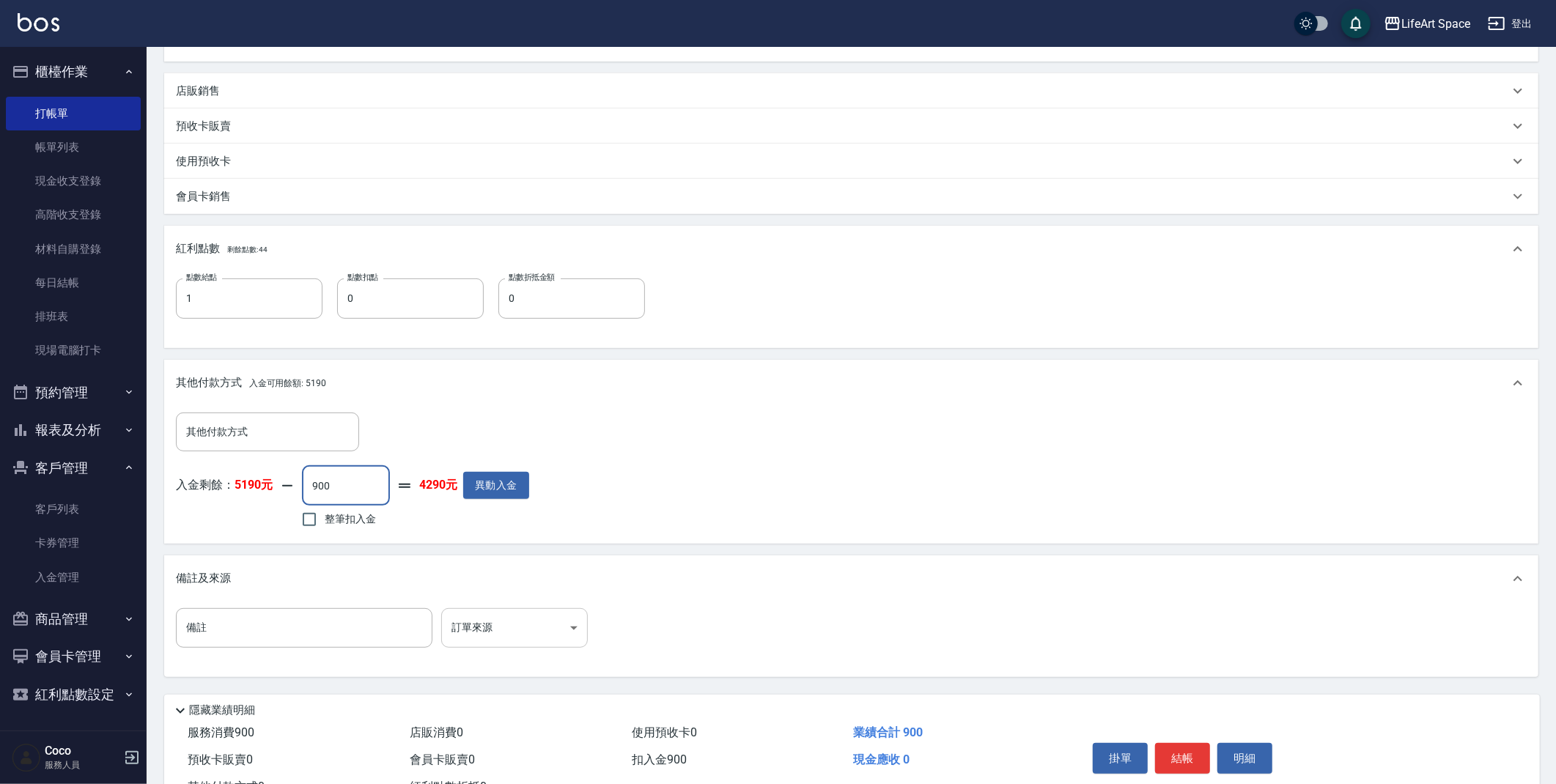
type input "900"
click at [475, 635] on body "LifeArt Space 登出 櫃檯作業 打帳單 帳單列表 現金收支登錄 高階收支登錄 材料自購登錄 每日結帳 排班表 現場電腦打卡 預約管理 預約管理 單…" at bounding box center [781, 224] width 1563 height 1225
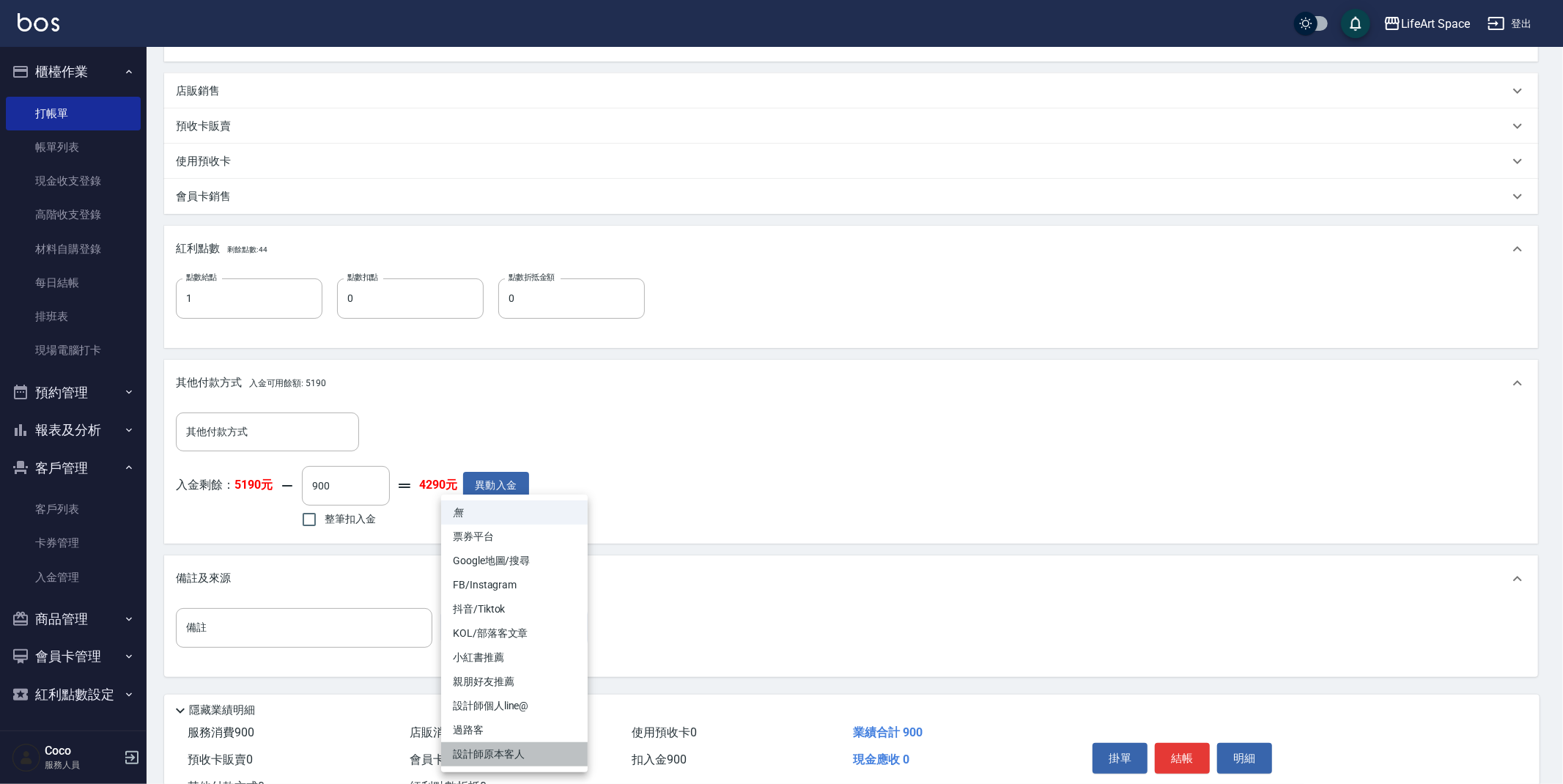
drag, startPoint x: 505, startPoint y: 748, endPoint x: 522, endPoint y: 745, distance: 17.3
click at [505, 748] on li "設計師原本客人" at bounding box center [514, 753] width 147 height 25
type input "設計師原本客人"
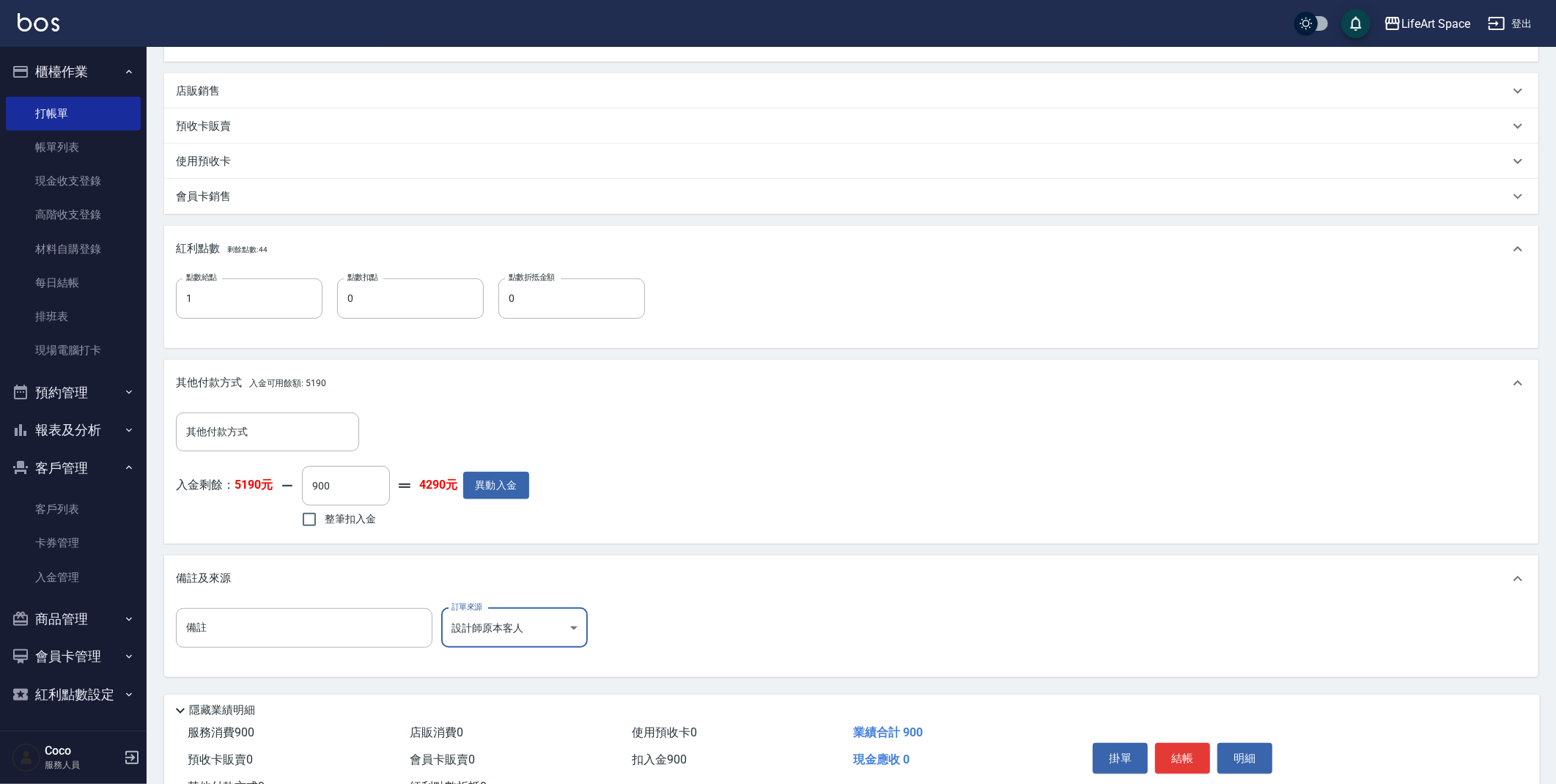
click at [1178, 765] on button "結帳" at bounding box center [1183, 757] width 55 height 31
